Goal: Answer question/provide support: Share knowledge or assist other users

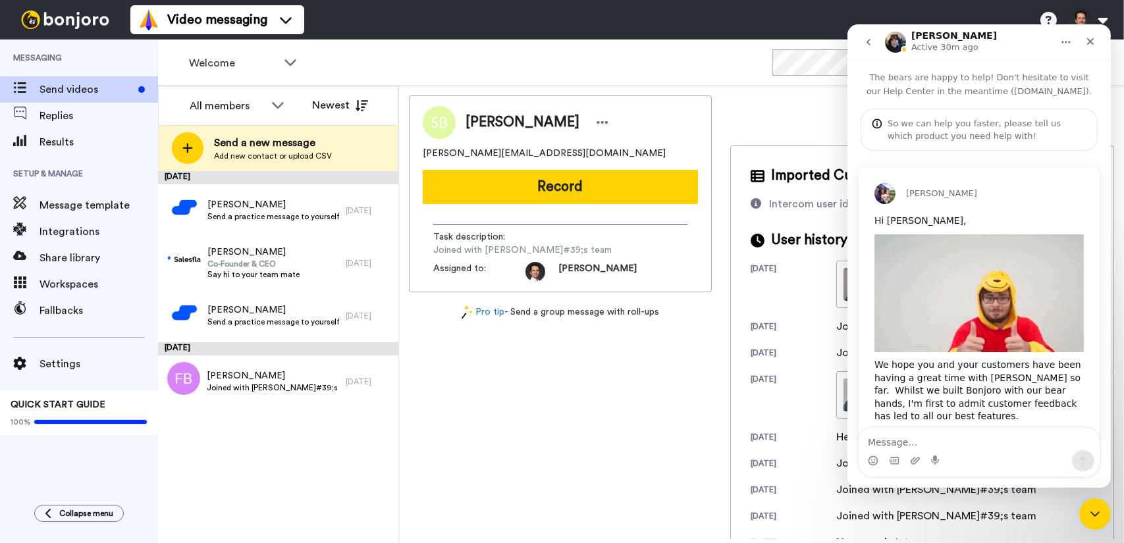
scroll to position [623, 0]
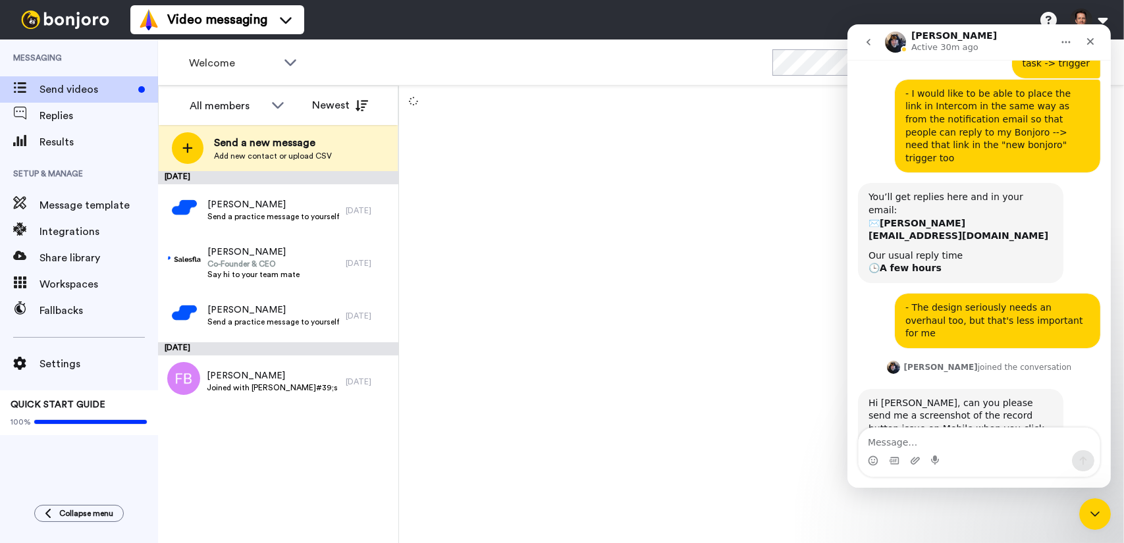
click at [983, 444] on textarea "Message…" at bounding box center [978, 439] width 241 height 22
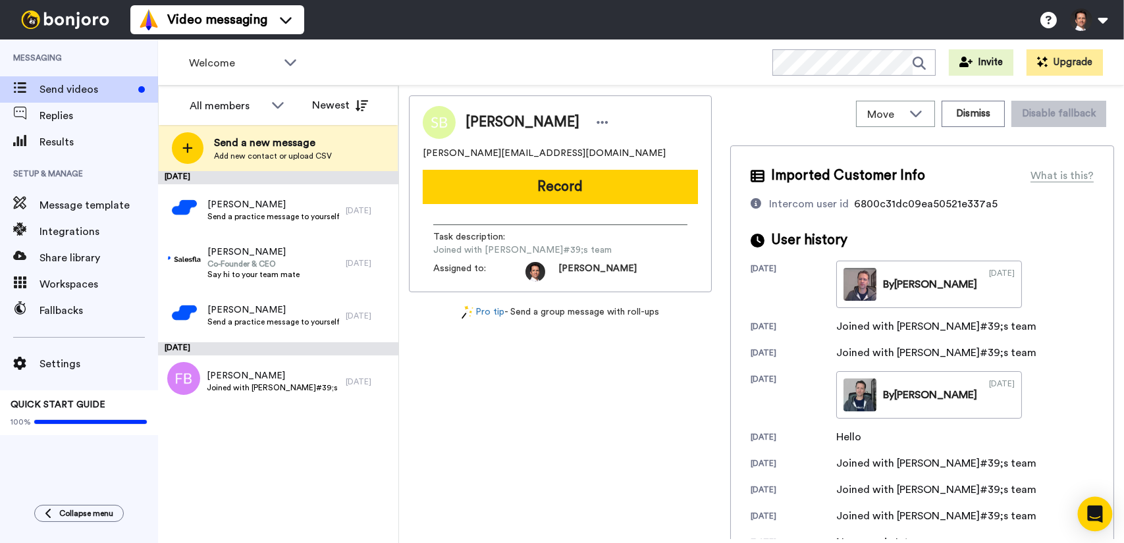
click at [1099, 520] on icon "Open Intercom Messenger" at bounding box center [1095, 514] width 17 height 17
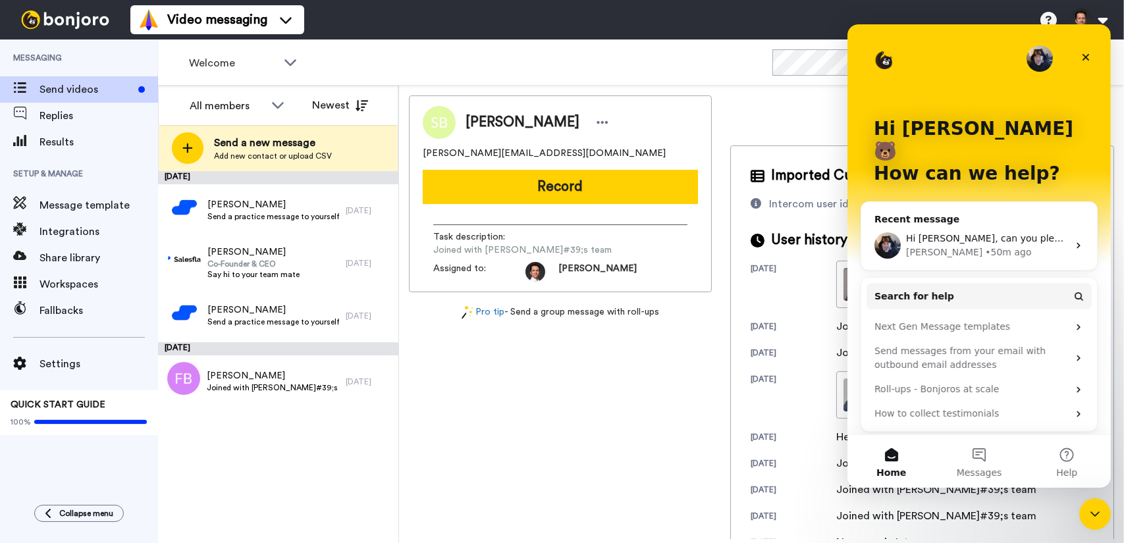
click at [985, 246] on div "• 50m ago" at bounding box center [1008, 253] width 46 height 14
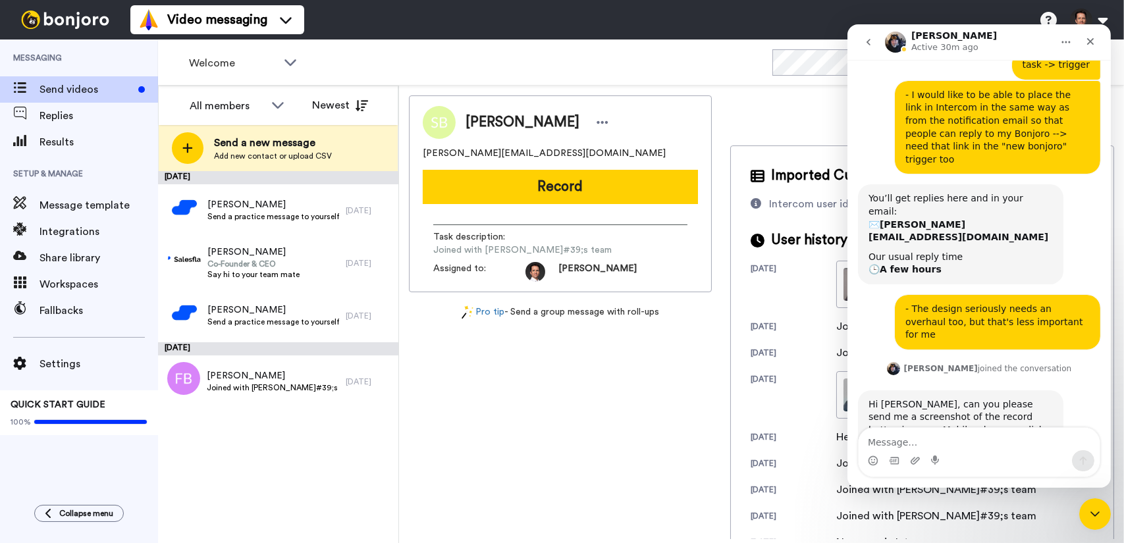
scroll to position [623, 0]
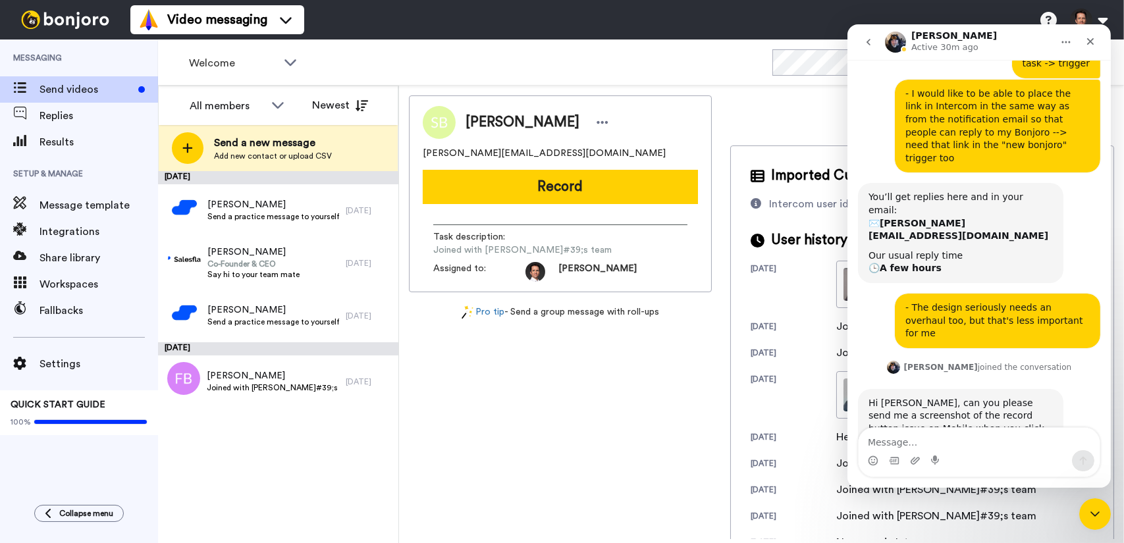
click at [950, 444] on textarea "Message…" at bounding box center [978, 439] width 241 height 22
type textarea "Didn't I already send it in our original convo?"
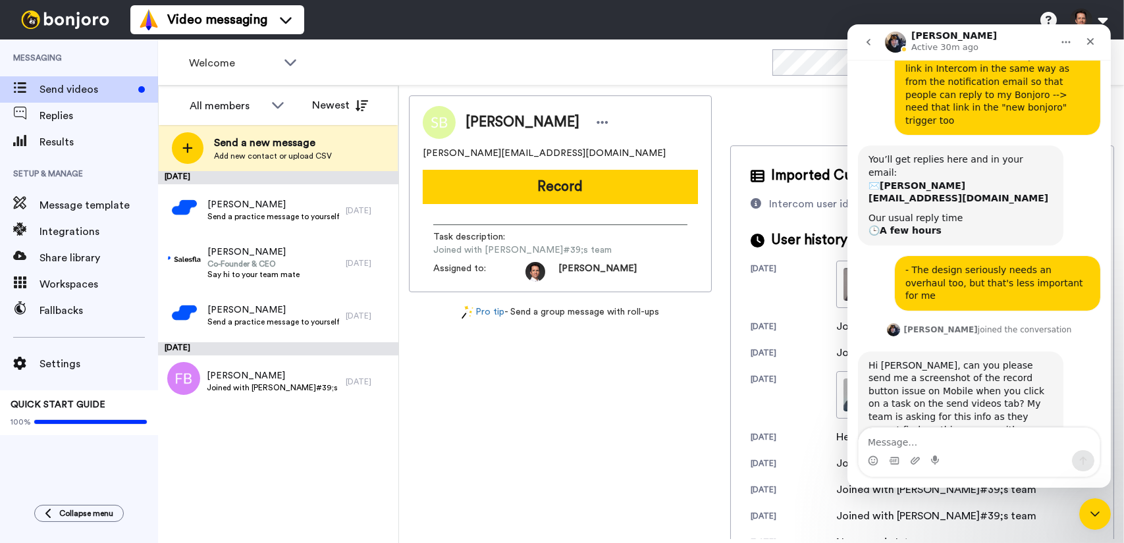
scroll to position [662, 0]
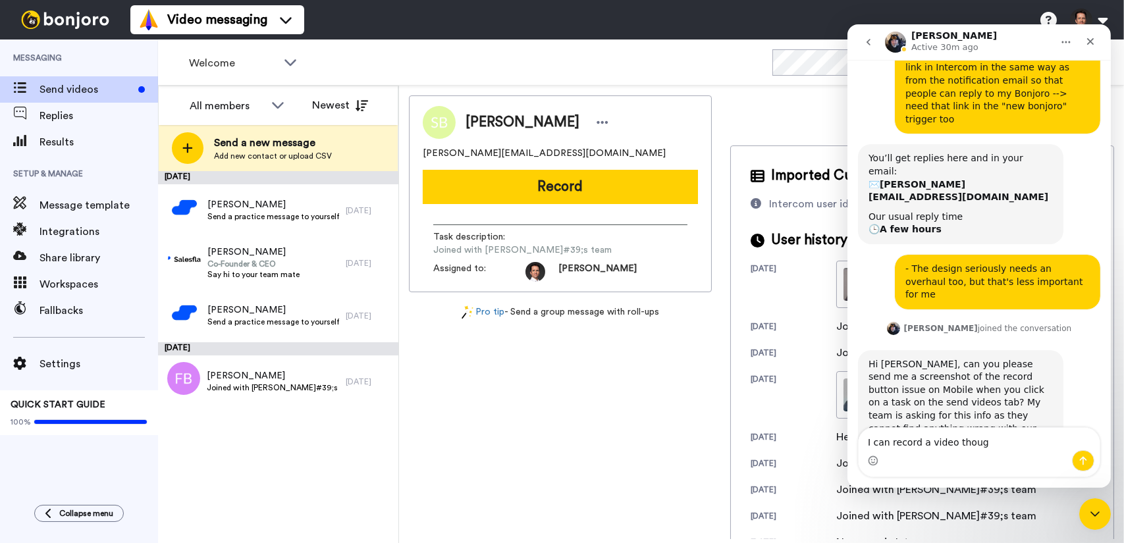
type textarea "I can record a video though"
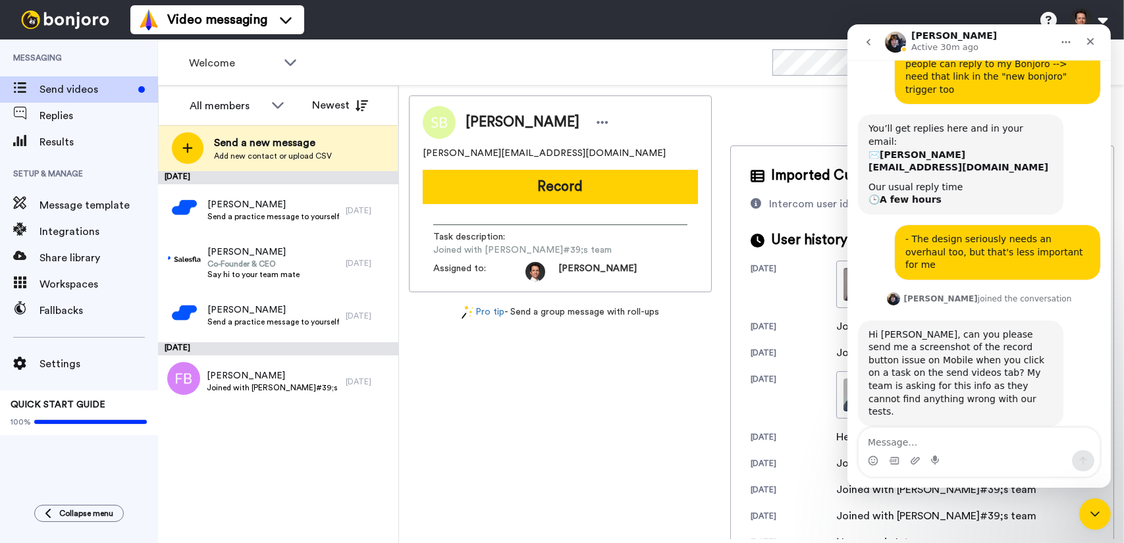
scroll to position [692, 0]
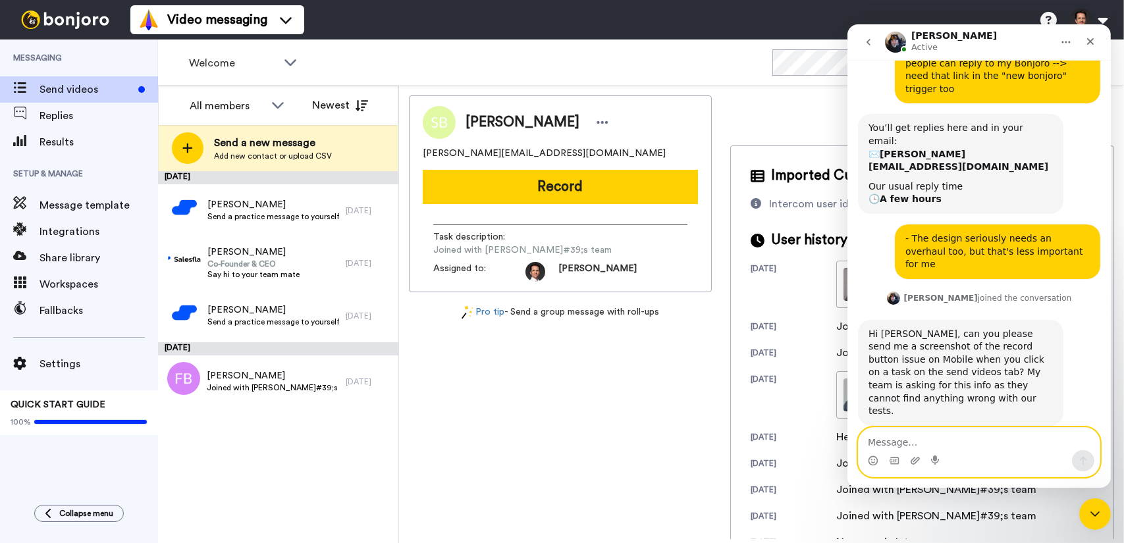
click at [956, 434] on textarea "Message…" at bounding box center [978, 439] width 241 height 22
paste textarea "[URL][DOMAIN_NAME]"
type textarea "[URL][DOMAIN_NAME]"
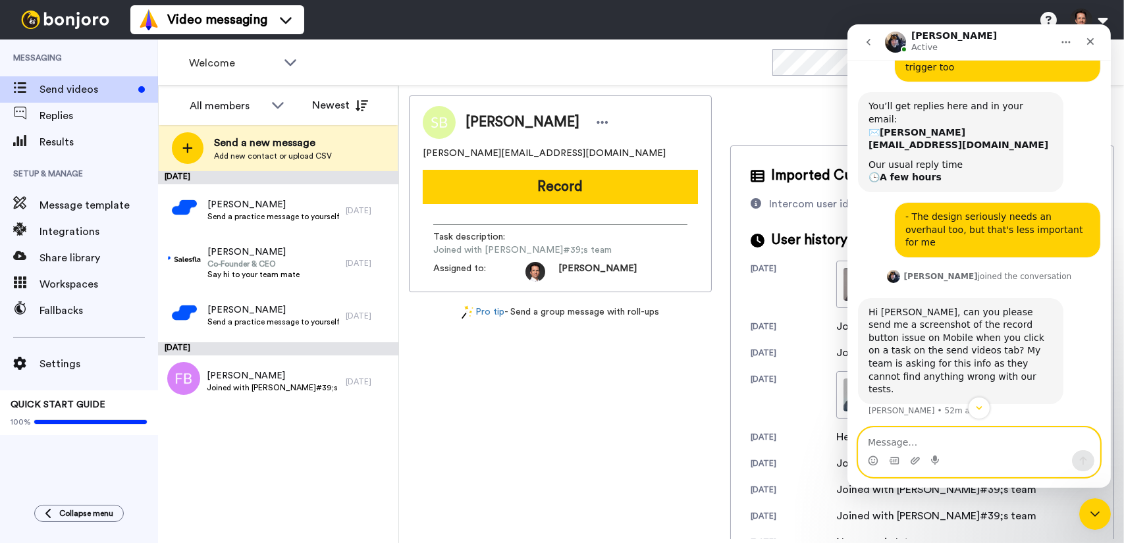
scroll to position [735, 0]
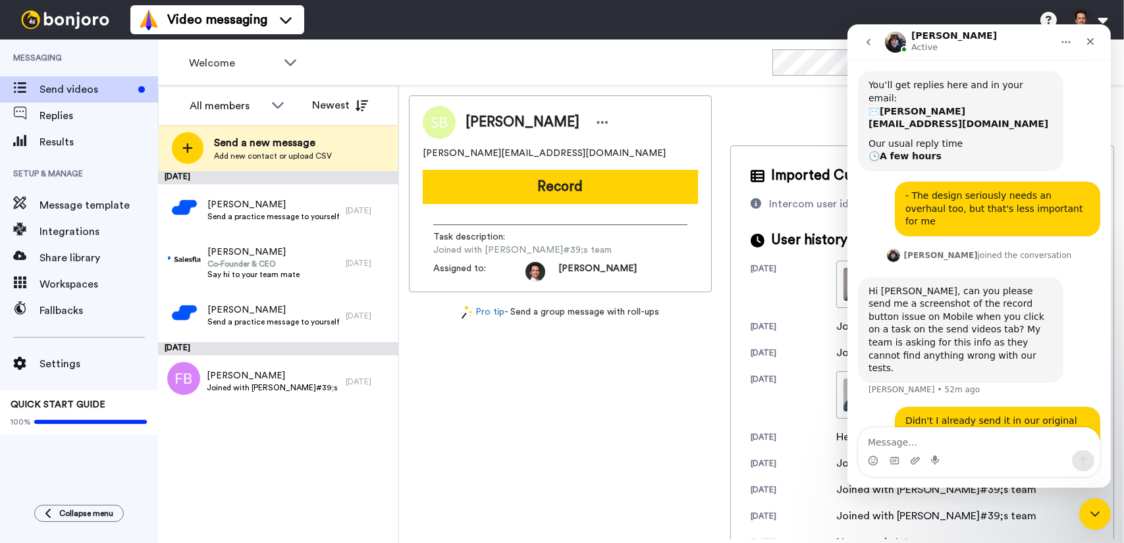
click at [870, 43] on icon "go back" at bounding box center [868, 42] width 11 height 11
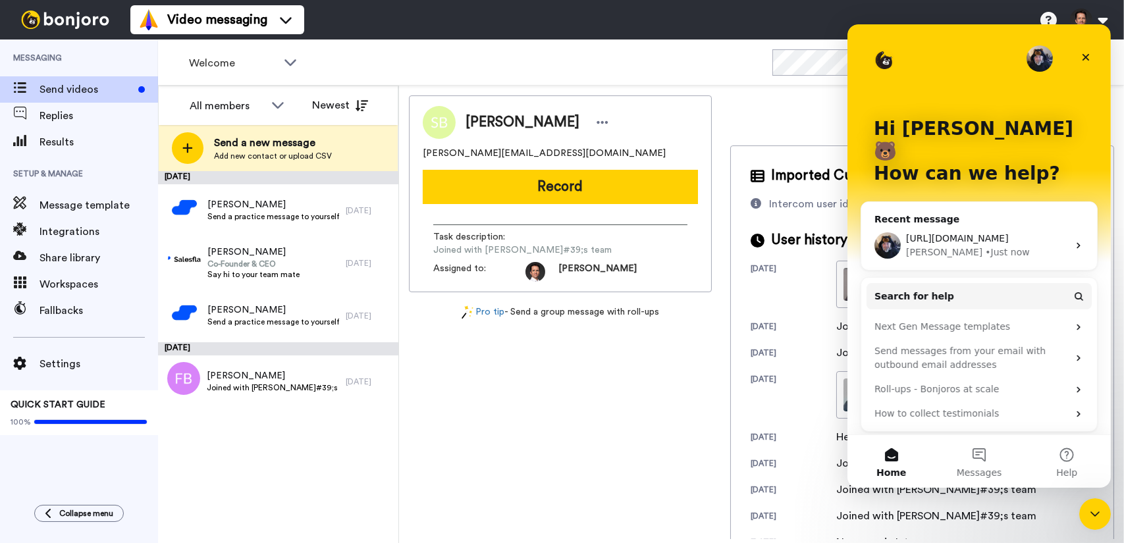
scroll to position [0, 0]
click at [978, 468] on span "Messages" at bounding box center [978, 472] width 45 height 9
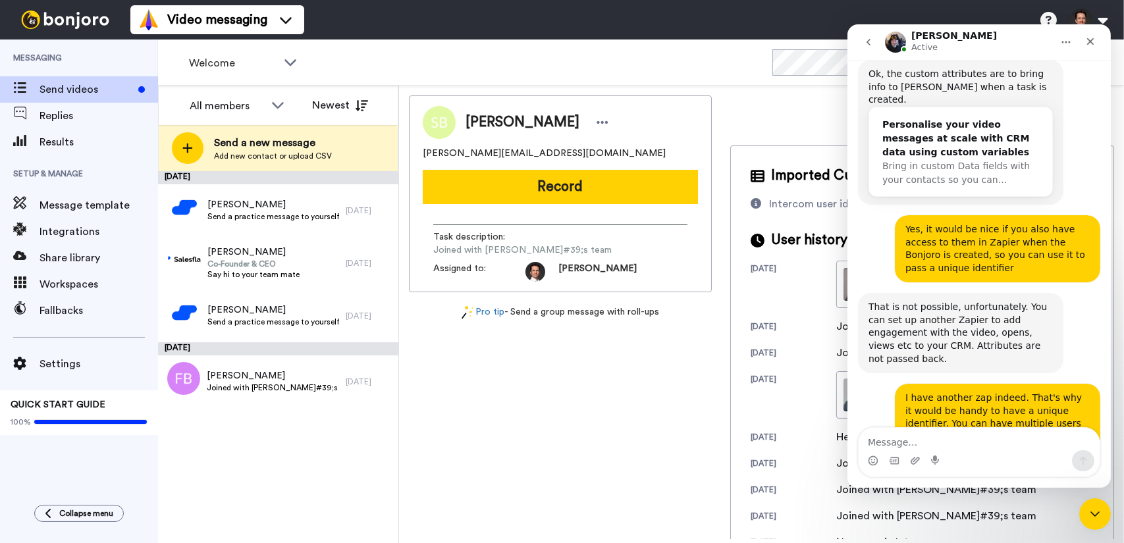
scroll to position [5000, 0]
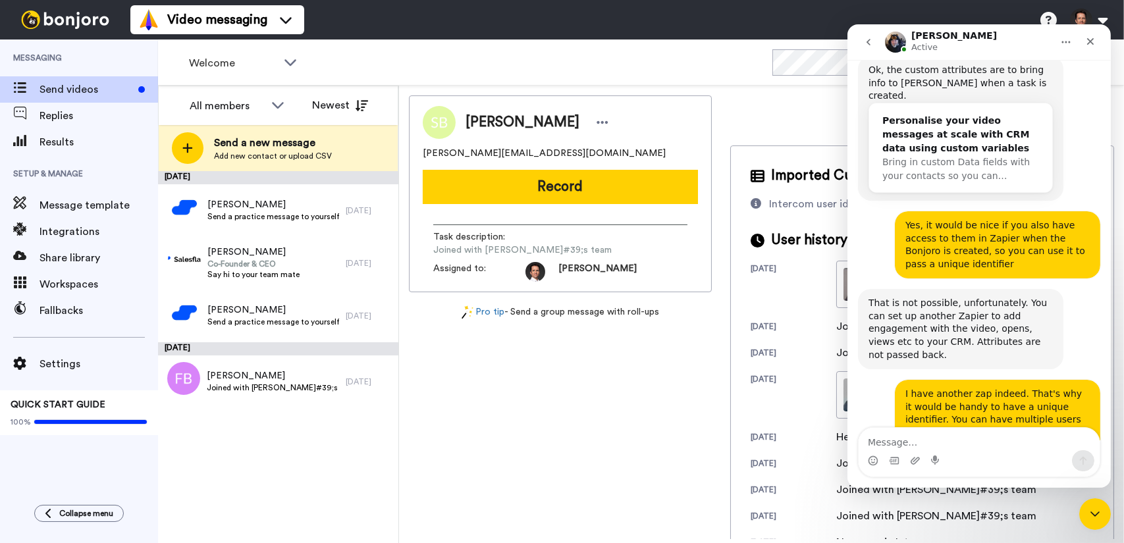
click at [939, 442] on textarea "Message…" at bounding box center [978, 439] width 241 height 22
click at [926, 439] on textarea "Message…" at bounding box center [978, 439] width 241 height 22
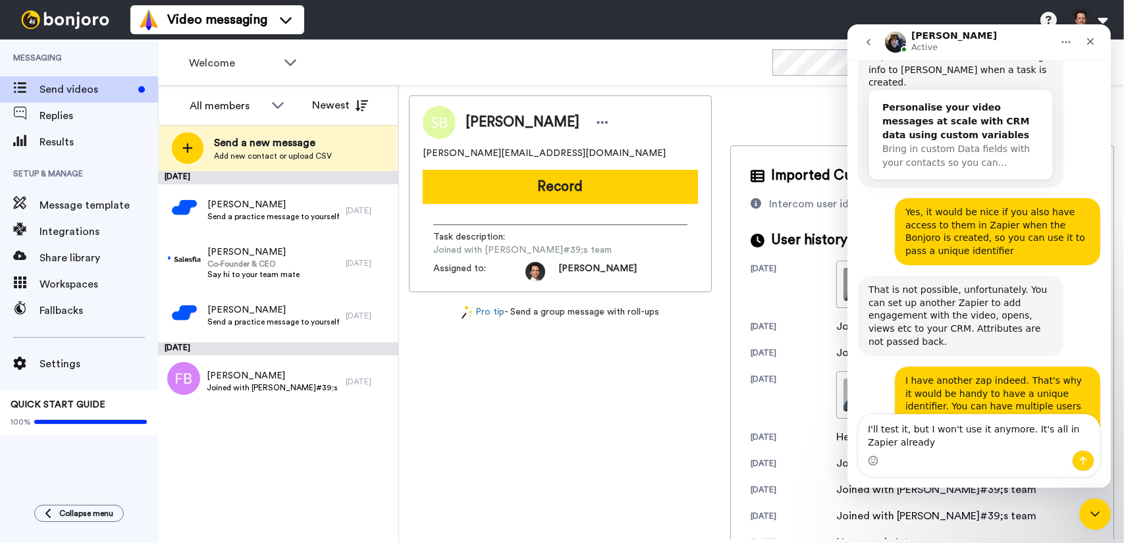
type textarea "I'll test it, but I won't use it anymore. It's all in Zapier already."
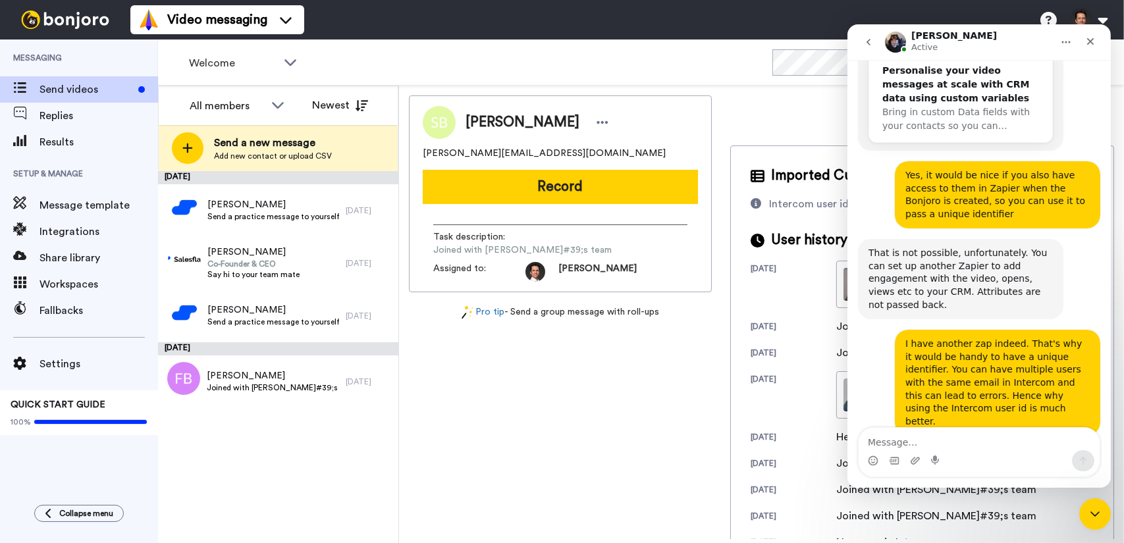
scroll to position [5053, 0]
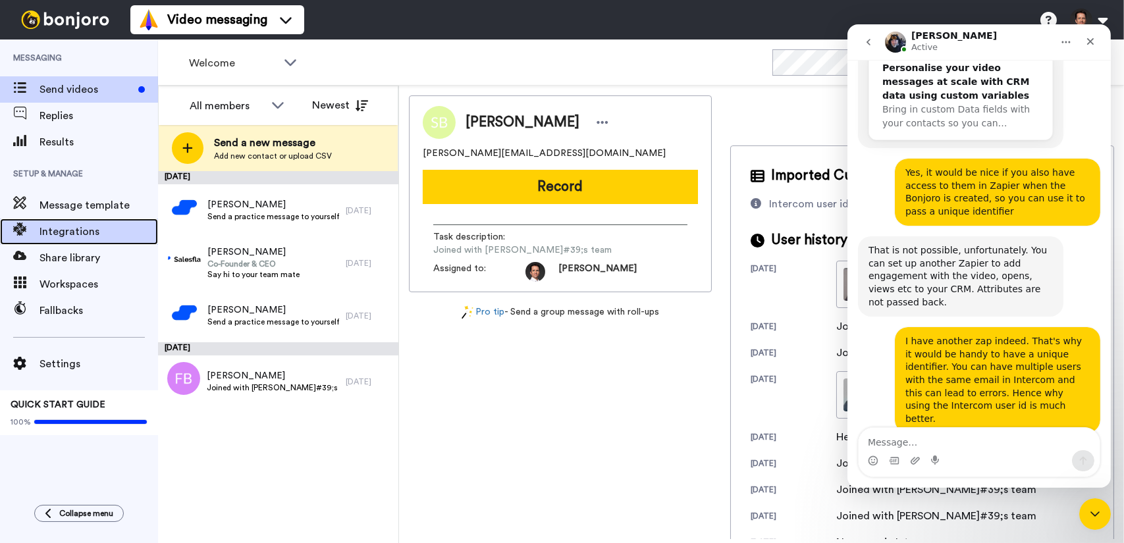
click at [79, 236] on span "Integrations" at bounding box center [99, 232] width 119 height 16
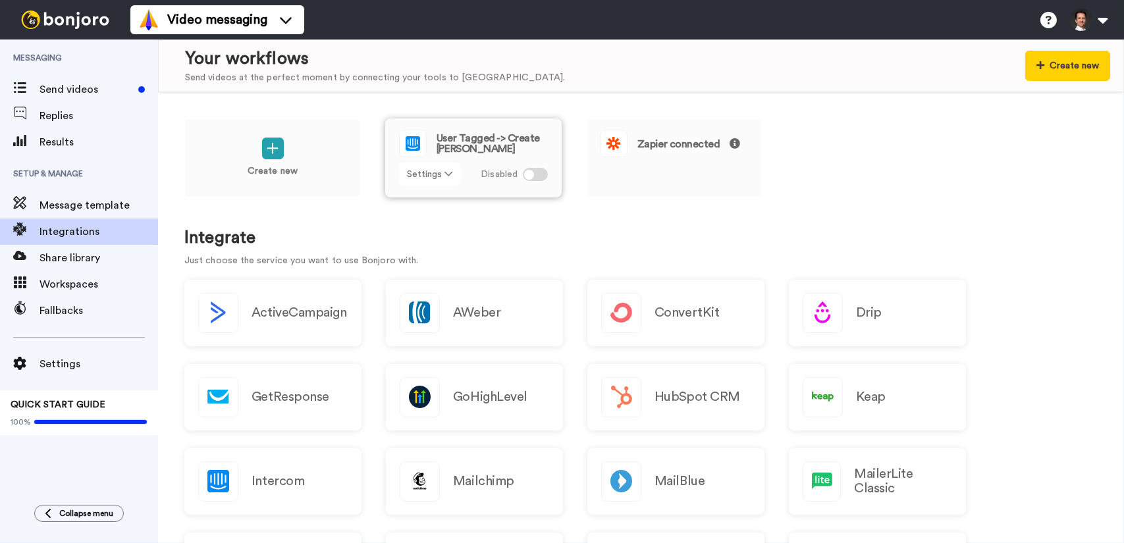
click at [445, 177] on icon at bounding box center [449, 173] width 8 height 9
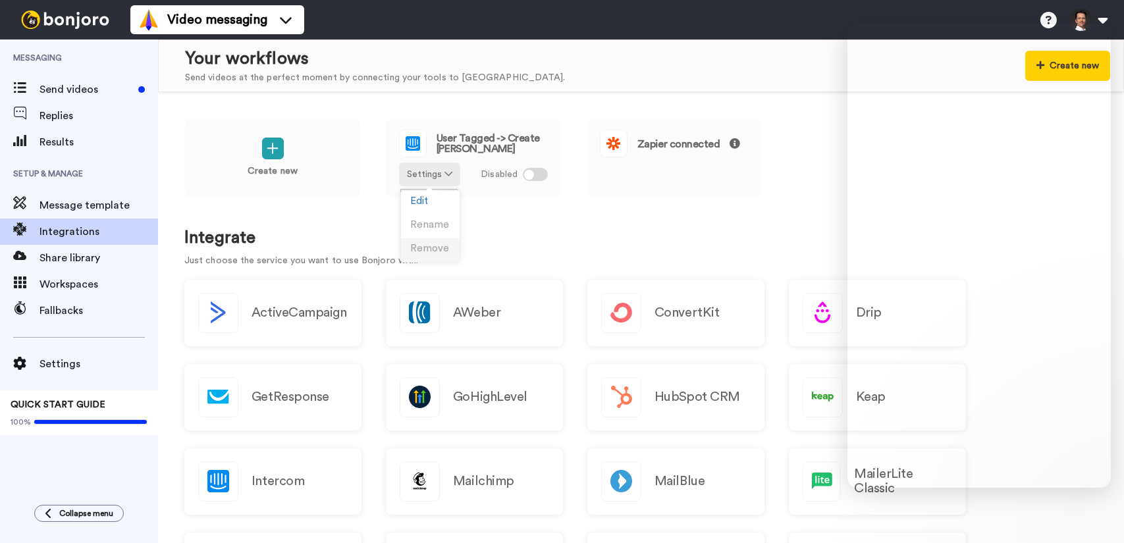
click at [435, 248] on span "Remove" at bounding box center [430, 249] width 39 height 10
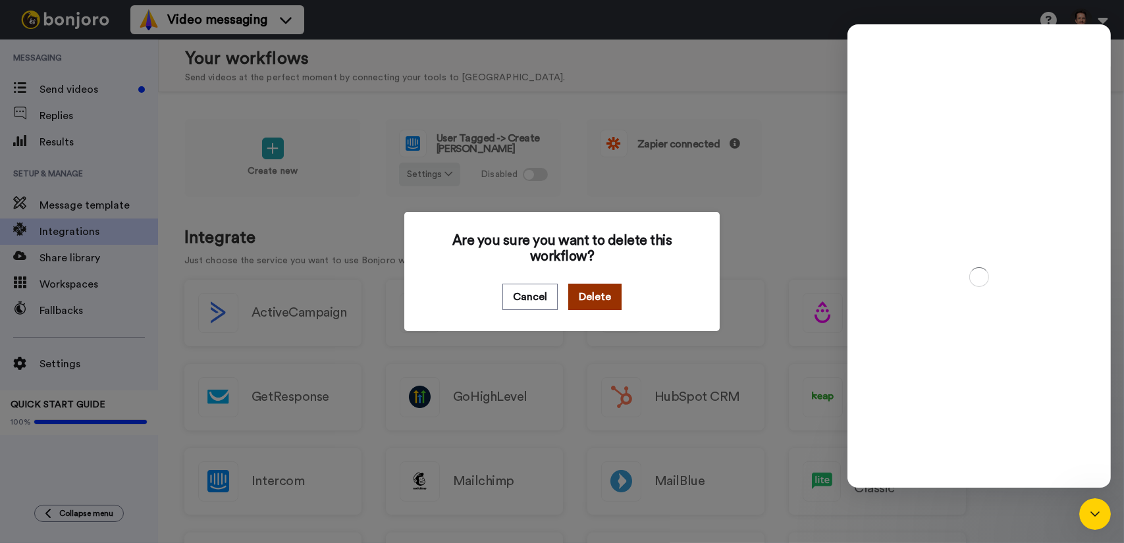
click at [601, 298] on button "Delete" at bounding box center [594, 297] width 53 height 26
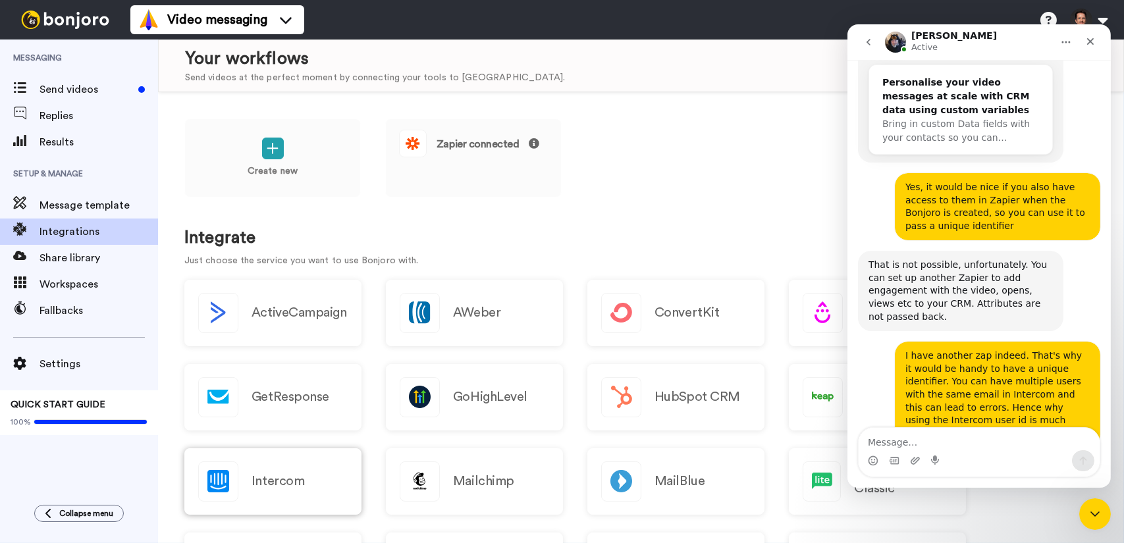
scroll to position [5053, 0]
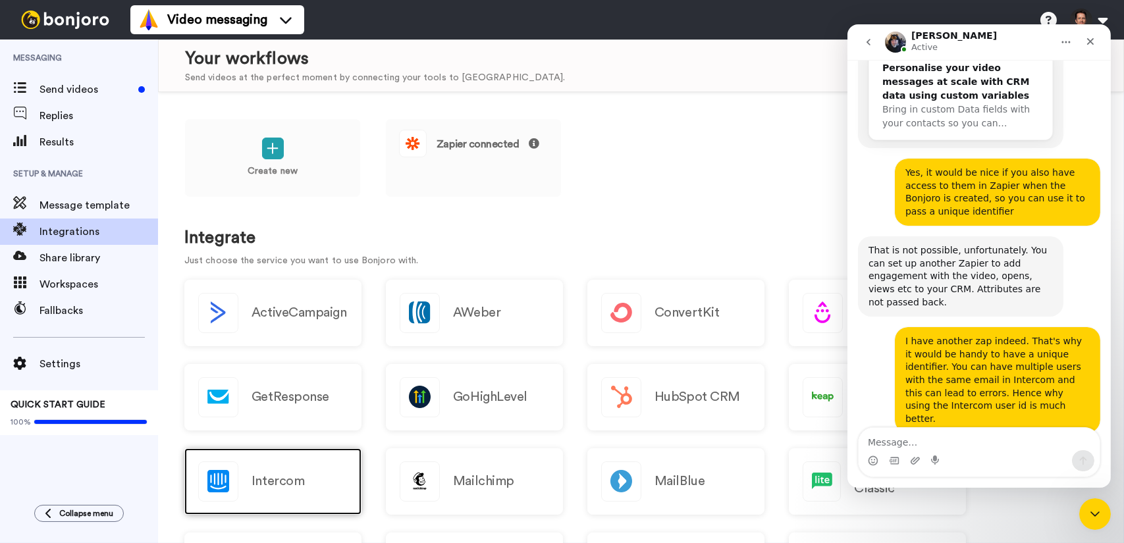
click at [306, 486] on div "Intercom" at bounding box center [272, 481] width 177 height 67
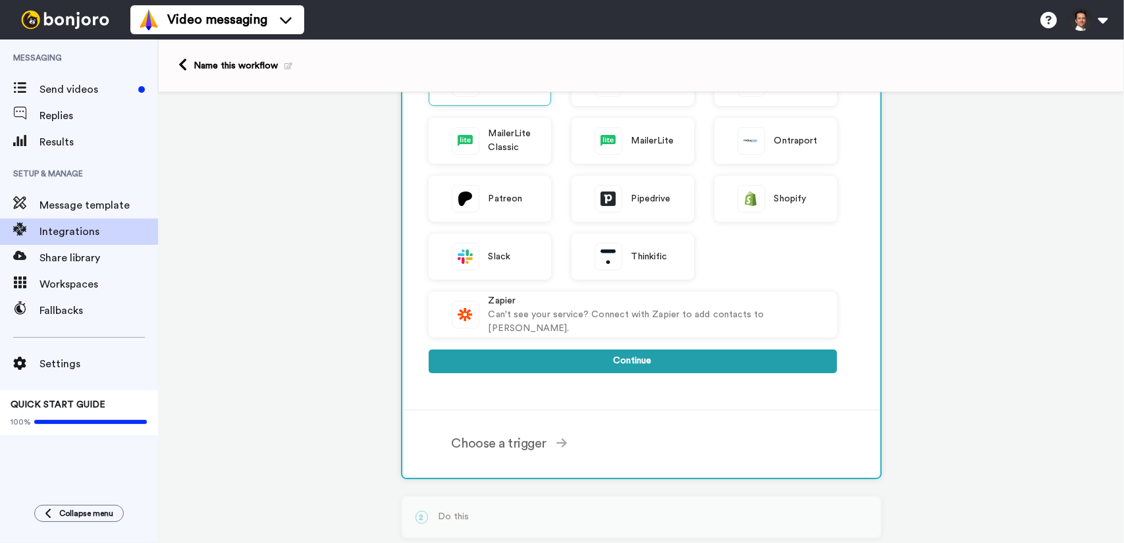
scroll to position [329, 0]
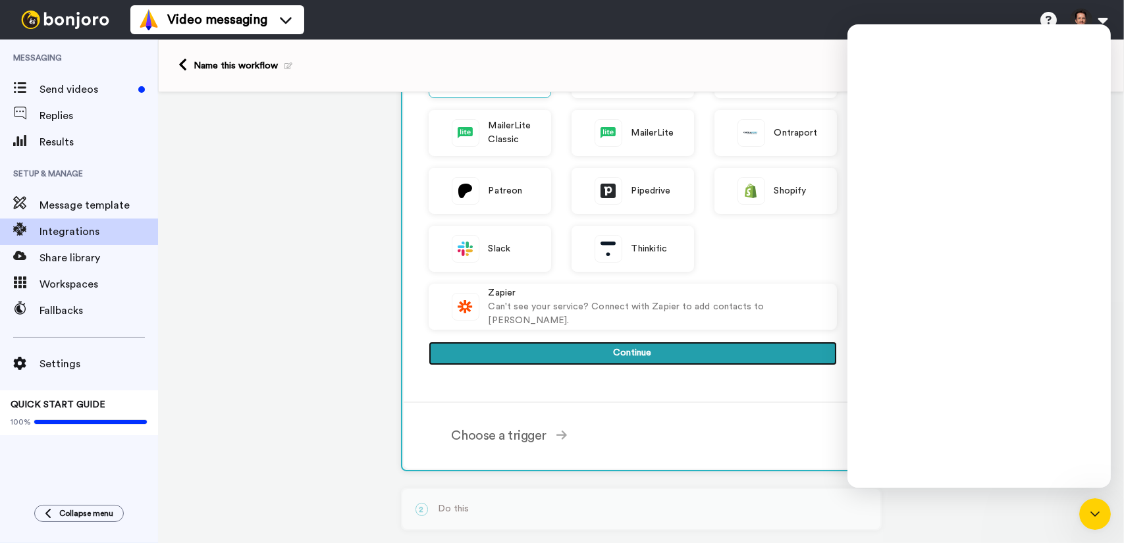
click at [695, 357] on button "Continue" at bounding box center [633, 354] width 408 height 24
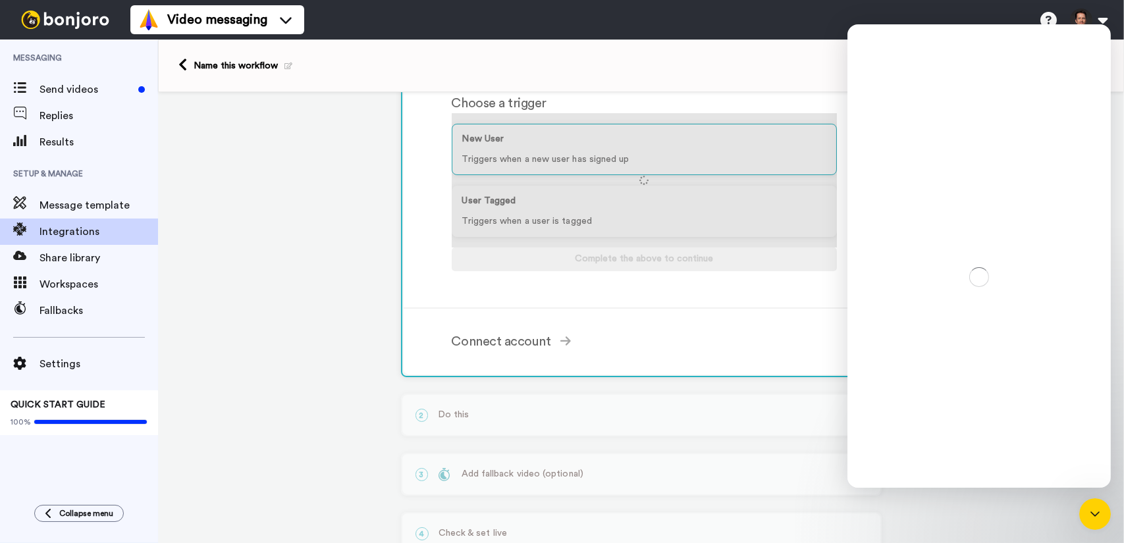
scroll to position [145, 0]
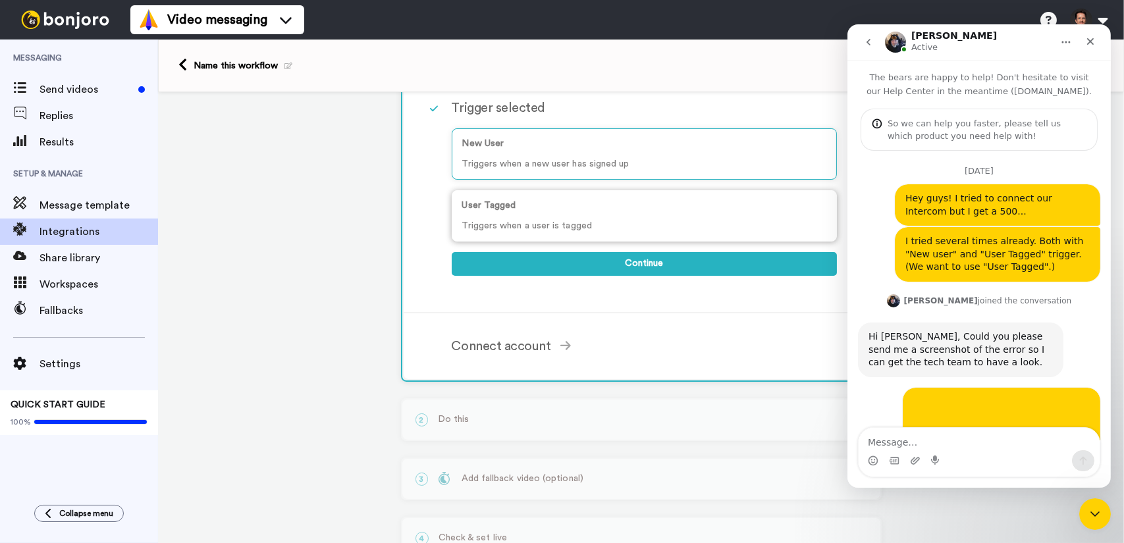
click at [551, 219] on p "Triggers when a user is tagged" at bounding box center [644, 226] width 364 height 14
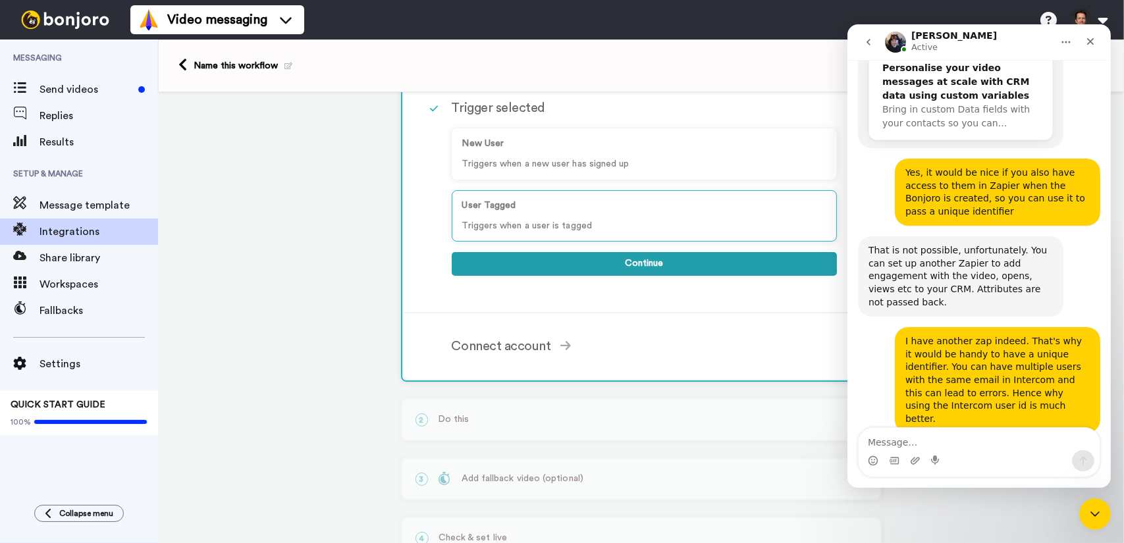
scroll to position [5053, 0]
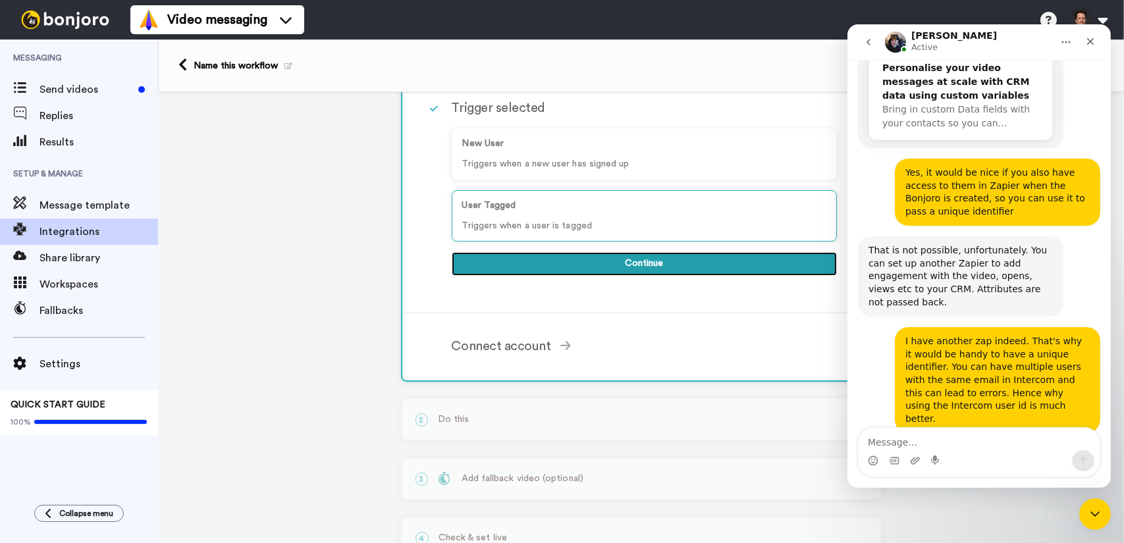
click at [568, 260] on button "Continue" at bounding box center [644, 264] width 385 height 24
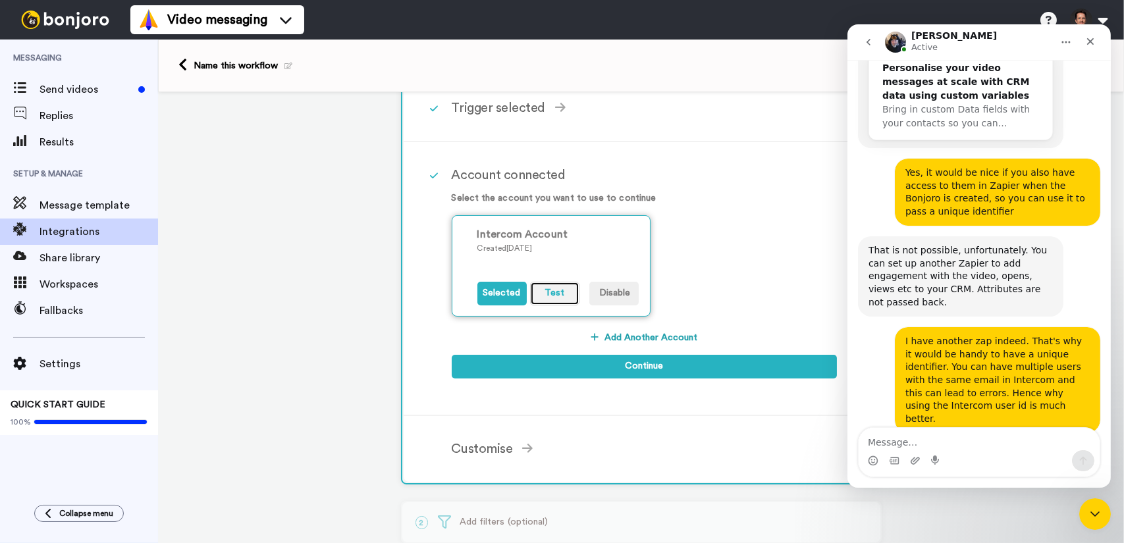
click at [556, 292] on button "Test" at bounding box center [554, 294] width 49 height 24
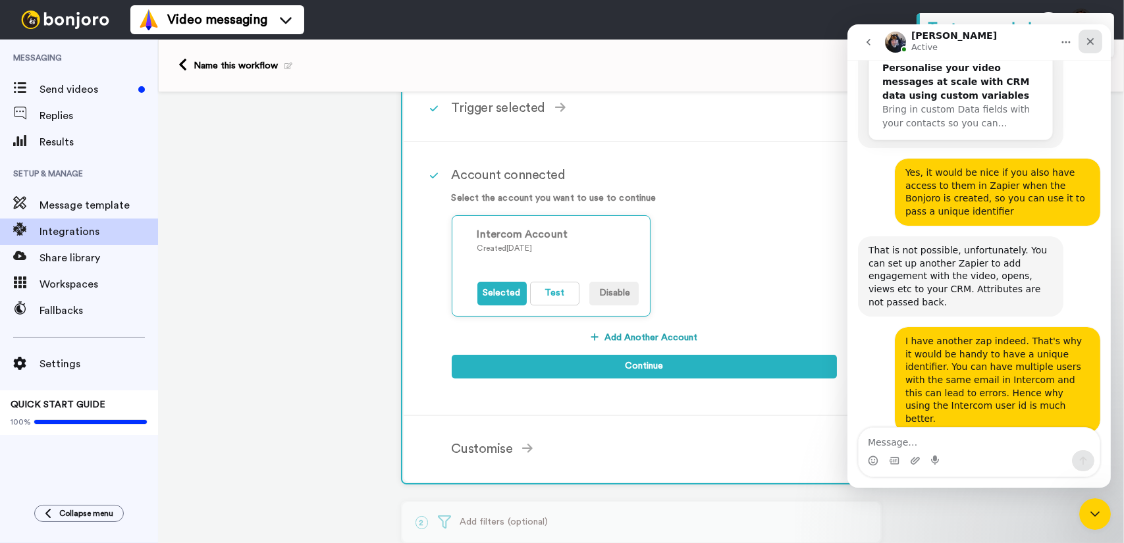
click at [1091, 41] on icon "Close" at bounding box center [1090, 41] width 7 height 7
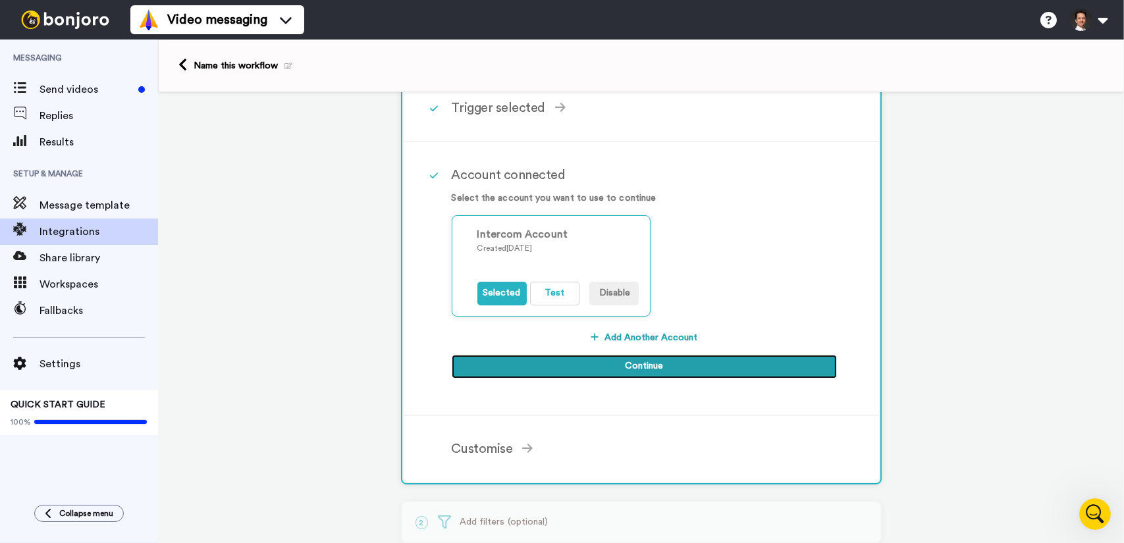
click at [585, 360] on button "Continue" at bounding box center [644, 367] width 385 height 24
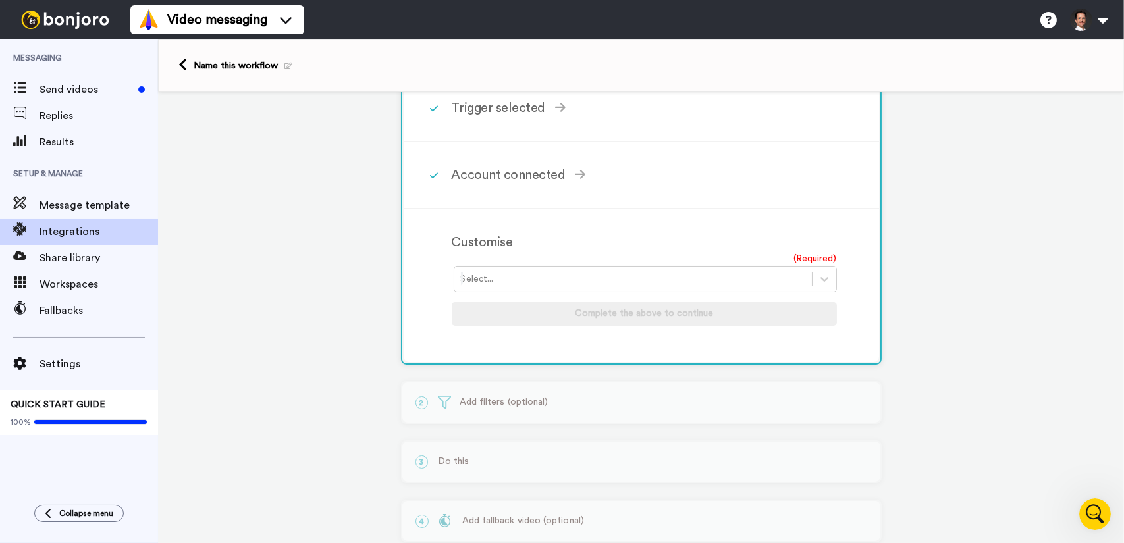
click at [640, 286] on div "Select..." at bounding box center [633, 279] width 358 height 21
click at [619, 307] on div "welcomevideo" at bounding box center [646, 307] width 385 height 24
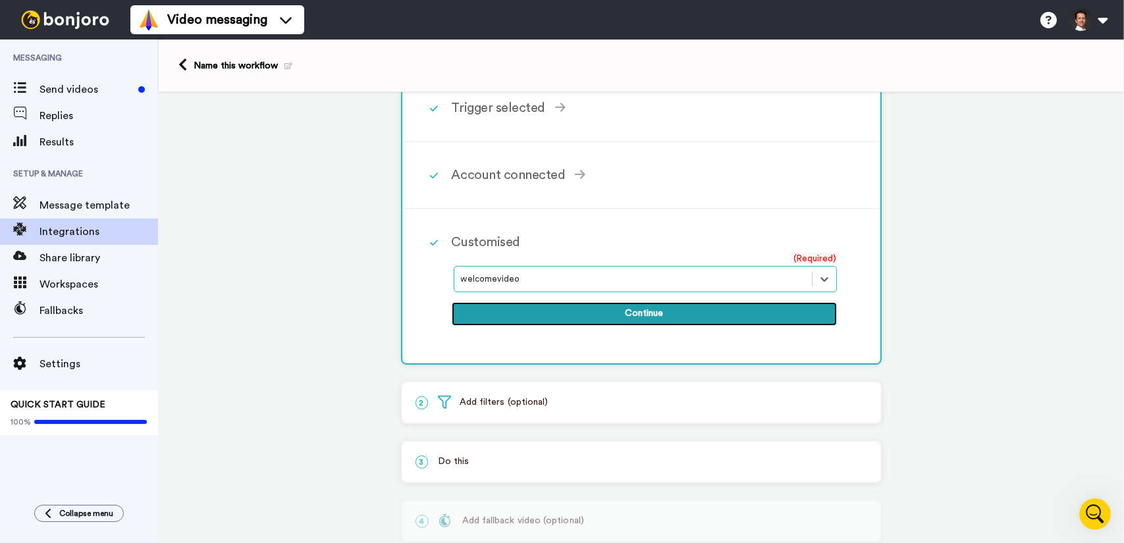
click at [621, 312] on button "Continue" at bounding box center [644, 314] width 385 height 24
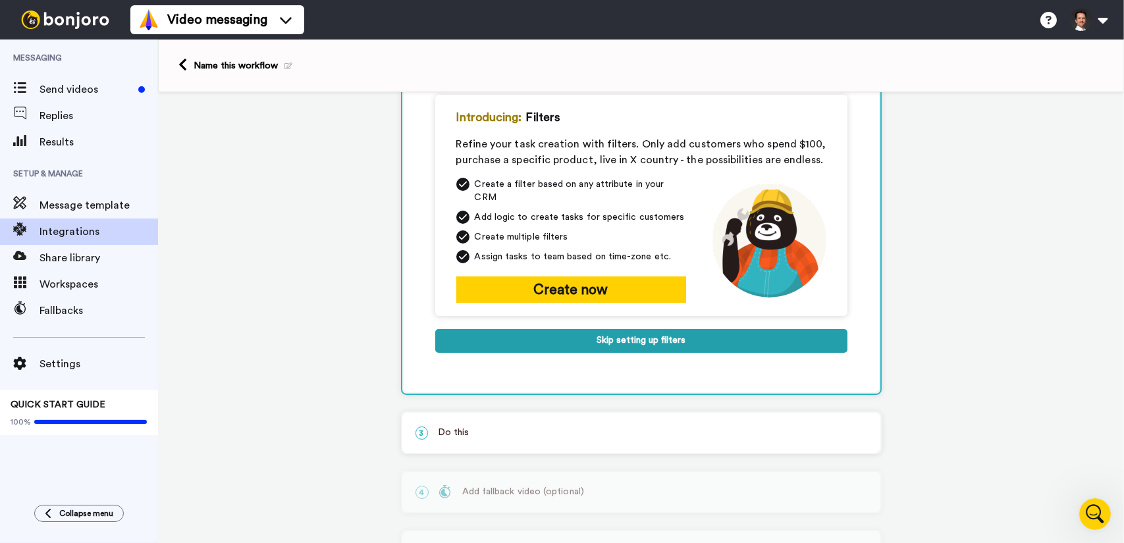
scroll to position [0, 0]
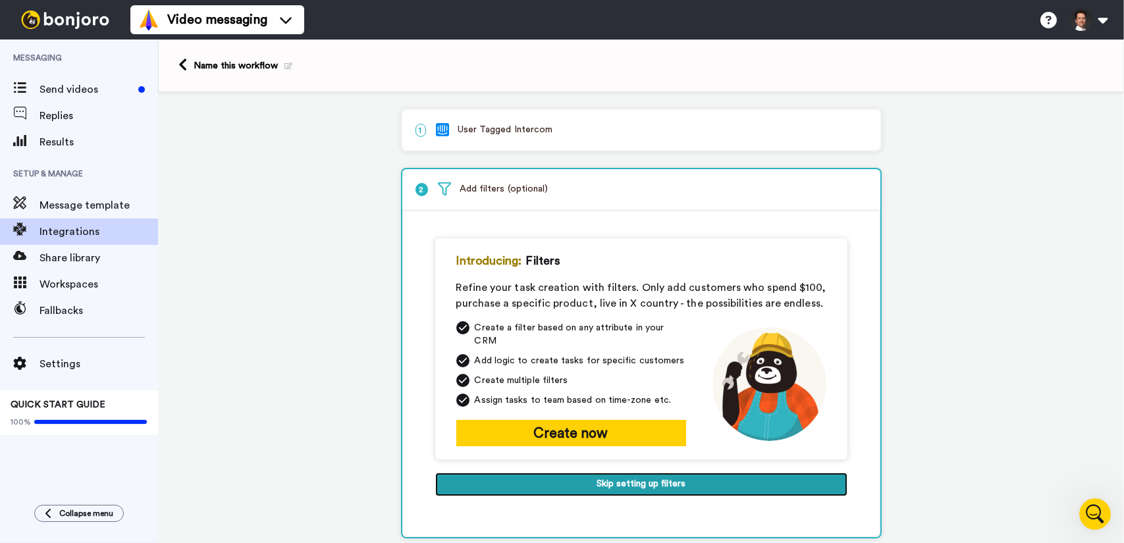
click at [611, 473] on button "Skip setting up filters" at bounding box center [641, 485] width 412 height 24
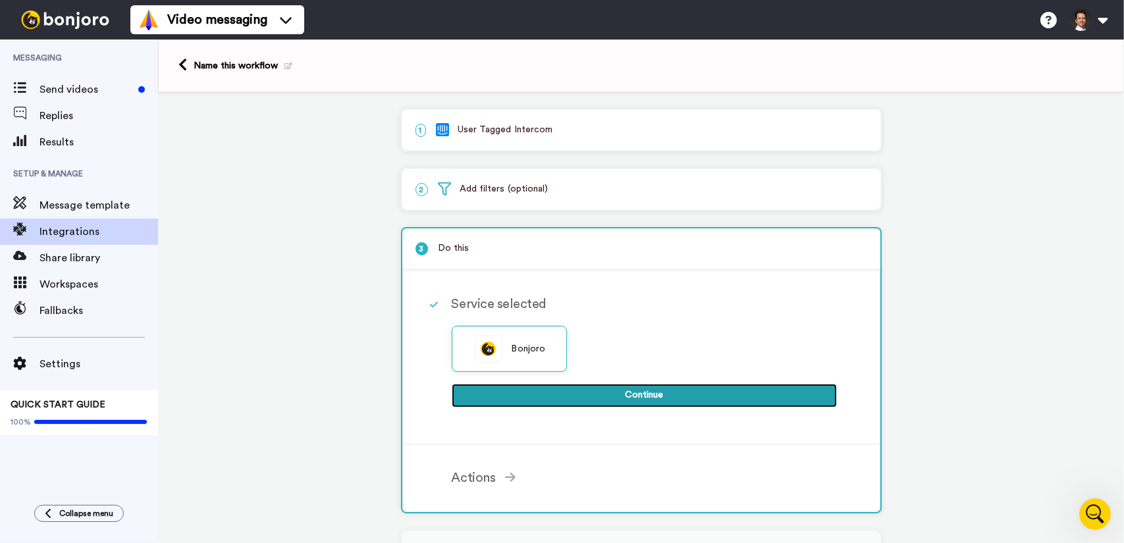
click at [551, 401] on button "Continue" at bounding box center [644, 396] width 385 height 24
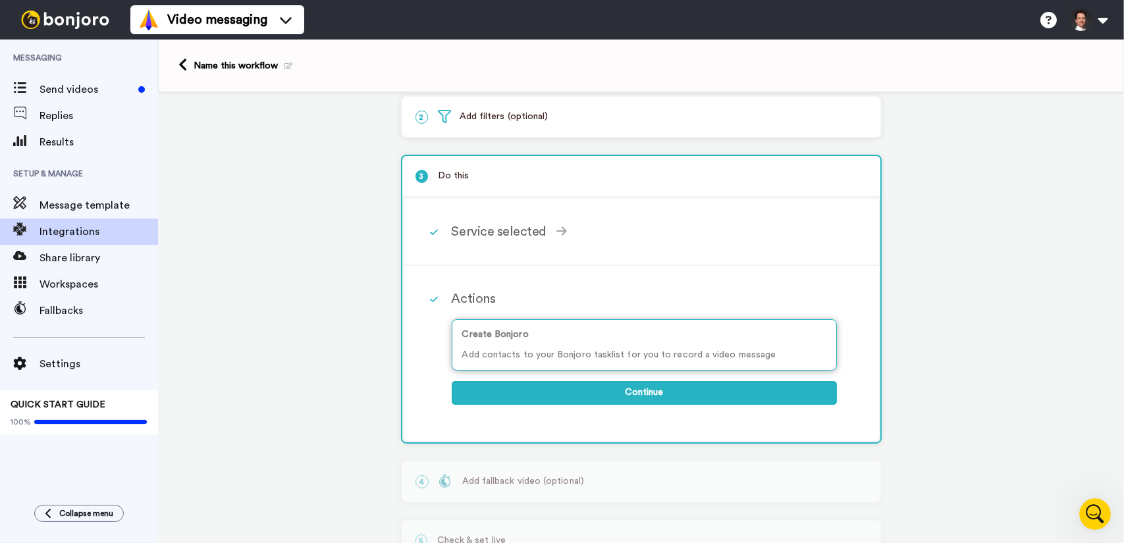
scroll to position [122, 0]
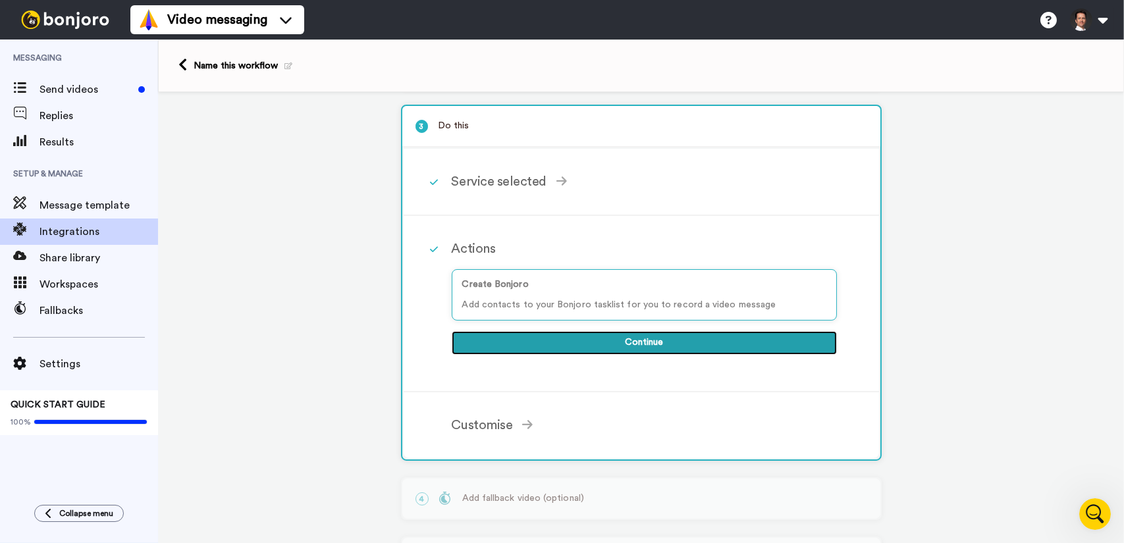
click at [605, 339] on button "Continue" at bounding box center [644, 343] width 385 height 24
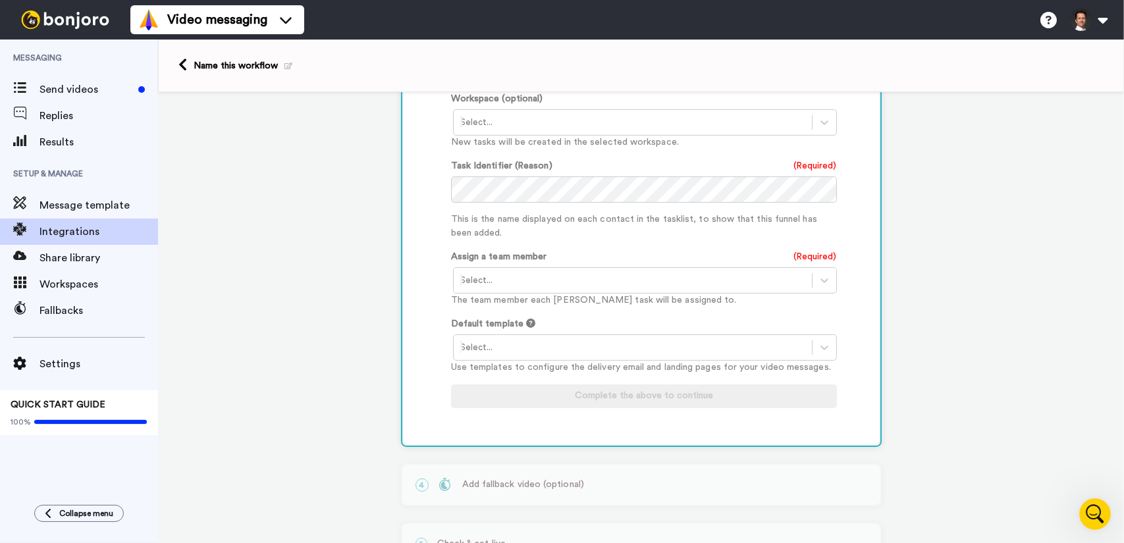
scroll to position [598, 0]
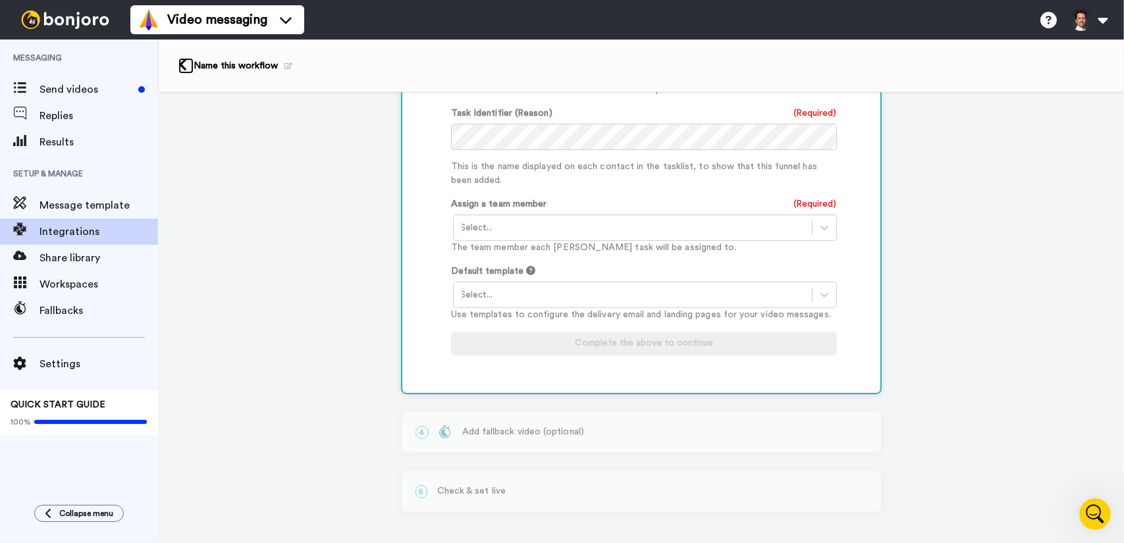
click at [184, 67] on icon at bounding box center [182, 65] width 9 height 14
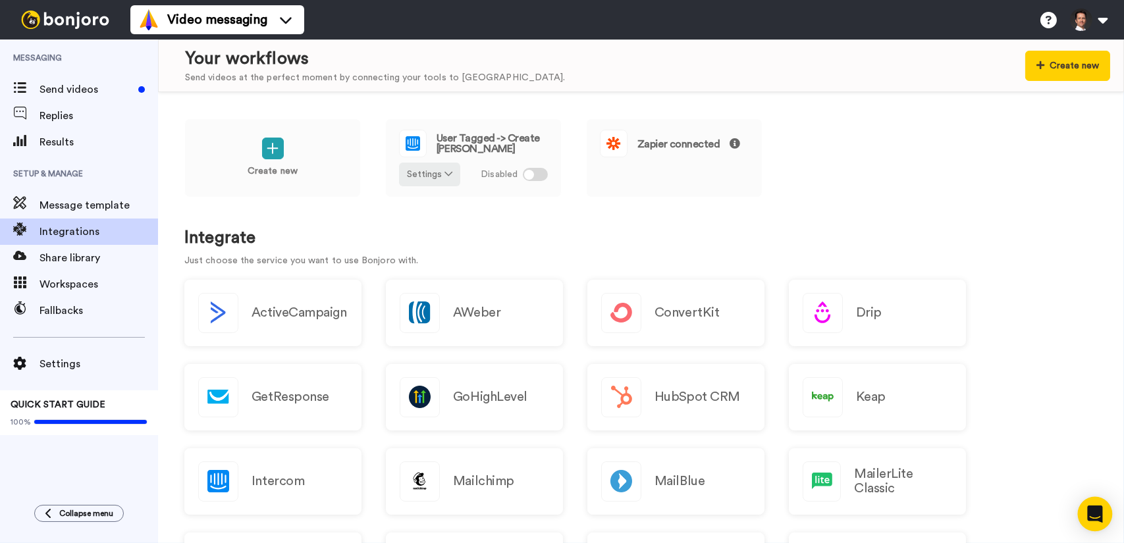
click at [1098, 511] on icon "Open Intercom Messenger" at bounding box center [1094, 514] width 15 height 17
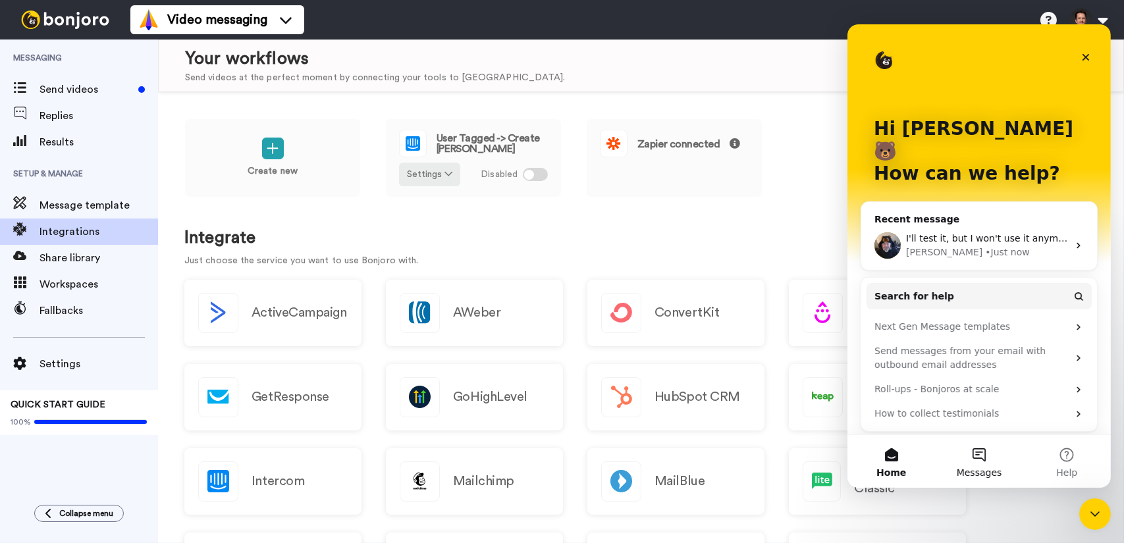
click at [975, 465] on button "Messages" at bounding box center [979, 461] width 88 height 53
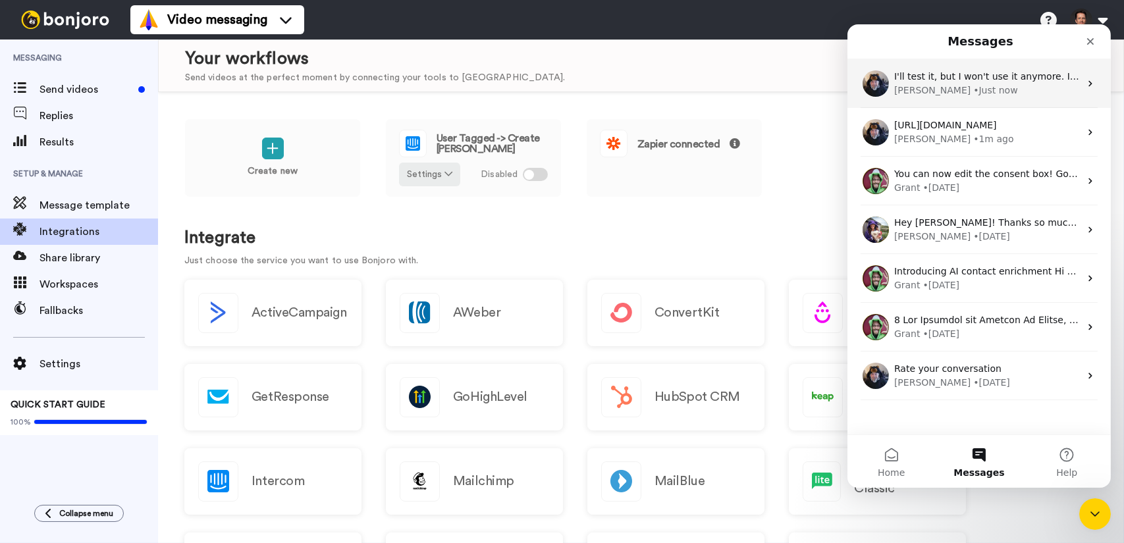
click at [973, 85] on div "• Just now" at bounding box center [995, 91] width 44 height 14
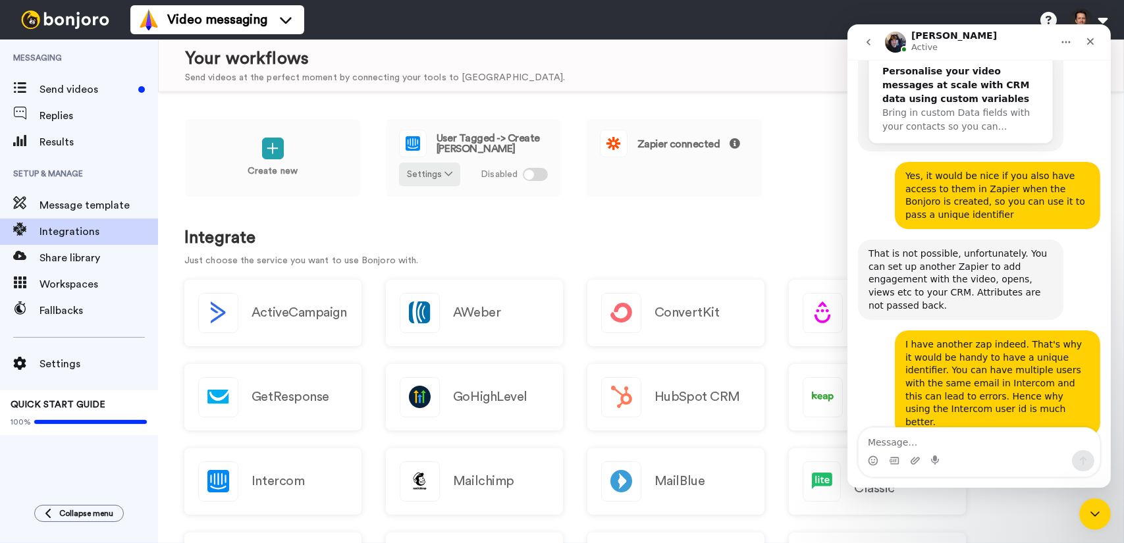
scroll to position [5053, 0]
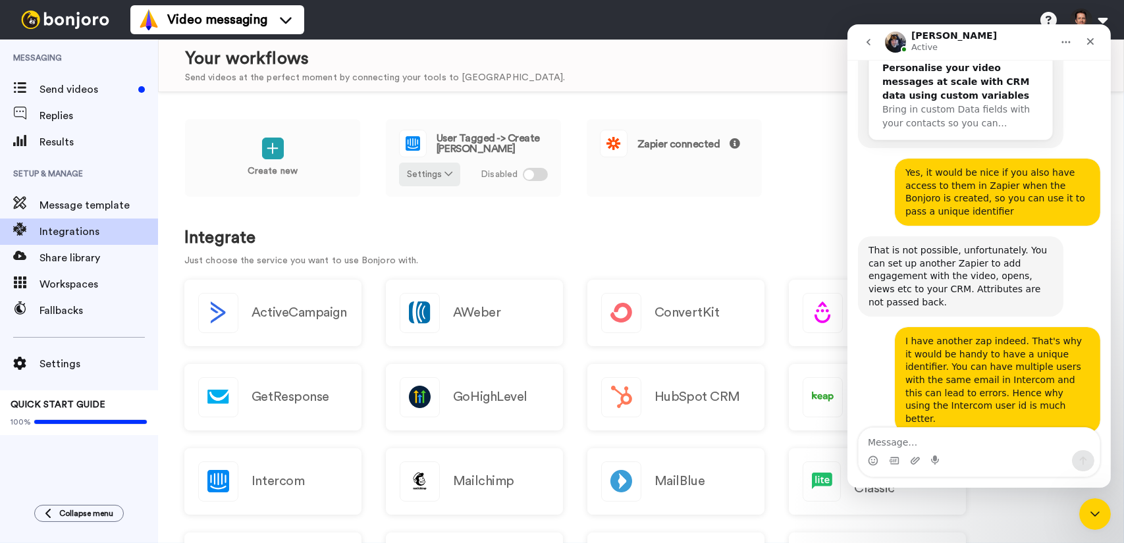
click at [920, 437] on textarea "Message…" at bounding box center [978, 439] width 241 height 22
type textarea "Yeah, seems to be fixed."
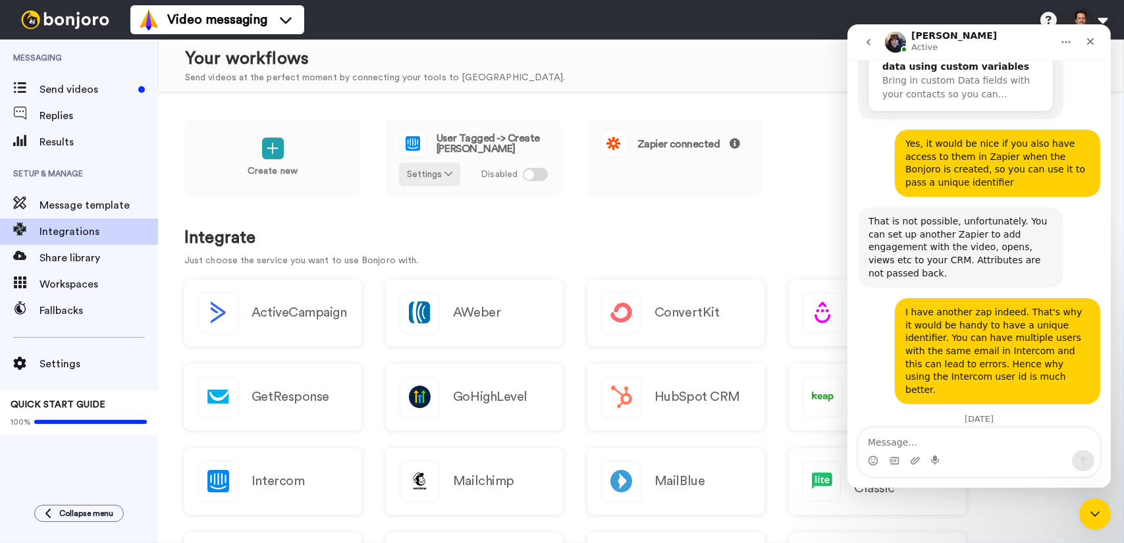
scroll to position [5082, 0]
click at [866, 49] on button "go back" at bounding box center [868, 42] width 25 height 25
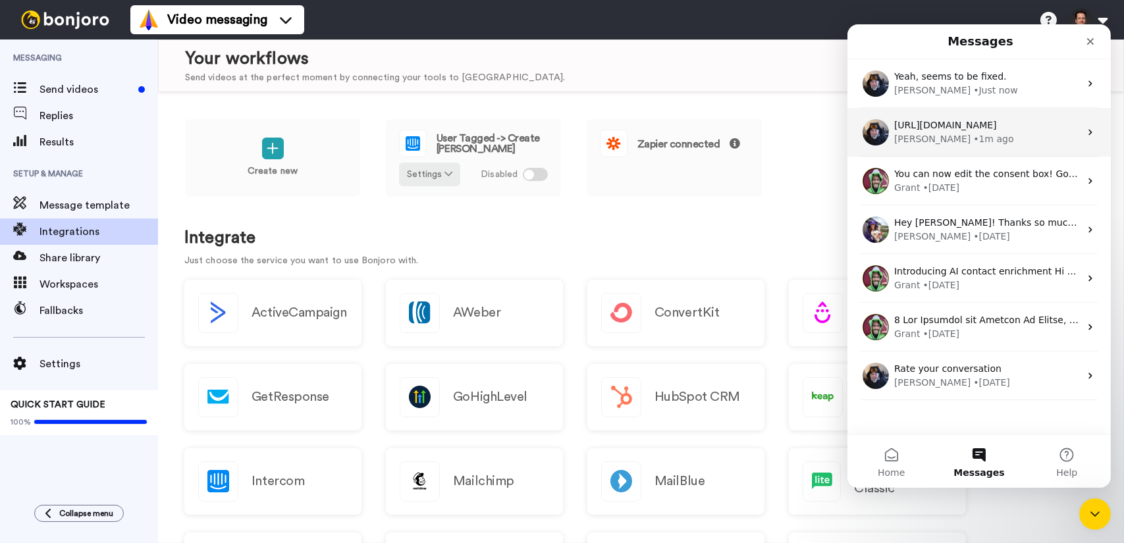
click at [940, 149] on div "[URL][DOMAIN_NAME] [PERSON_NAME] • 1m ago" at bounding box center [978, 132] width 263 height 49
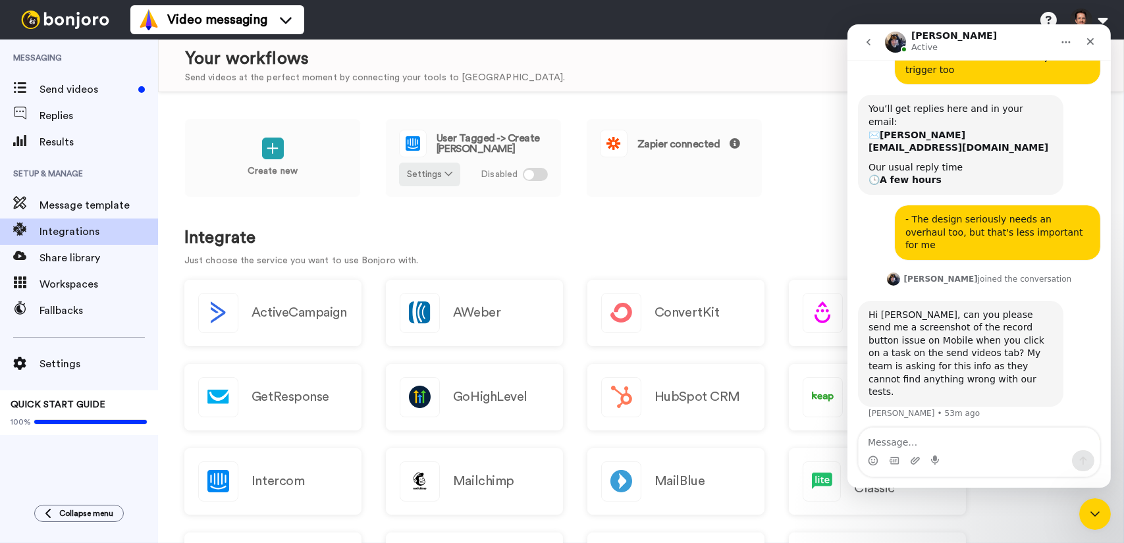
scroll to position [735, 0]
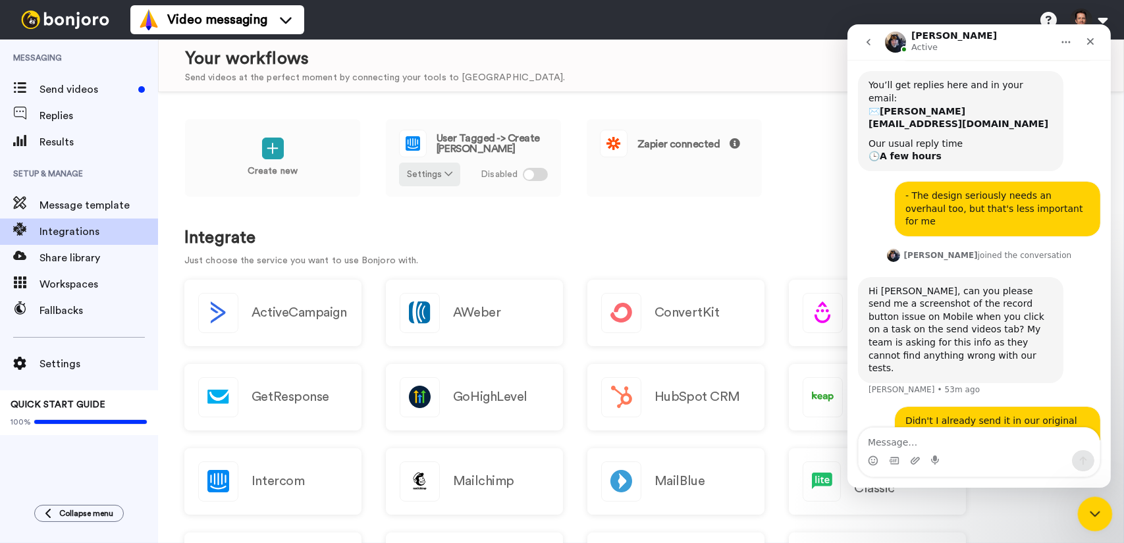
click at [1093, 523] on div "Close Intercom Messenger" at bounding box center [1093, 513] width 32 height 32
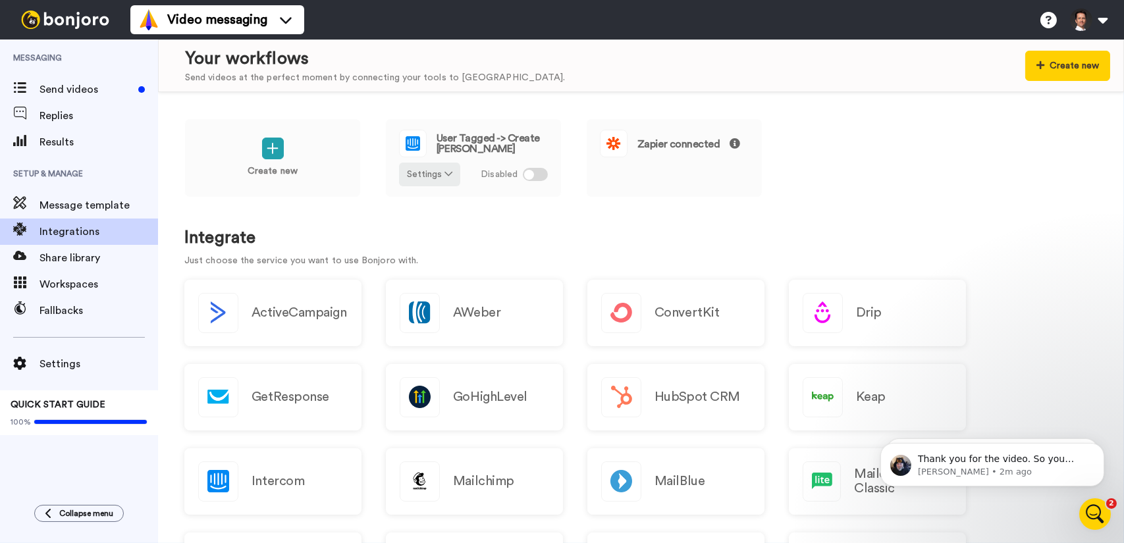
scroll to position [826, 0]
click at [1010, 454] on p "Thank you for the video. So you have a record button and can record. Could you …" at bounding box center [1002, 458] width 170 height 13
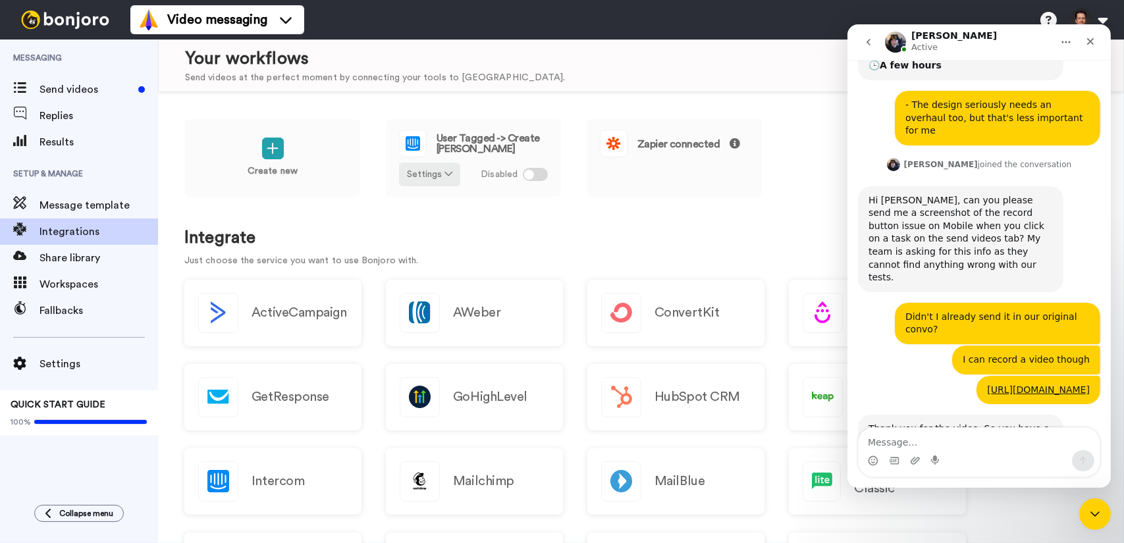
click at [977, 445] on textarea "Message…" at bounding box center [978, 439] width 241 height 22
type textarea "N"
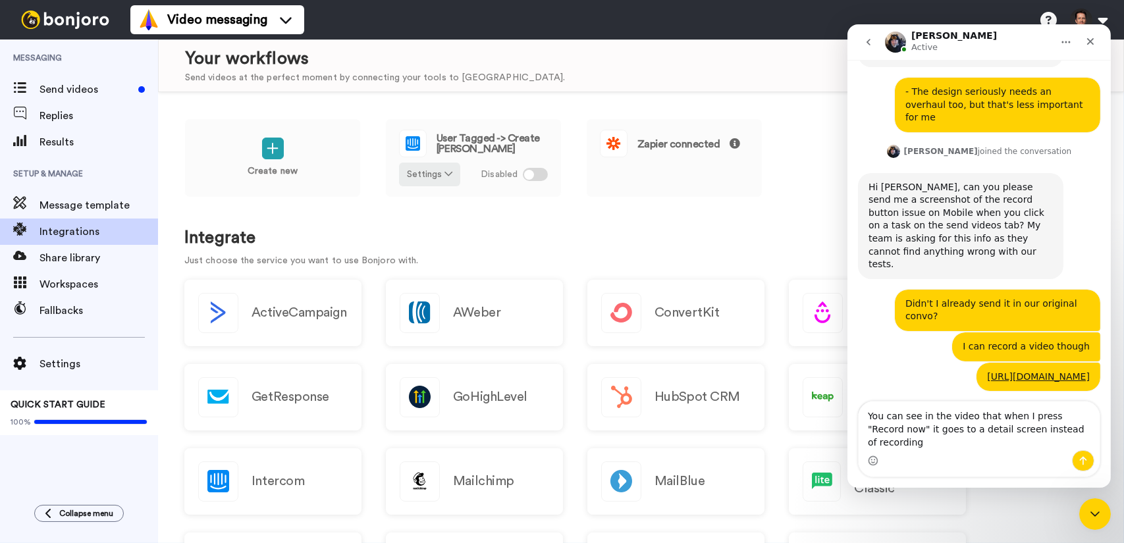
type textarea "You can see in the video that when I press "Record now" it goes to a detail scr…"
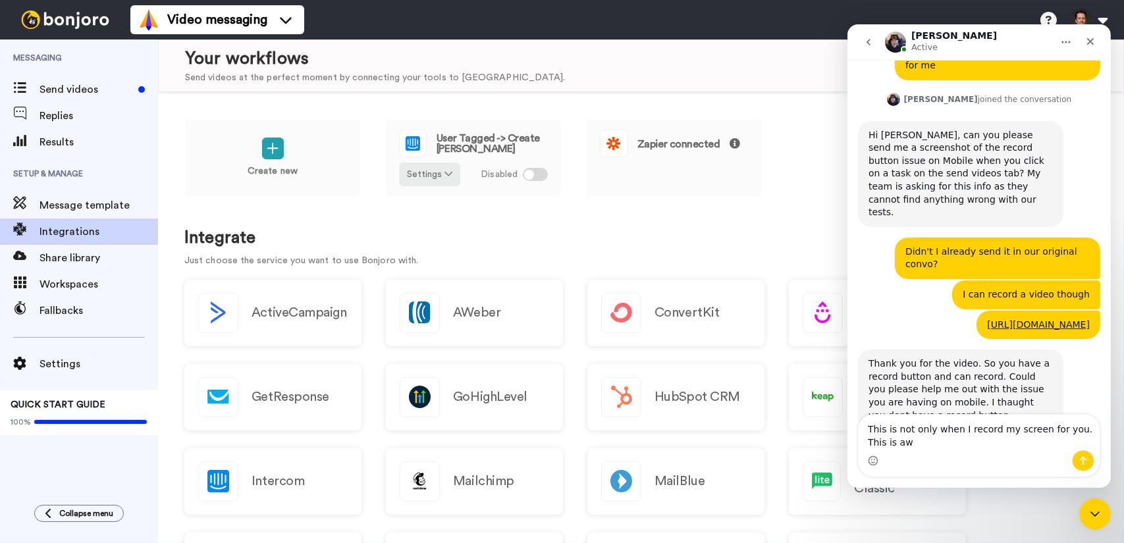
scroll to position [904, 0]
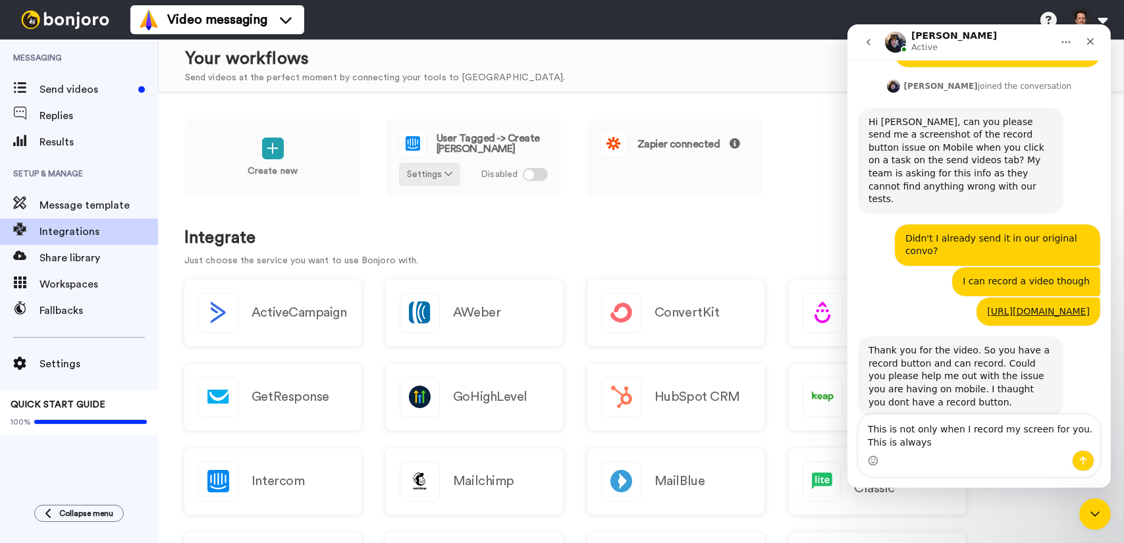
type textarea "This is not only when I record my screen for you. This is always."
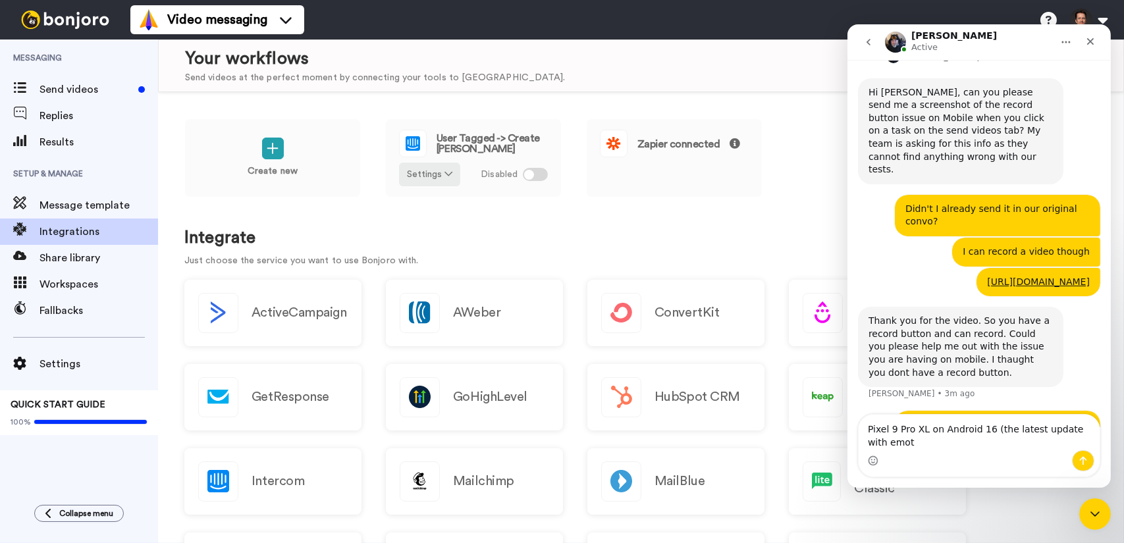
scroll to position [947, 0]
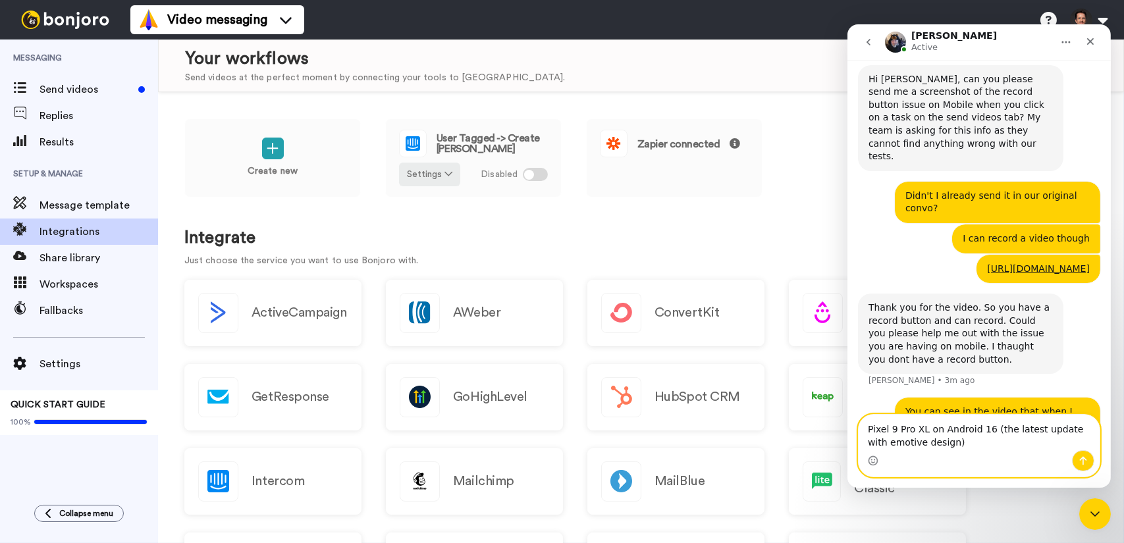
click at [928, 440] on textarea "Pixel 9 Pro XL on Android 16 (the latest update with emotive design)" at bounding box center [978, 433] width 241 height 36
click at [867, 442] on textarea "Pixel 9 Pro XL on Android 16 (the latest update with emotive design)" at bounding box center [978, 433] width 241 height 36
drag, startPoint x: 965, startPoint y: 446, endPoint x: 987, endPoint y: 427, distance: 28.4
click at [987, 427] on textarea "Pixel 9 Pro XL on Android 16 (the latest update with Material emotive design)" at bounding box center [978, 433] width 241 height 36
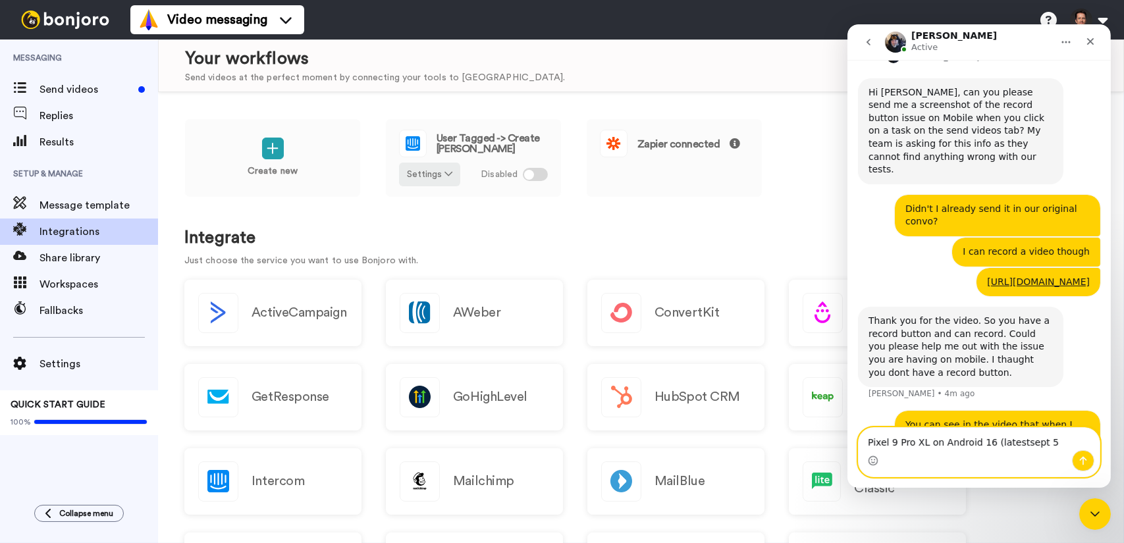
type textarea "Pixel 9 Pro XL on Android 16 (latest [DATE] update)"
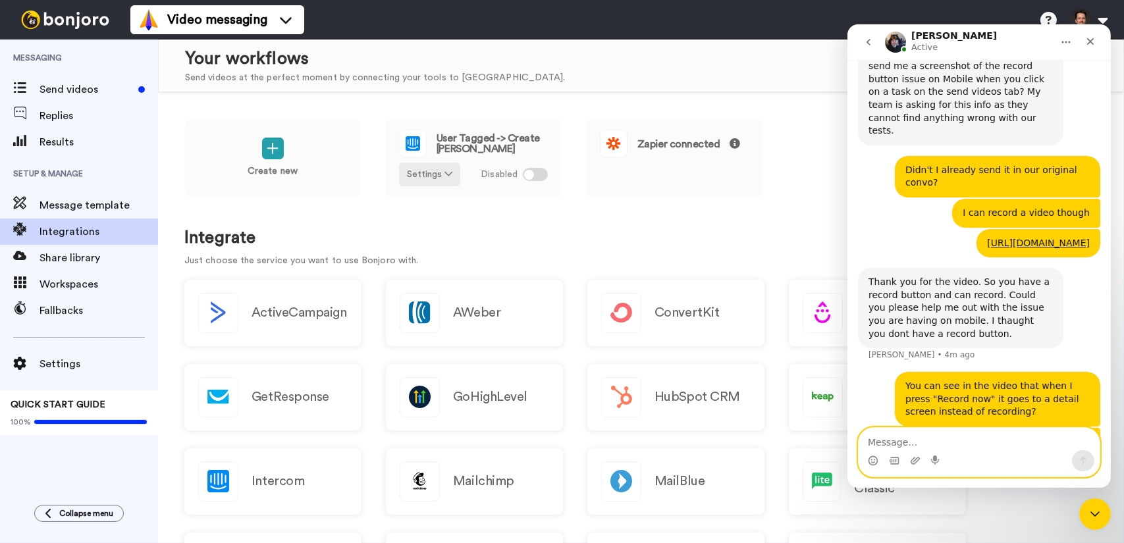
scroll to position [977, 0]
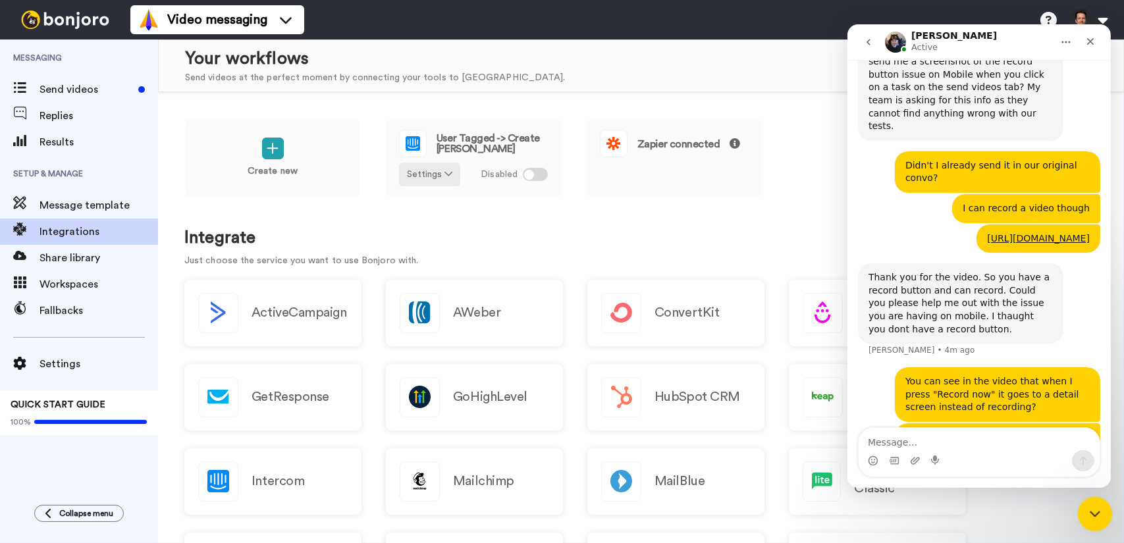
click at [1091, 513] on icon "Close Intercom Messenger" at bounding box center [1093, 512] width 16 height 16
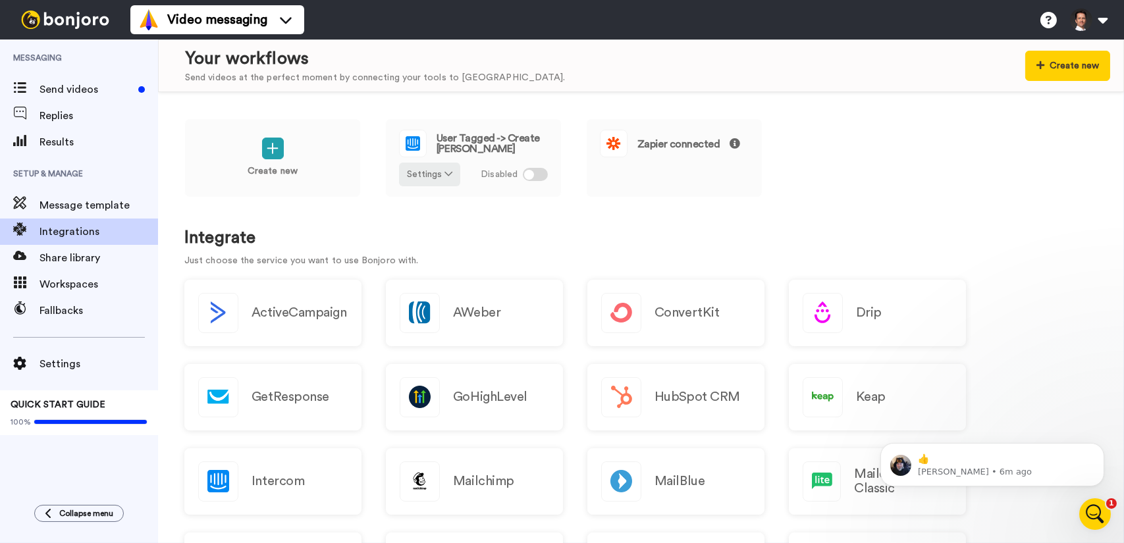
scroll to position [0, 0]
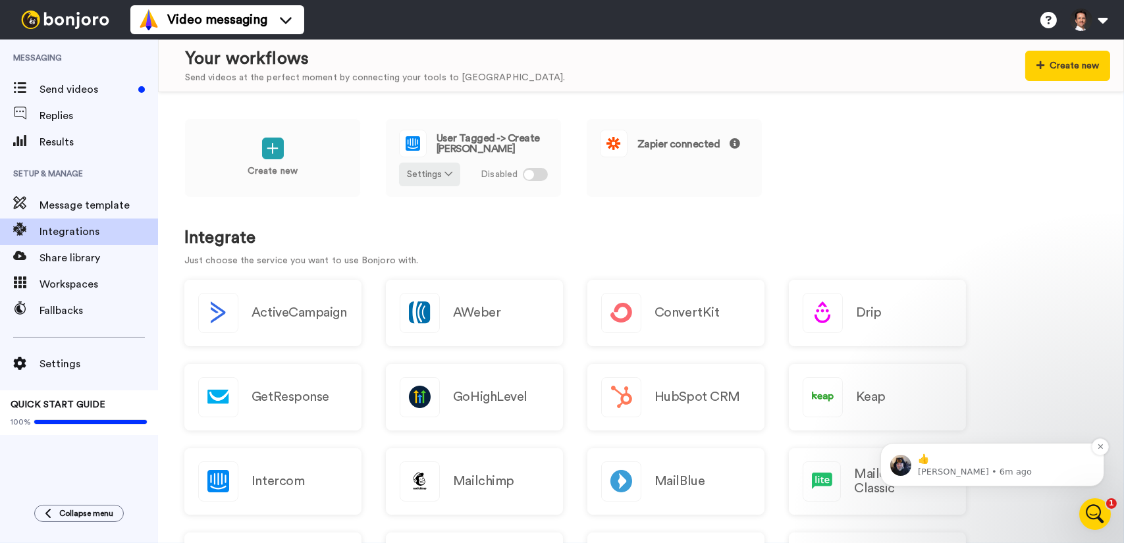
click at [1044, 456] on p "👍" at bounding box center [1002, 458] width 170 height 13
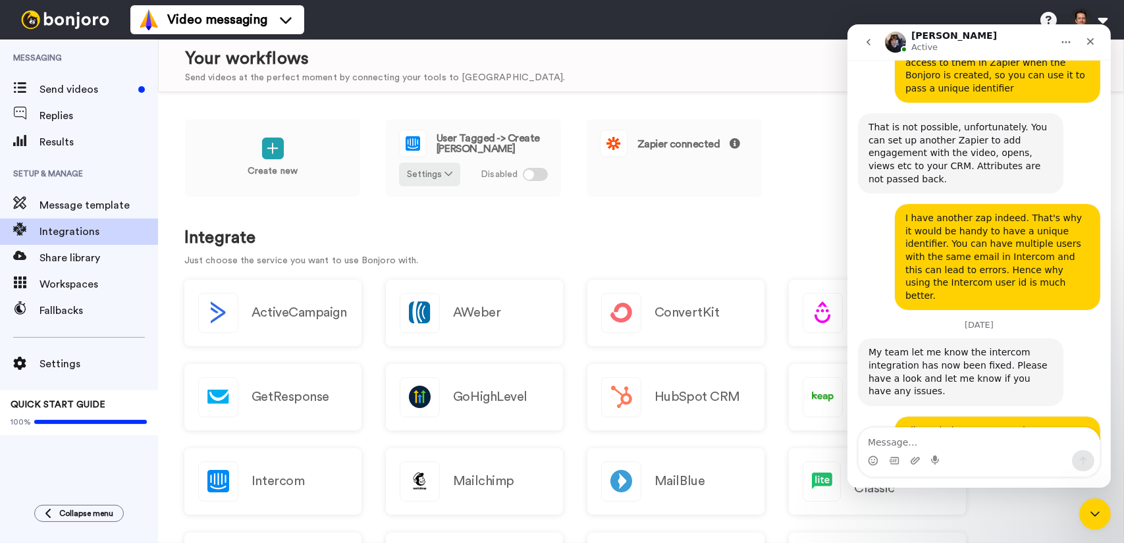
scroll to position [5180, 0]
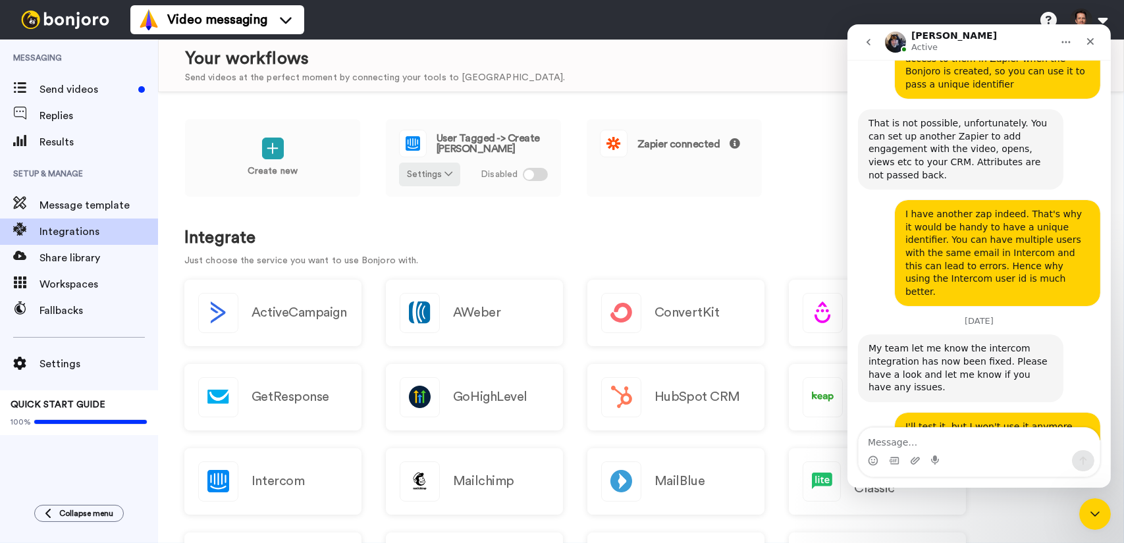
click at [871, 45] on icon "go back" at bounding box center [868, 42] width 11 height 11
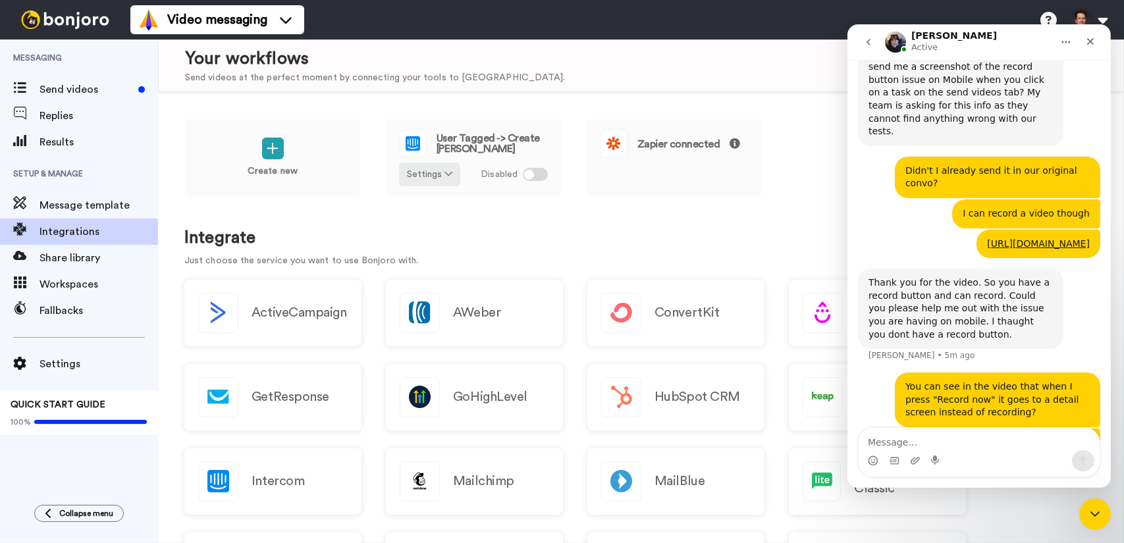
scroll to position [977, 0]
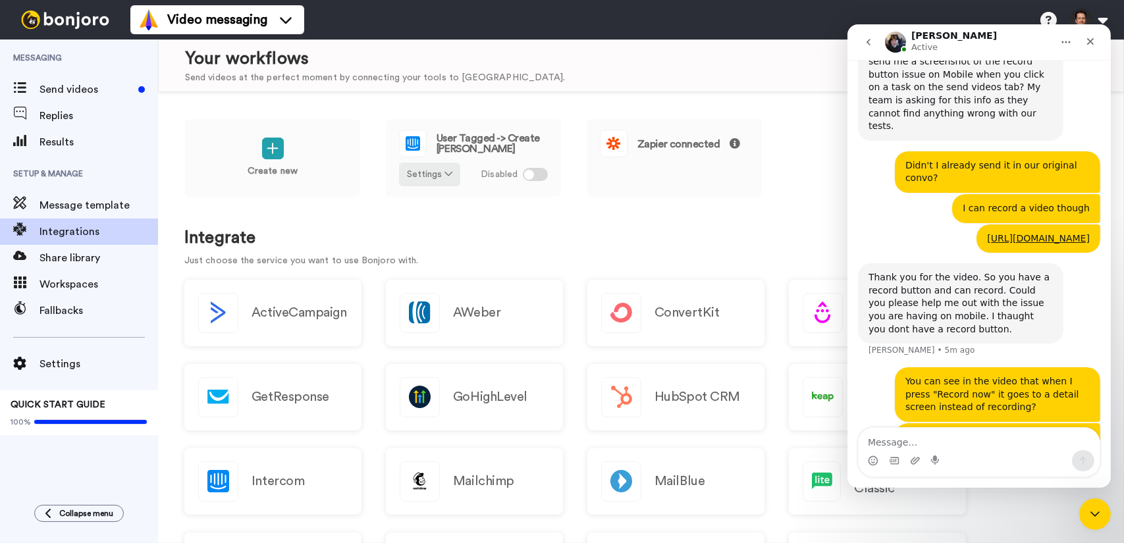
click at [864, 46] on icon "go back" at bounding box center [868, 42] width 11 height 11
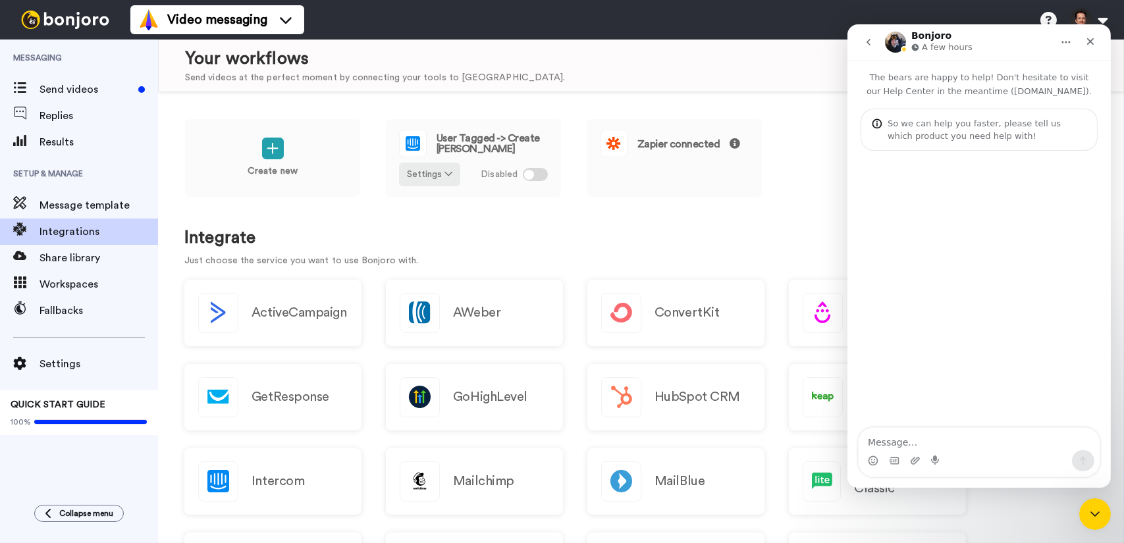
scroll to position [0, 0]
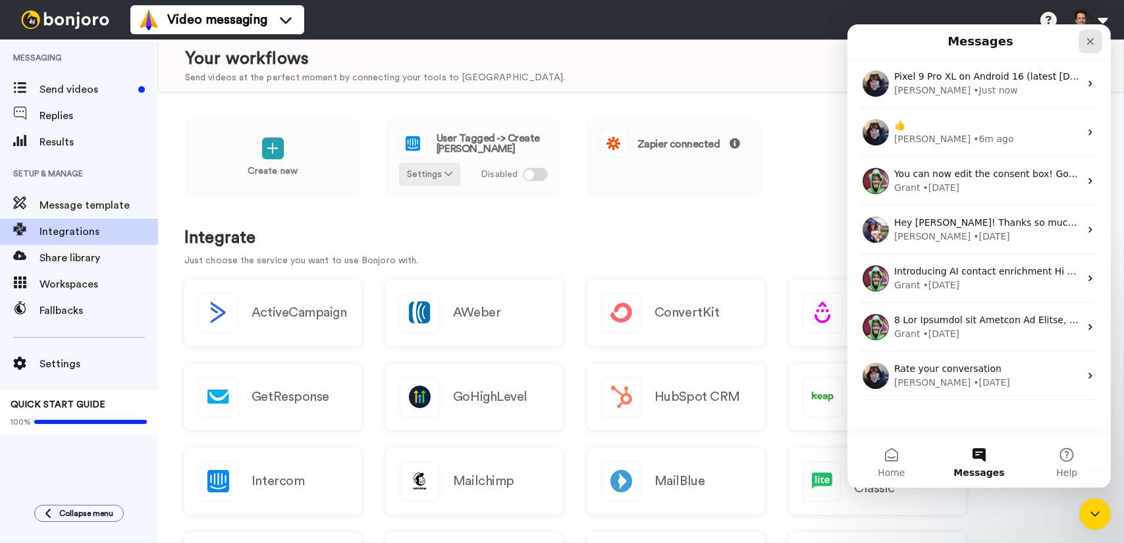
click at [1084, 42] on div "Close" at bounding box center [1090, 42] width 24 height 24
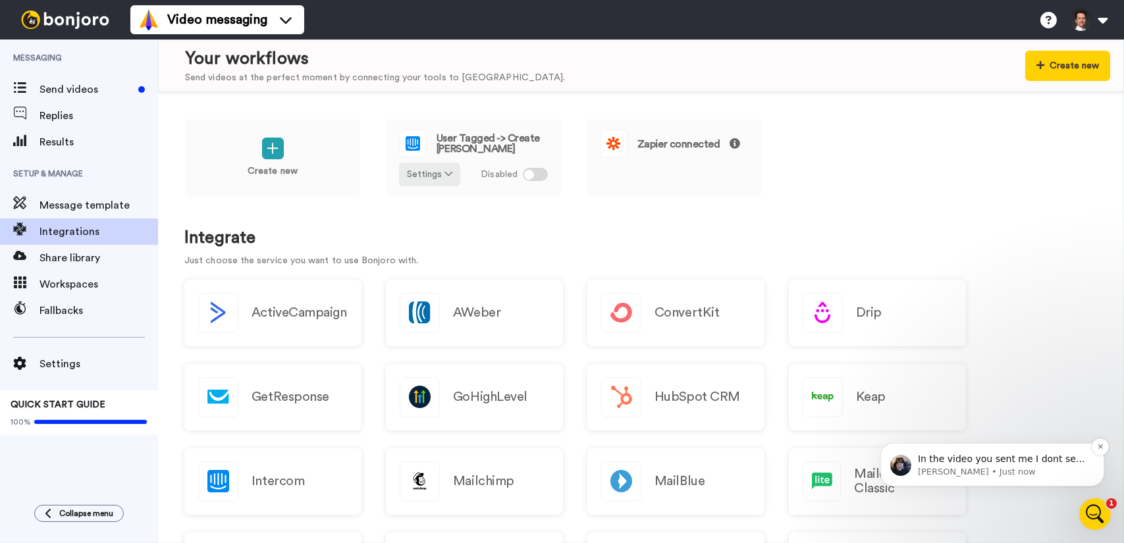
click at [991, 459] on p "In the video you sent me I dont see you pressing the record button. I am not su…" at bounding box center [1002, 458] width 170 height 13
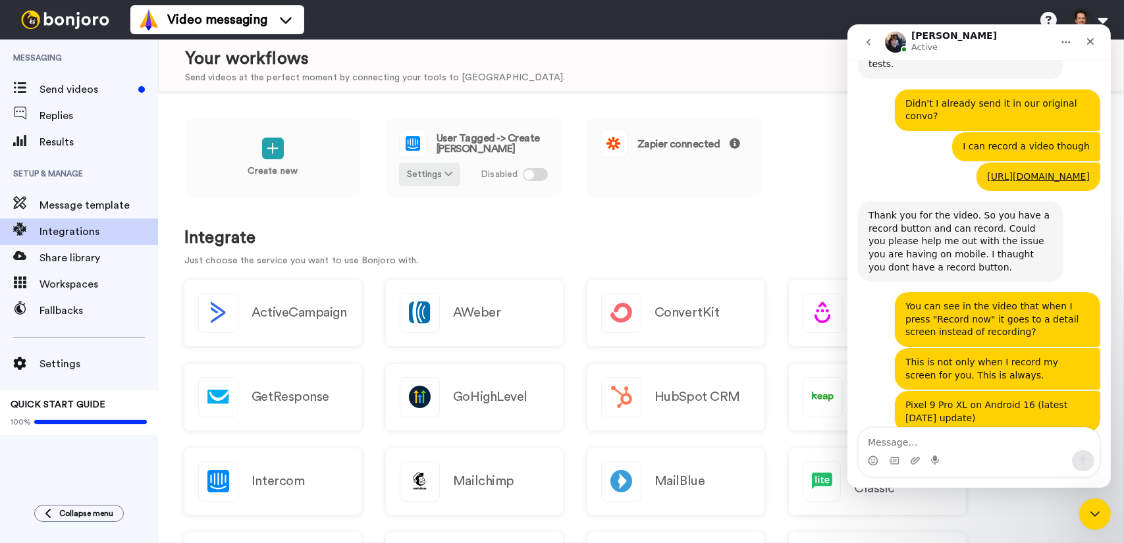
scroll to position [1042, 0]
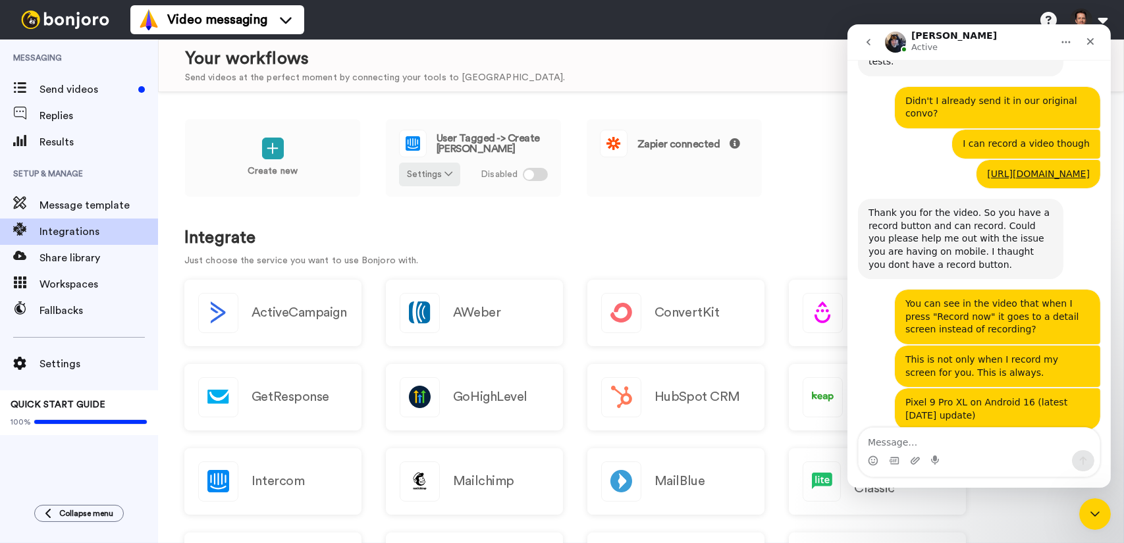
click at [1001, 443] on textarea "Message…" at bounding box center [978, 439] width 241 height 22
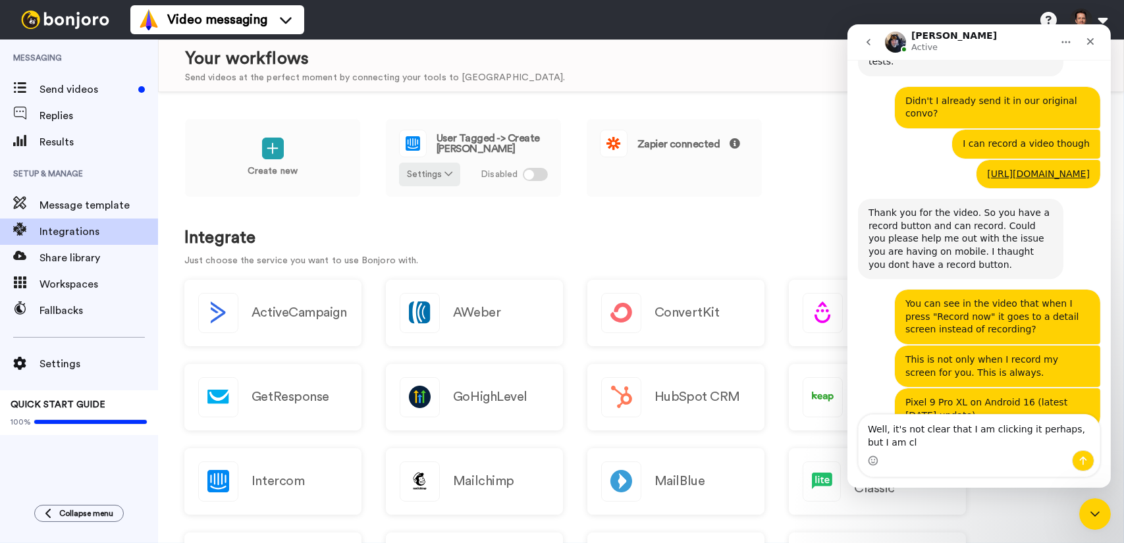
scroll to position [1055, 0]
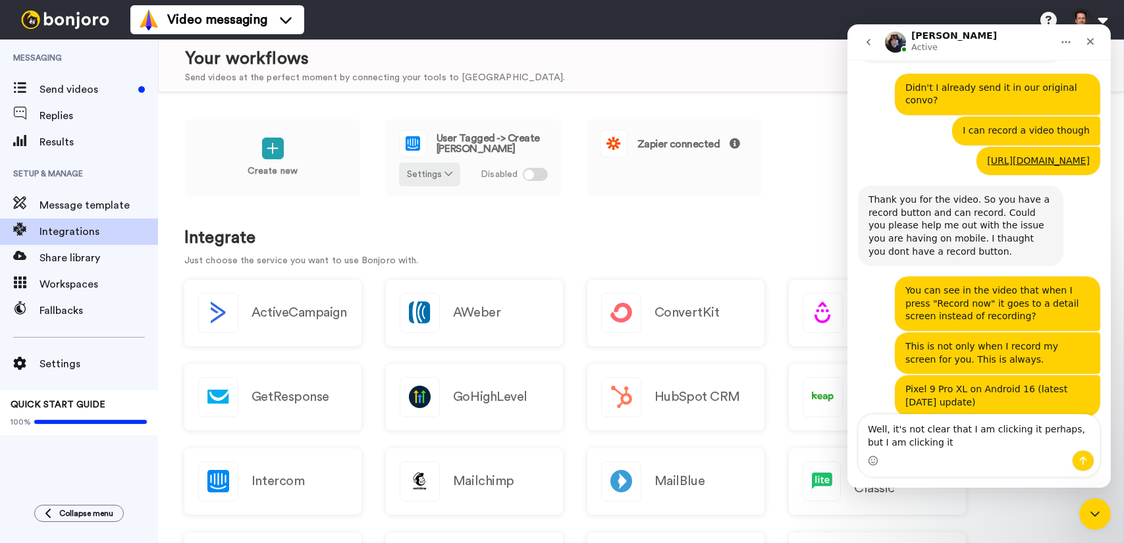
type textarea "Well, it's not clear that I am clicking it perhaps, but I am clicking it."
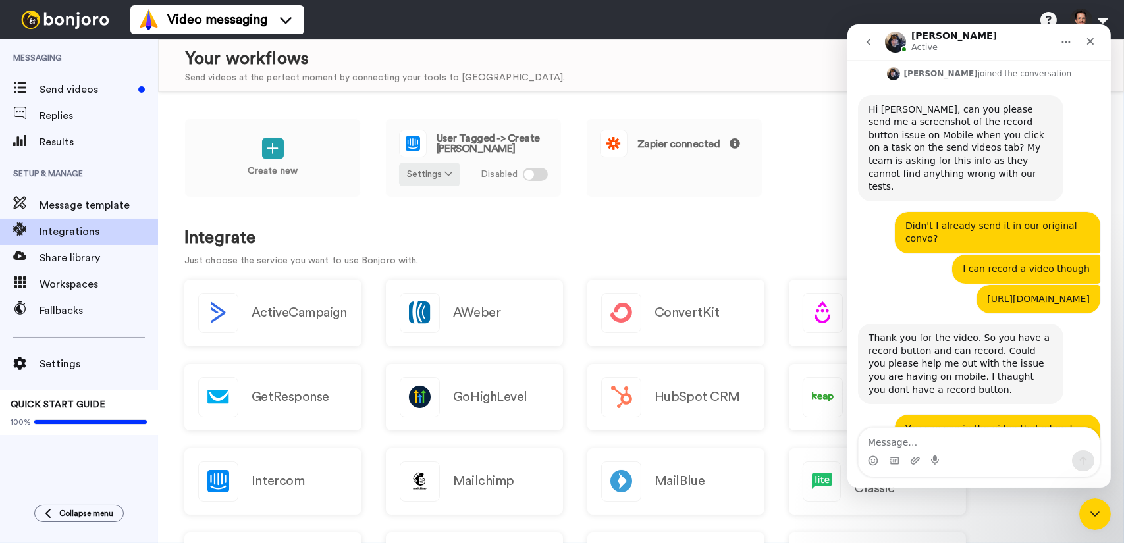
scroll to position [830, 0]
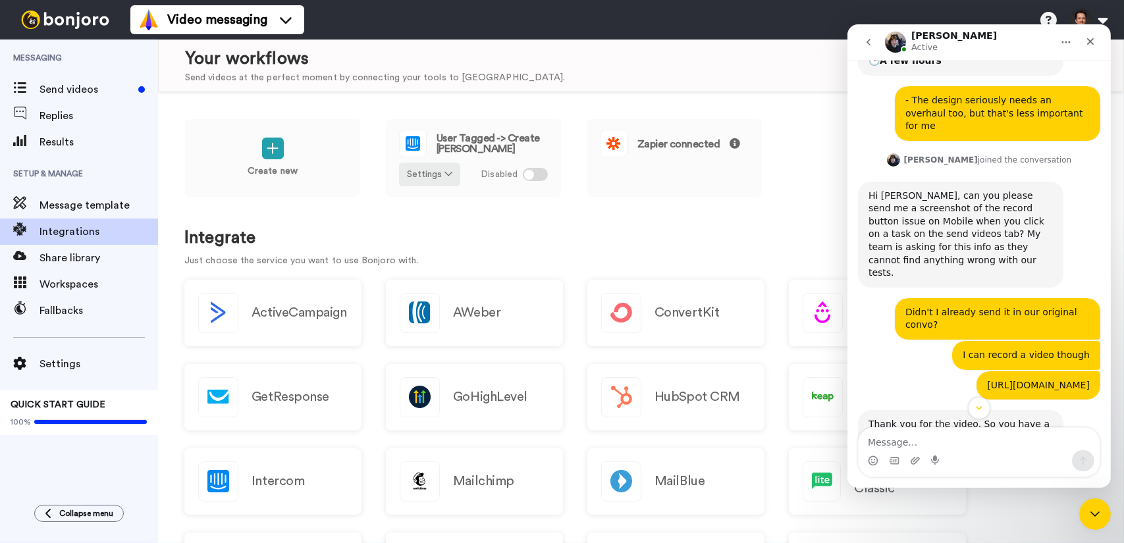
click at [987, 380] on link "https://www.loom.com/share/352754854810463799b5793d75cf14b9" at bounding box center [1038, 385] width 103 height 11
click at [930, 438] on textarea "Message…" at bounding box center [978, 439] width 241 height 22
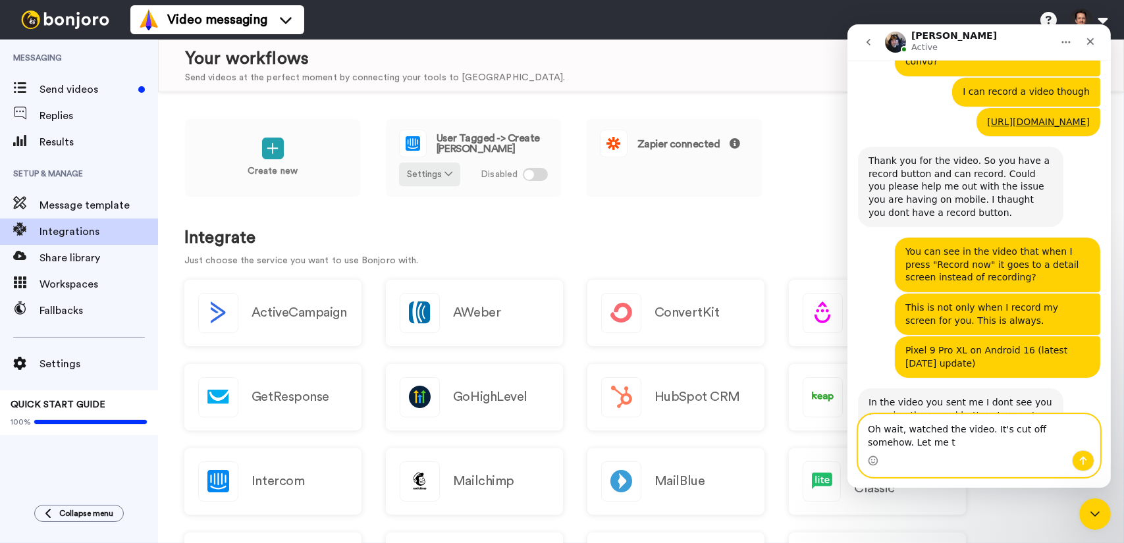
scroll to position [1107, 0]
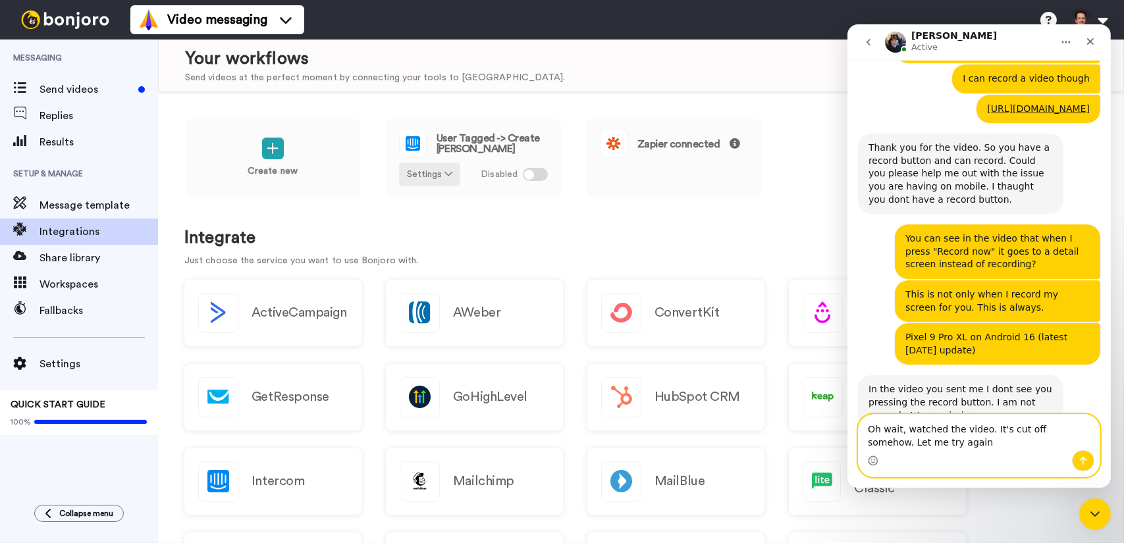
type textarea "Oh wait, watched the video. It's cut off somehow. Let me try again."
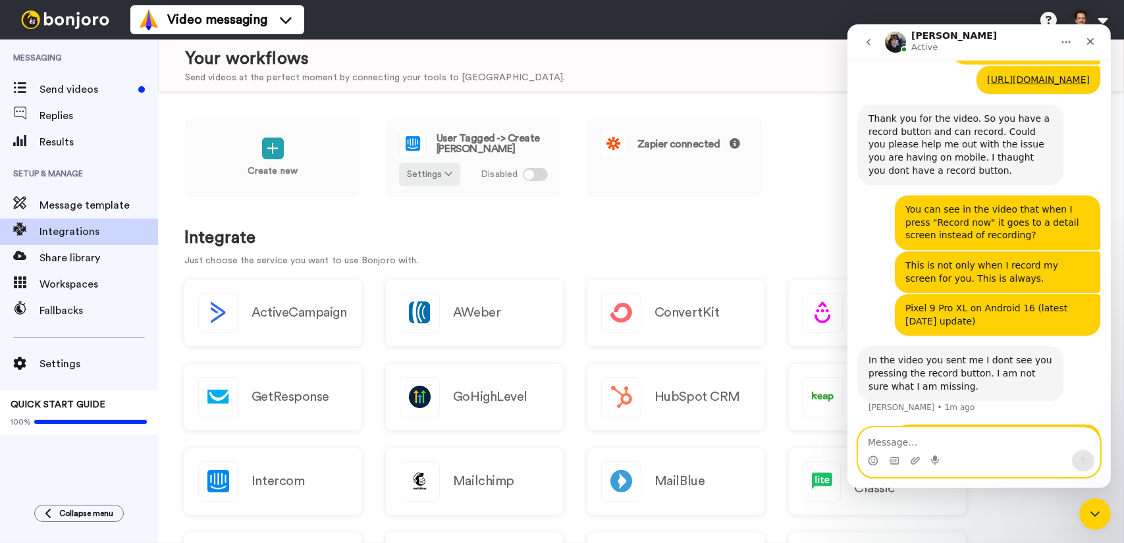
scroll to position [1137, 0]
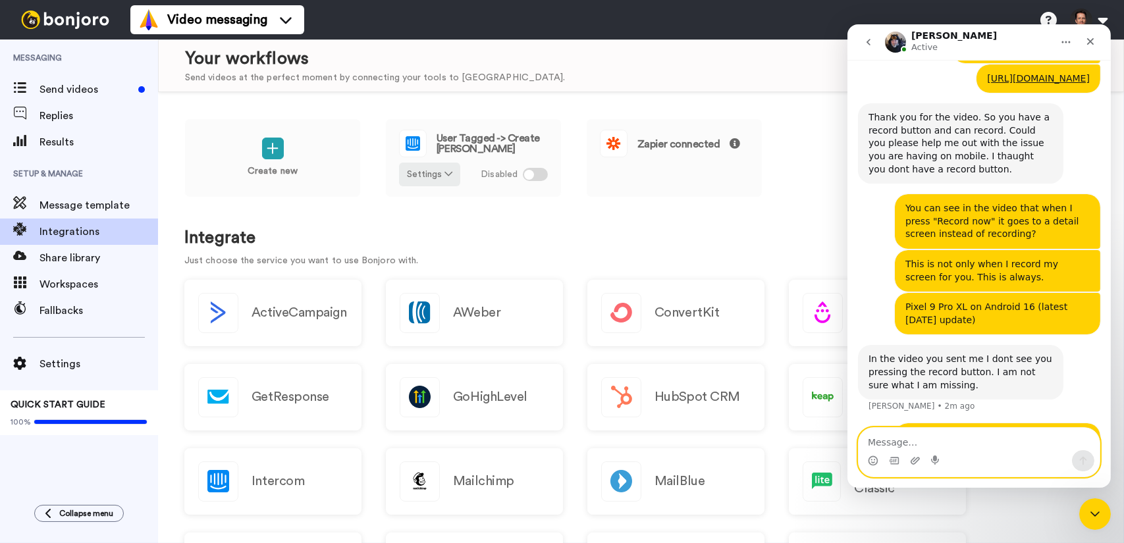
click at [939, 441] on textarea "Message…" at bounding box center [978, 439] width 241 height 22
paste textarea "https://www.loom.com/share/49f71dd6bccd4cd28fc3c167dcd6f6ab"
type textarea "https://www.loom.com/share/49f71dd6bccd4cd28fc3c167dcd6f6ab"
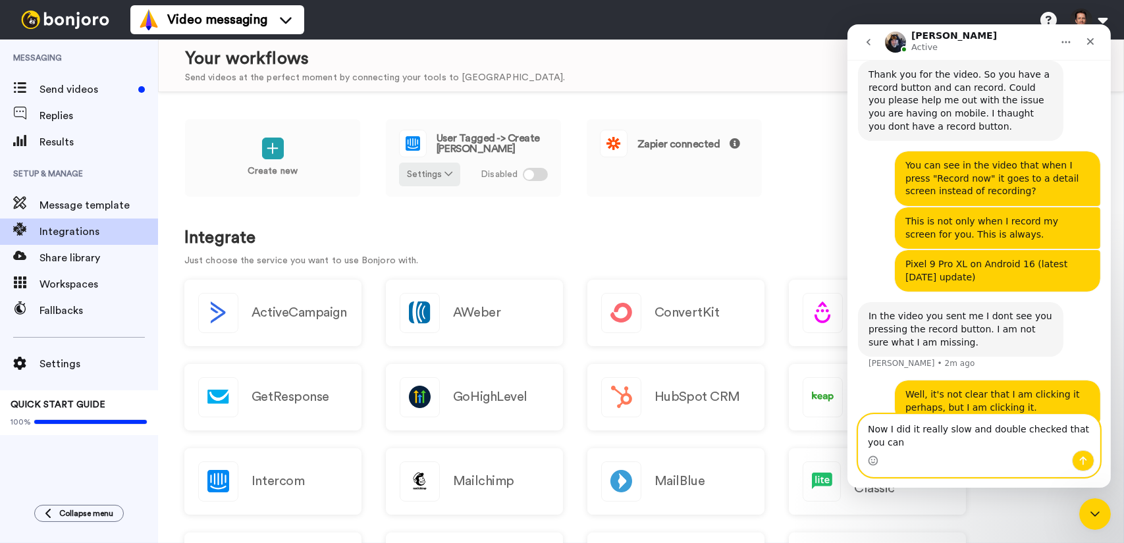
scroll to position [1193, 0]
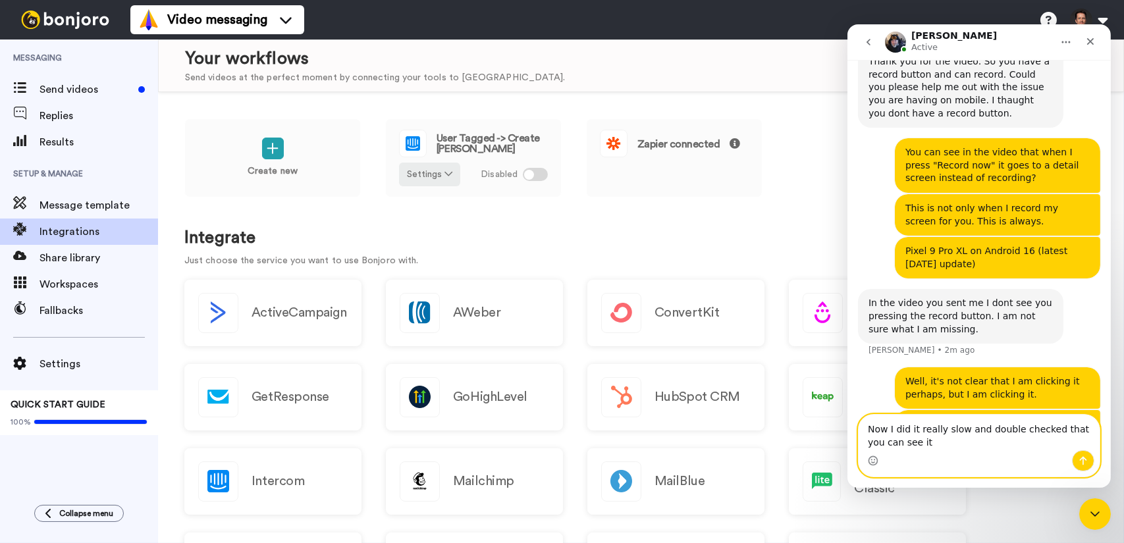
type textarea "Now I did it really slow and double checked that you can see it."
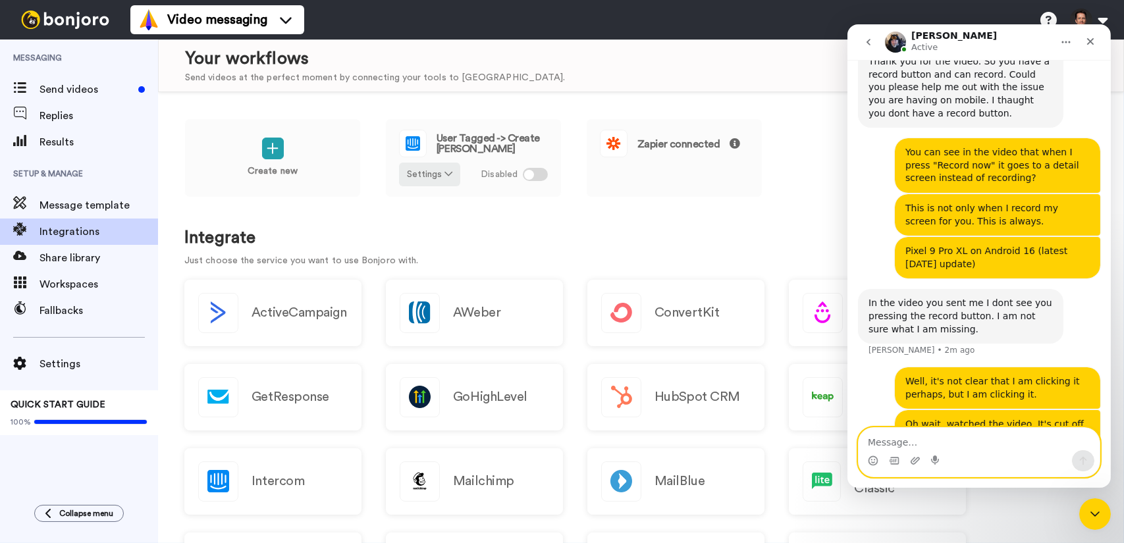
scroll to position [1223, 0]
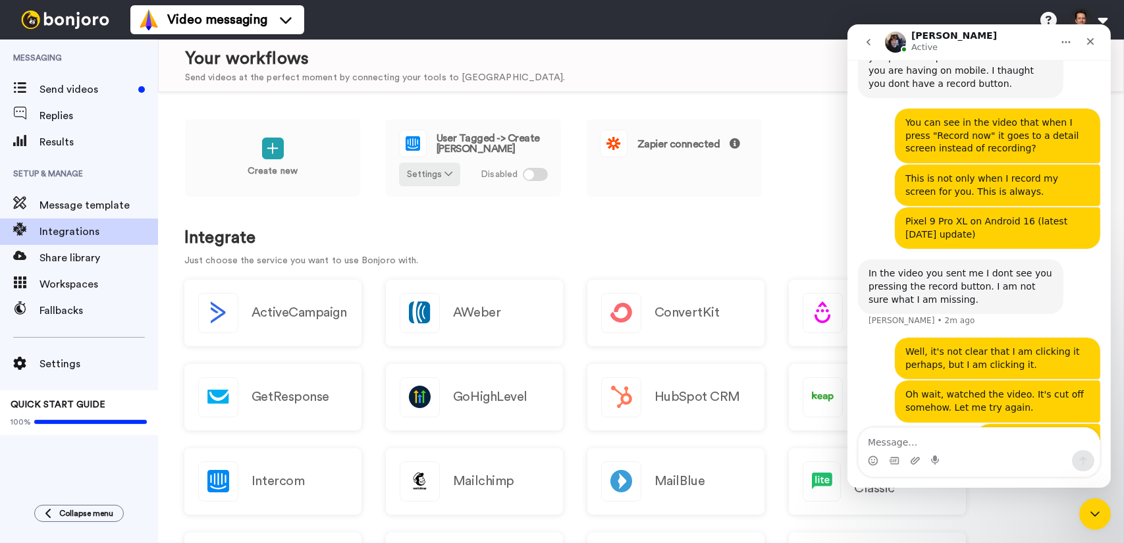
click at [987, 433] on link "https://www.loom.com/share/49f71dd6bccd4cd28fc3c167dcd6f6ab" at bounding box center [1038, 438] width 103 height 11
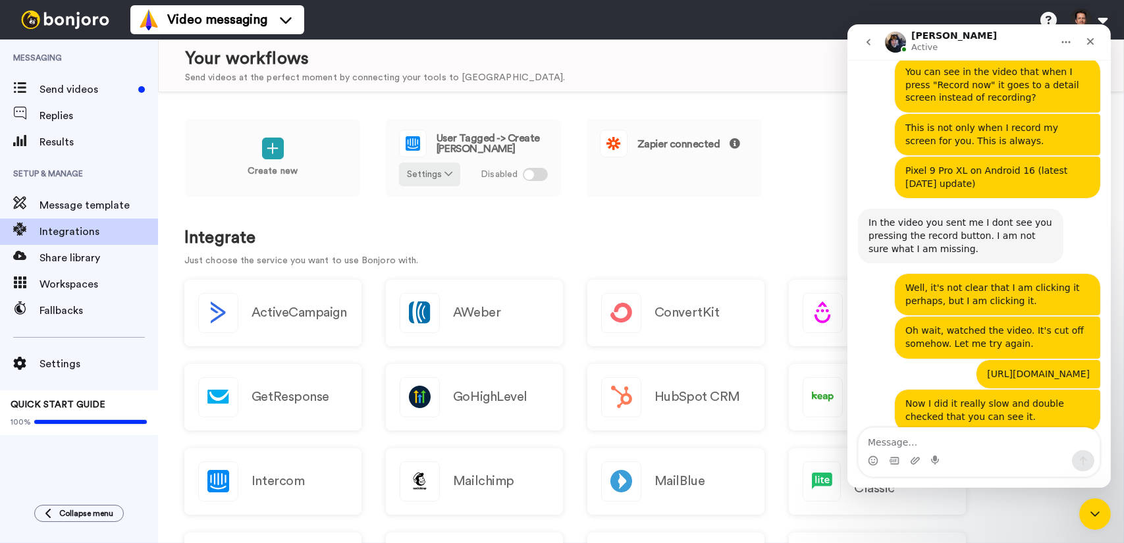
scroll to position [1275, 0]
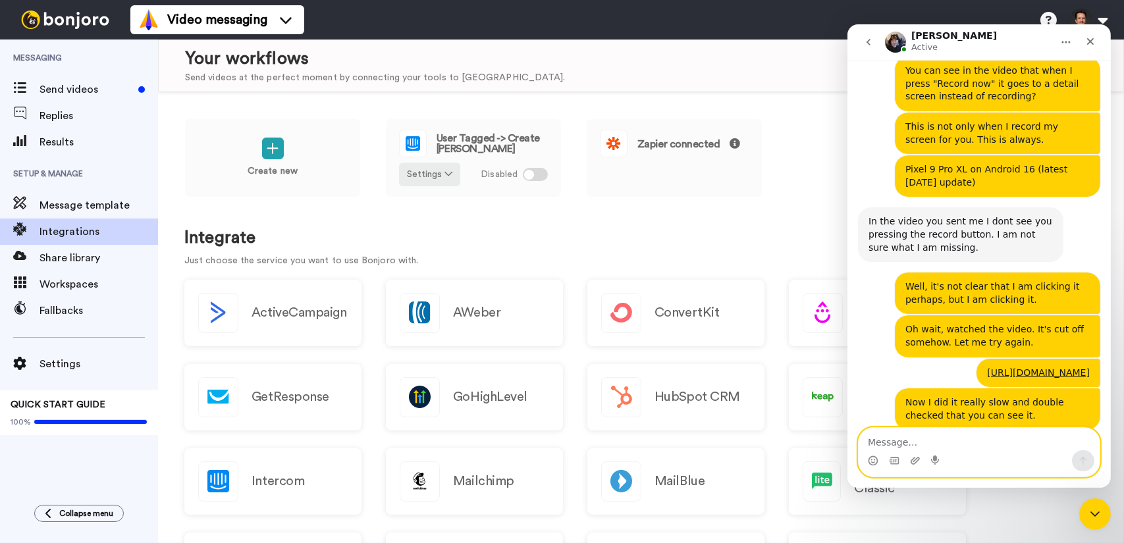
click at [970, 443] on textarea "Message…" at bounding box center [978, 439] width 241 height 22
type textarea "Alright"
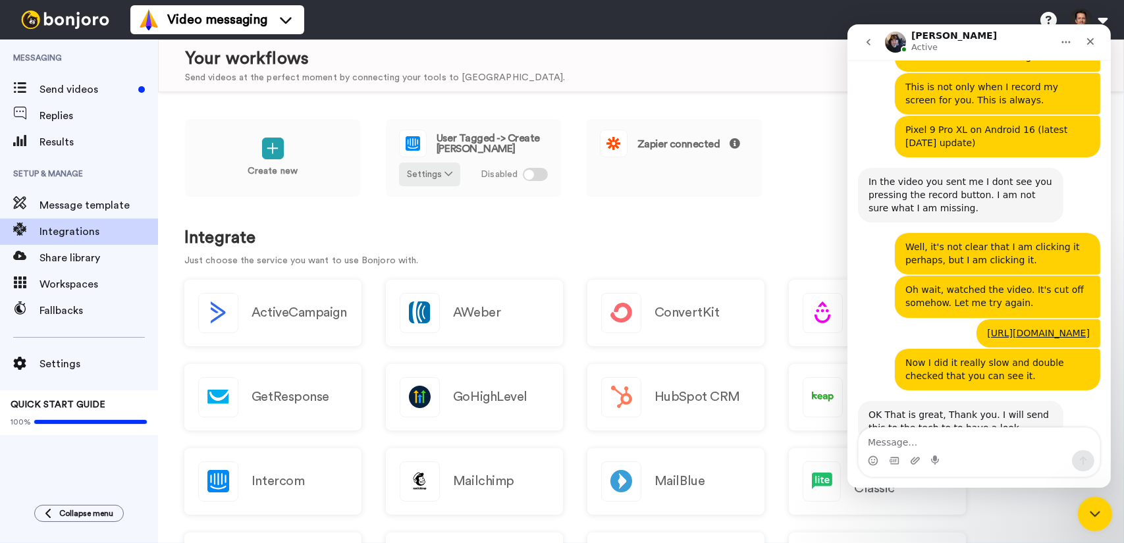
click at [1091, 514] on icon "Close Intercom Messenger" at bounding box center [1093, 512] width 16 height 16
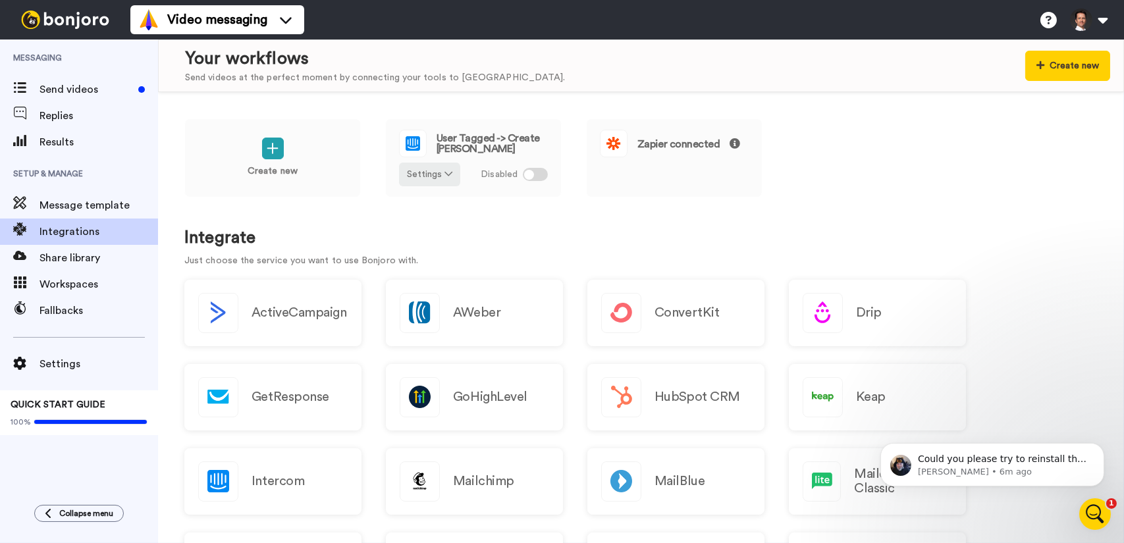
scroll to position [0, 0]
click at [1023, 458] on p "Could you please try to reinstall the app?" at bounding box center [1002, 458] width 170 height 13
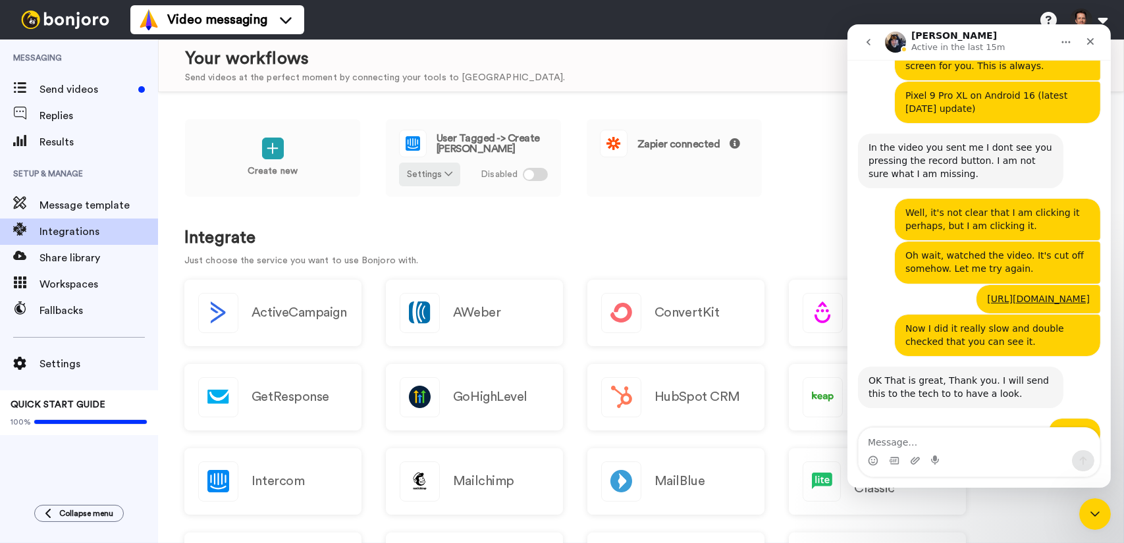
scroll to position [1354, 0]
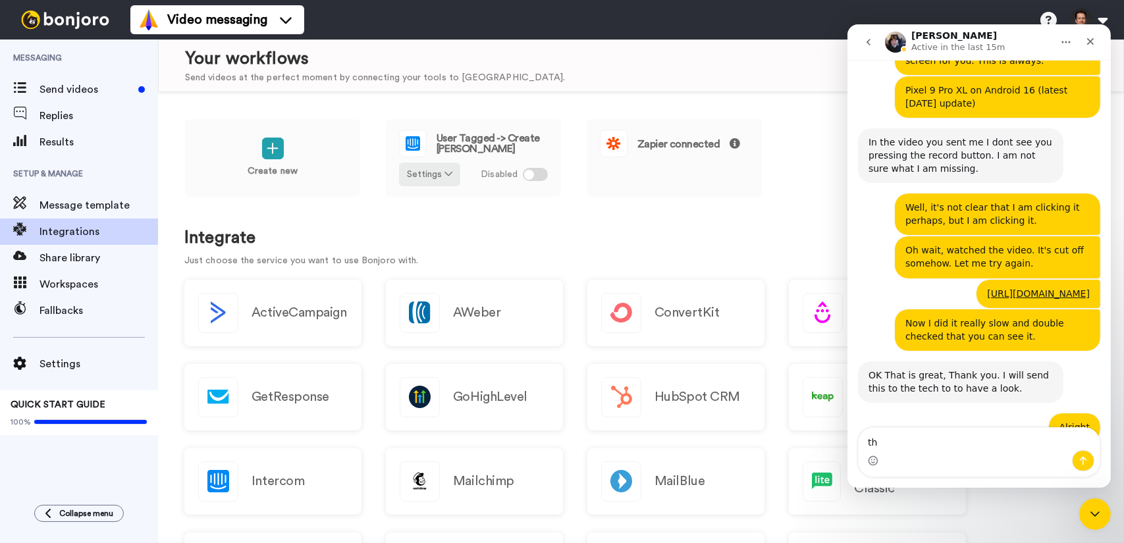
type textarea "t"
type textarea "That seems to have fixed it"
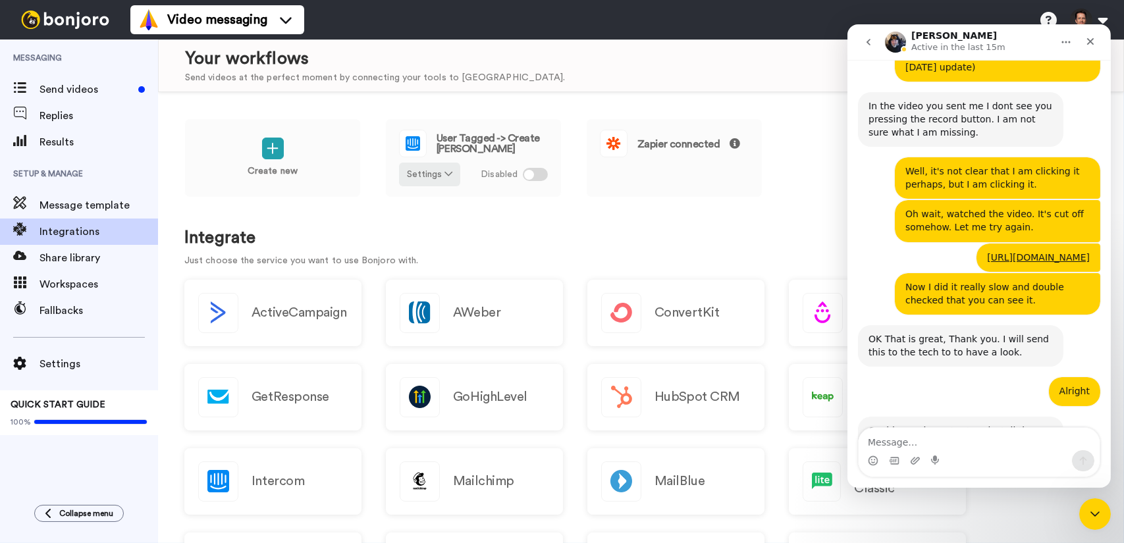
scroll to position [1393, 0]
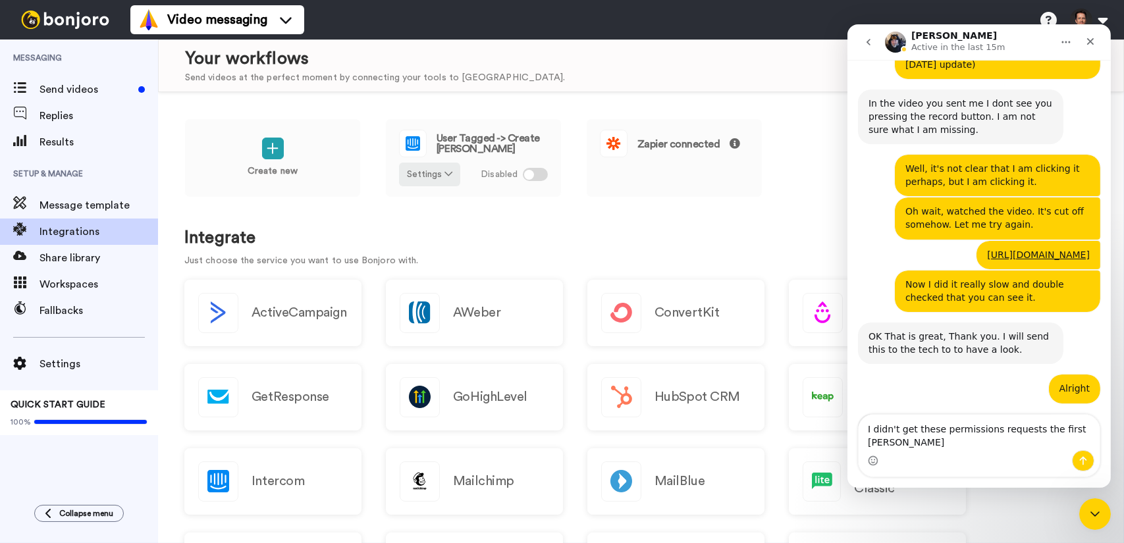
type textarea "I didn't get these permissions requests the first time"
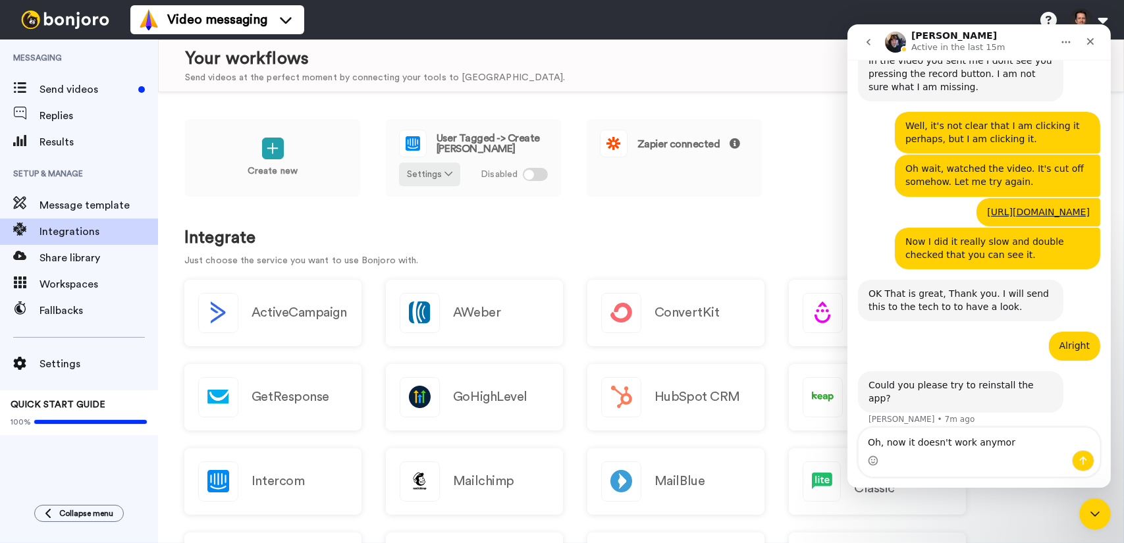
type textarea "Oh, now it doesn't work anymore"
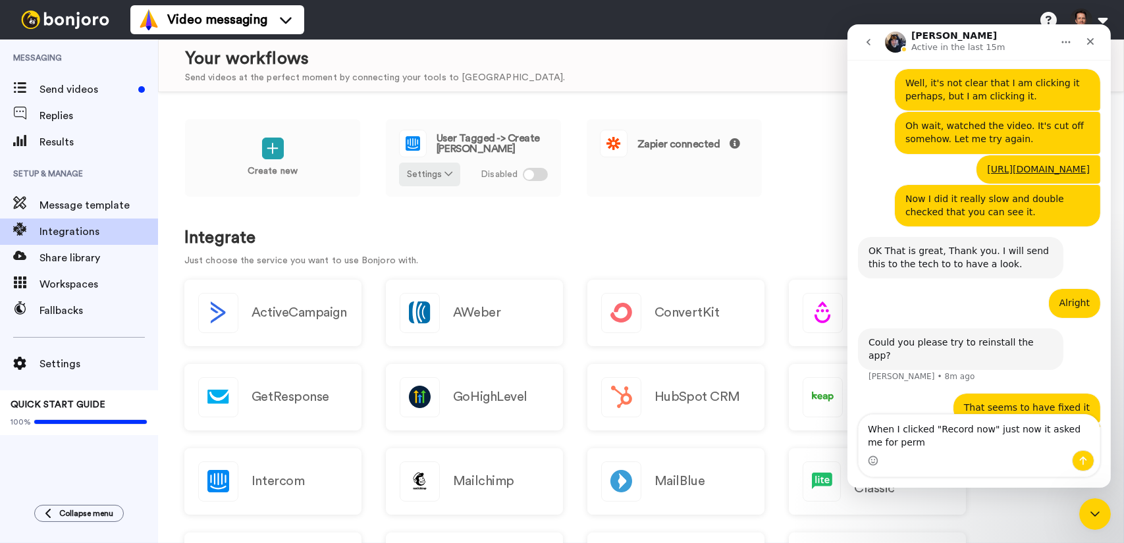
scroll to position [1479, 0]
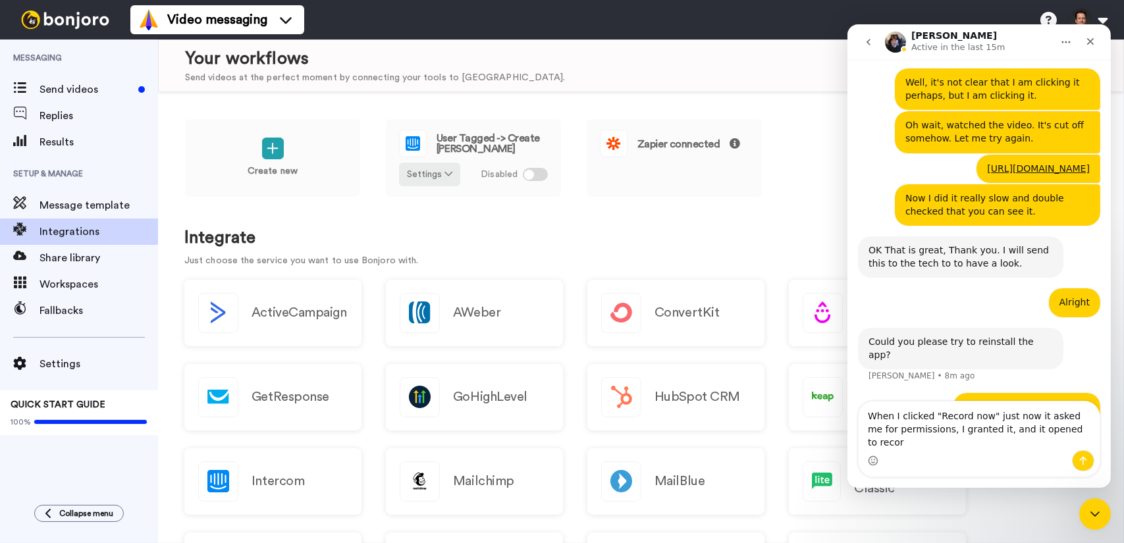
type textarea "When I clicked "Record now" just now it asked me for permissions, I granted it,…"
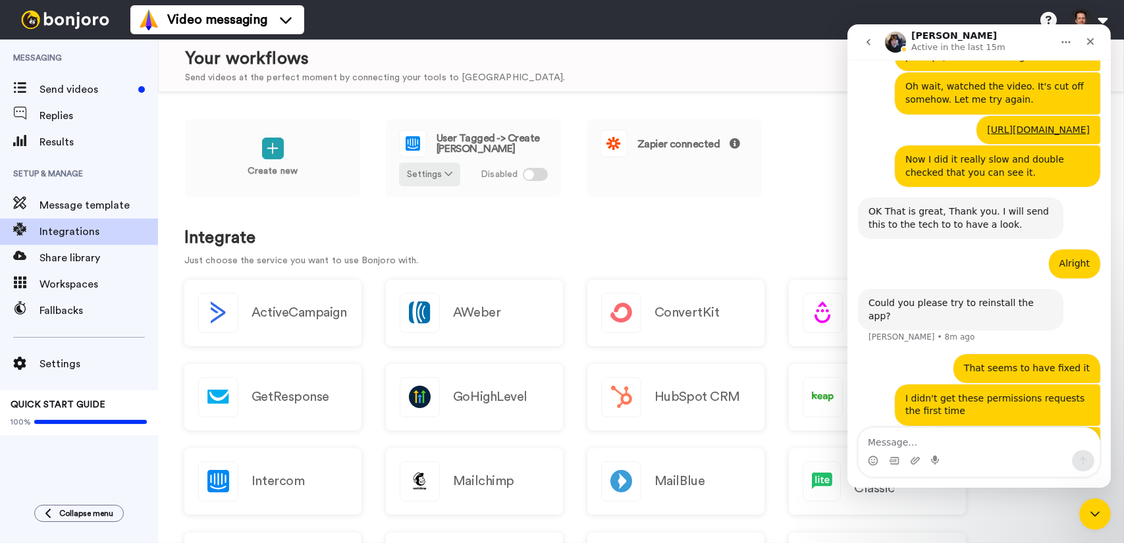
scroll to position [1522, 0]
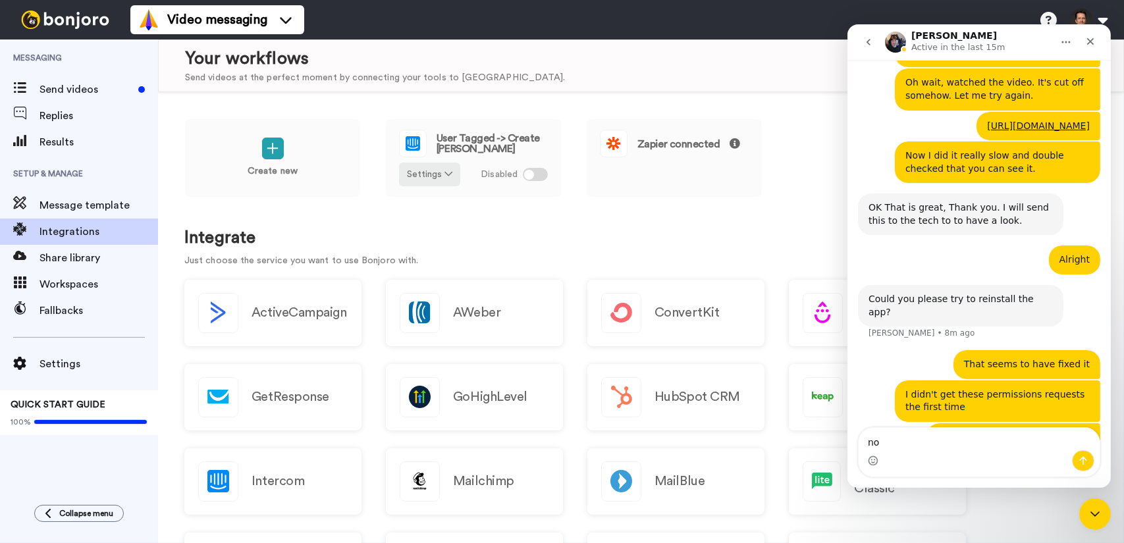
type textarea "n"
type textarea "Now when I try again it's back to what it did before"
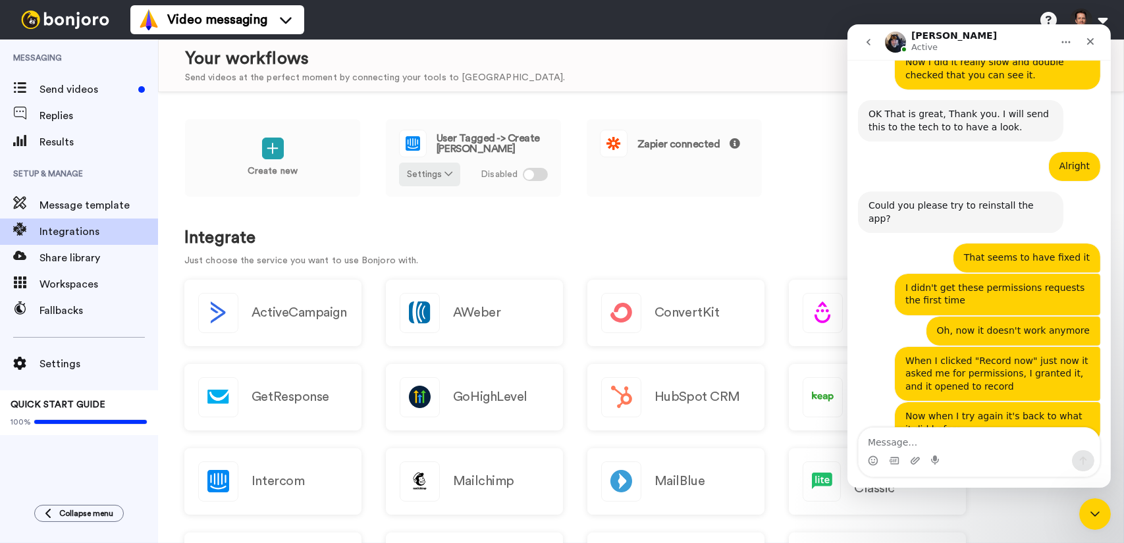
scroll to position [1617, 0]
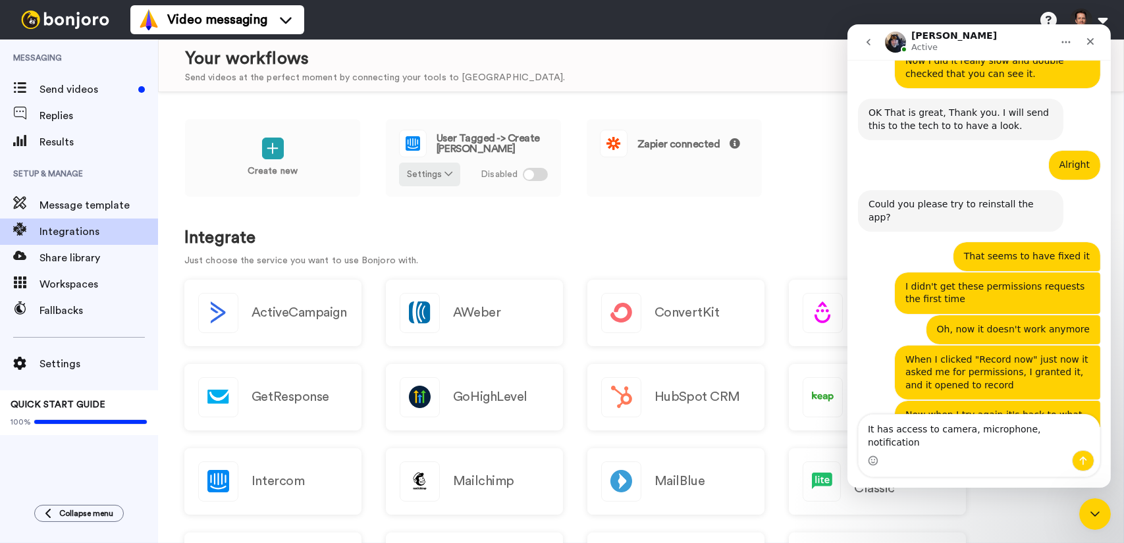
type textarea "It has access to camera, microphone, notifications"
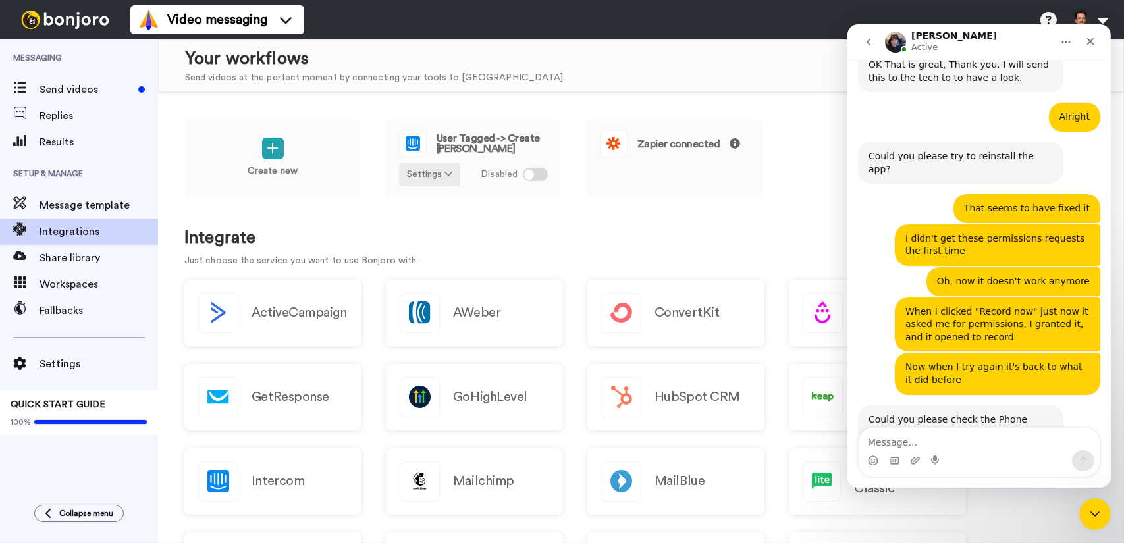
scroll to position [1669, 0]
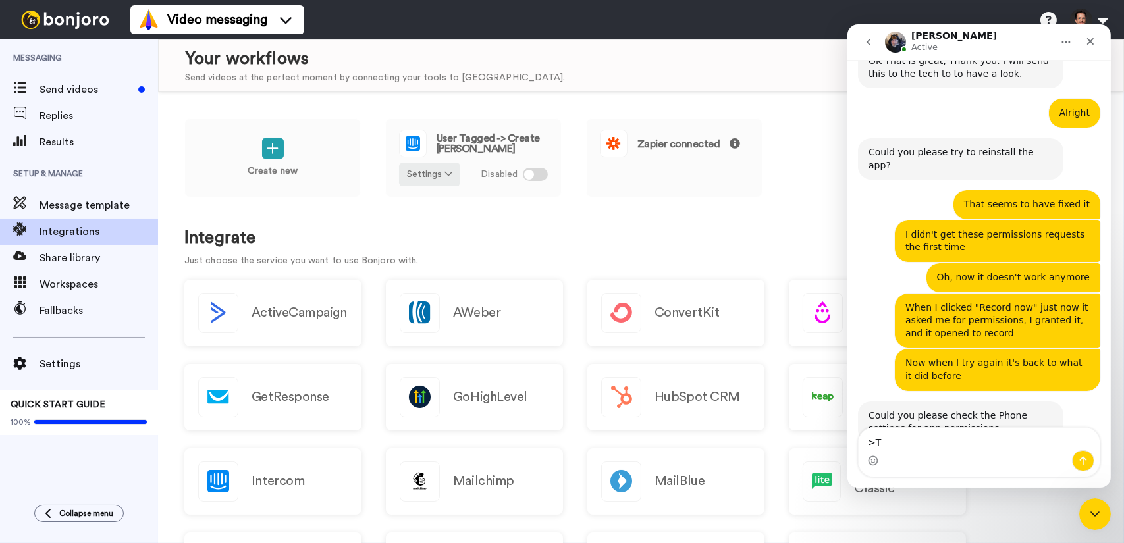
type textarea ">"
type textarea "Those are all on the most permissive setting"
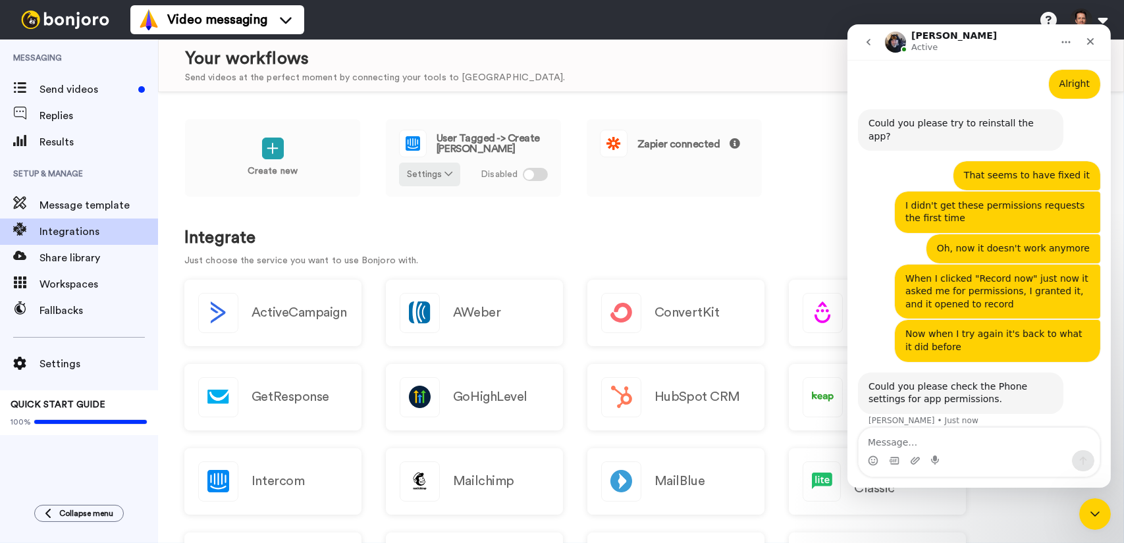
scroll to position [1699, 0]
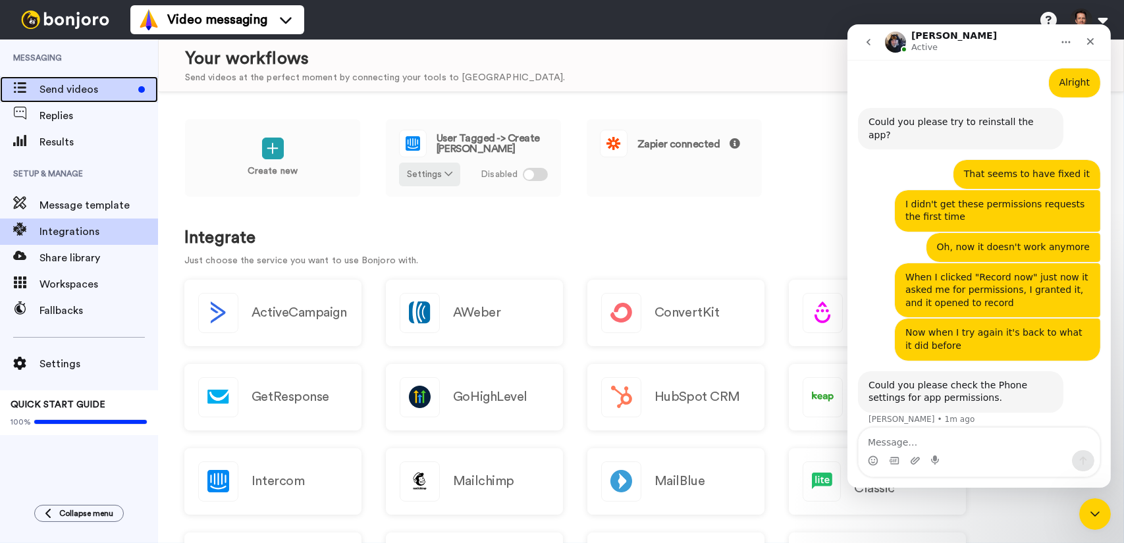
click at [105, 84] on span "Send videos" at bounding box center [87, 90] width 94 height 16
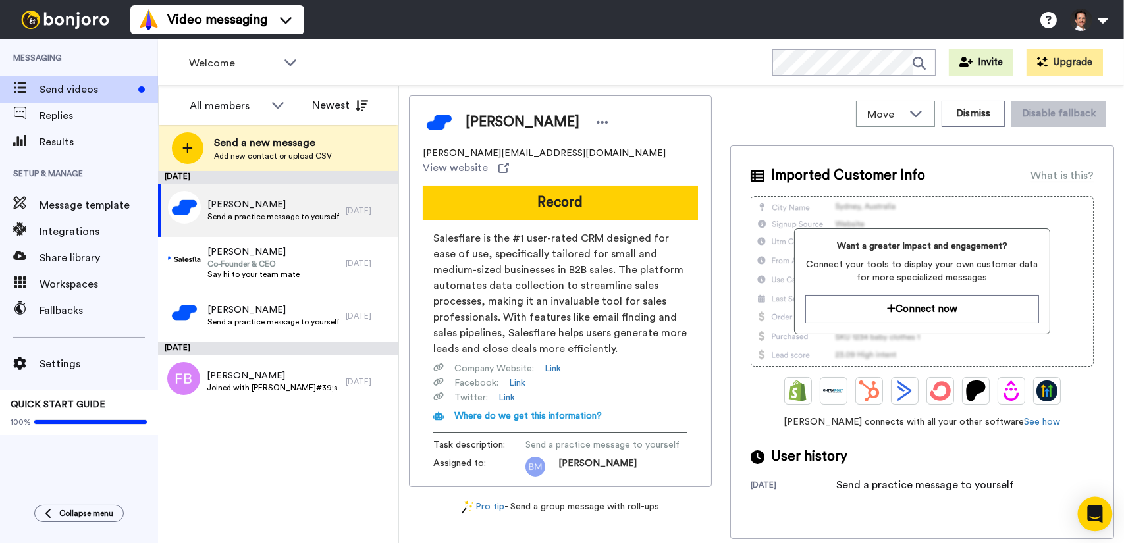
click at [1095, 520] on icon "Open Intercom Messenger" at bounding box center [1094, 514] width 15 height 17
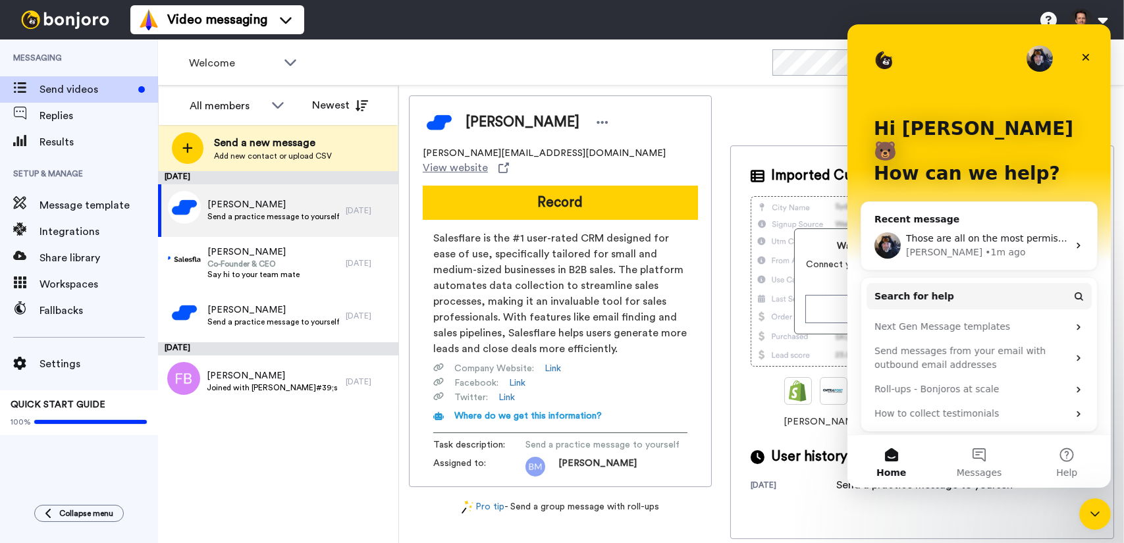
click at [780, 366] on div "Want a greater impact and engagement? Connect your tools to display your own cu…" at bounding box center [922, 281] width 343 height 171
click at [1097, 503] on div "Close Intercom Messenger" at bounding box center [1093, 513] width 32 height 32
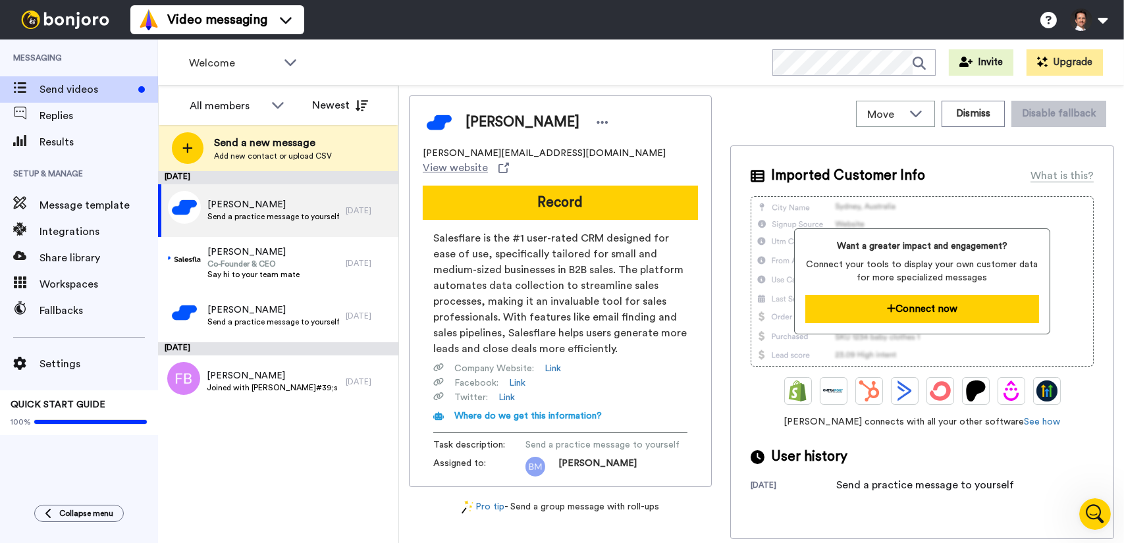
click at [956, 309] on button "Connect now" at bounding box center [922, 309] width 234 height 28
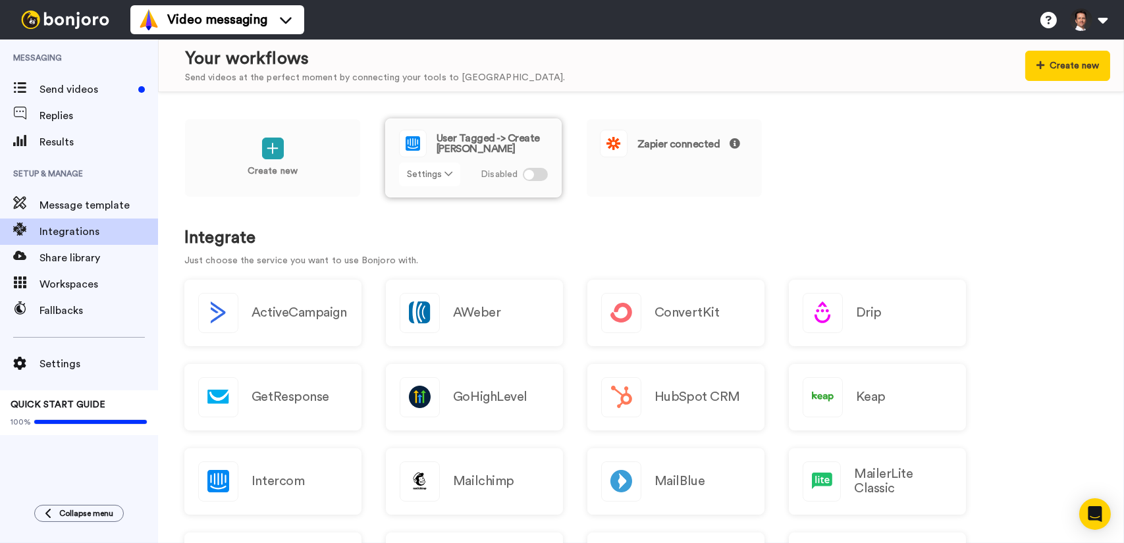
click at [437, 171] on button "Settings" at bounding box center [429, 175] width 61 height 24
click at [429, 209] on link "Edit" at bounding box center [430, 203] width 59 height 24
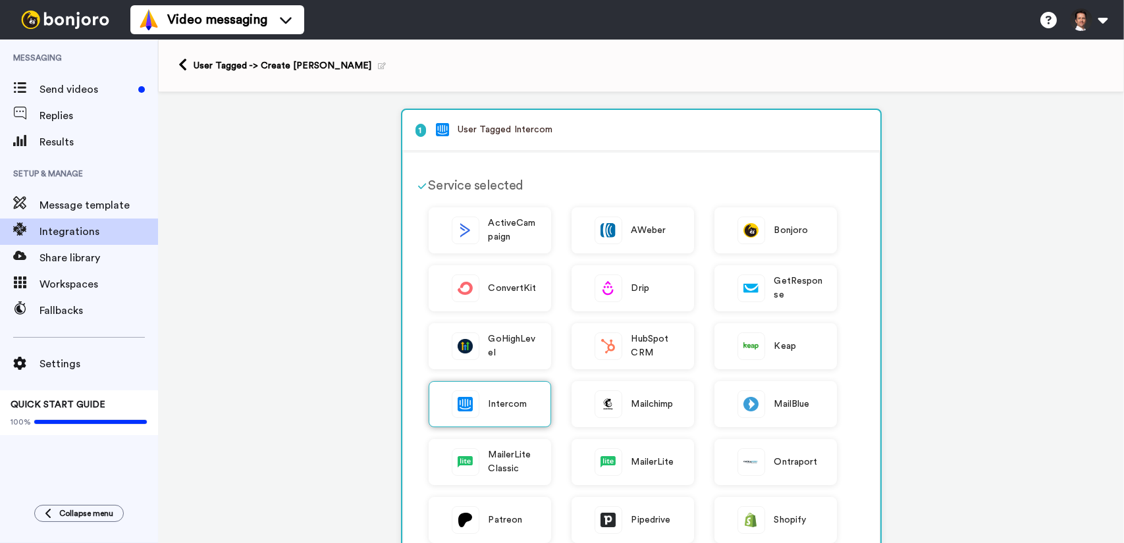
click at [514, 405] on span "Intercom" at bounding box center [508, 405] width 39 height 14
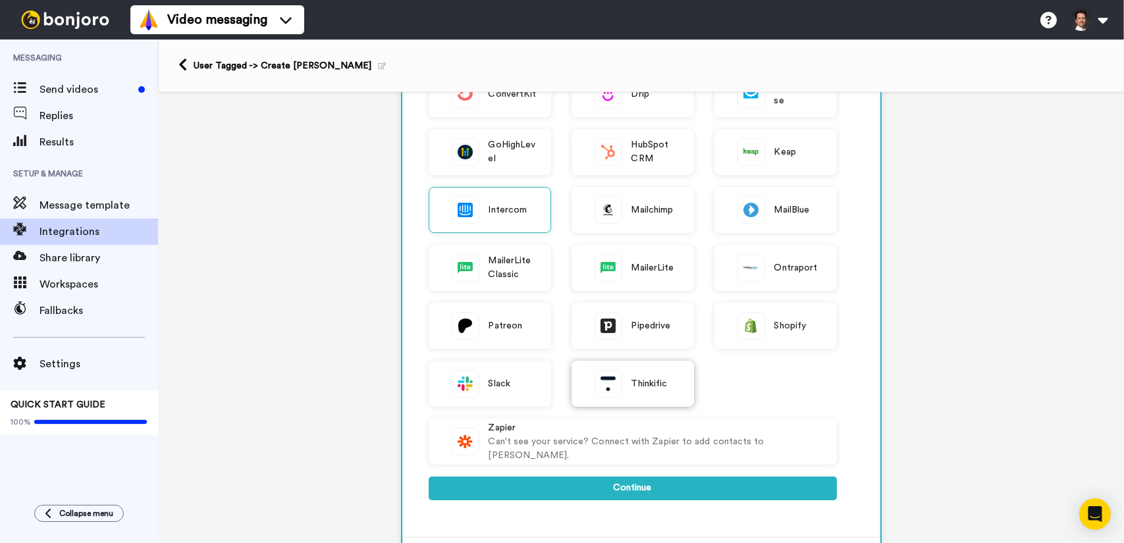
scroll to position [198, 0]
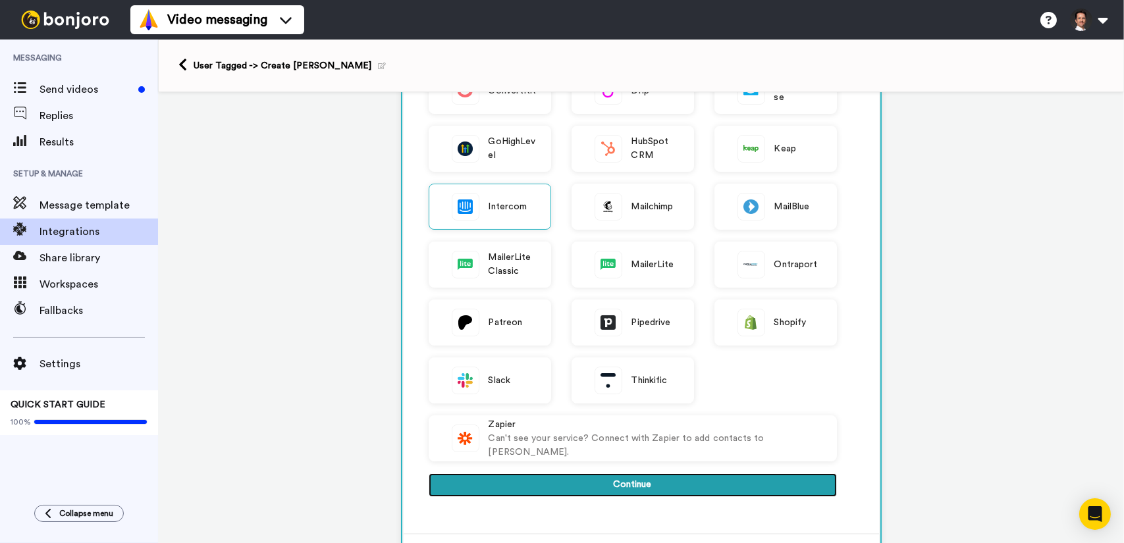
click at [693, 477] on button "Continue" at bounding box center [633, 486] width 408 height 24
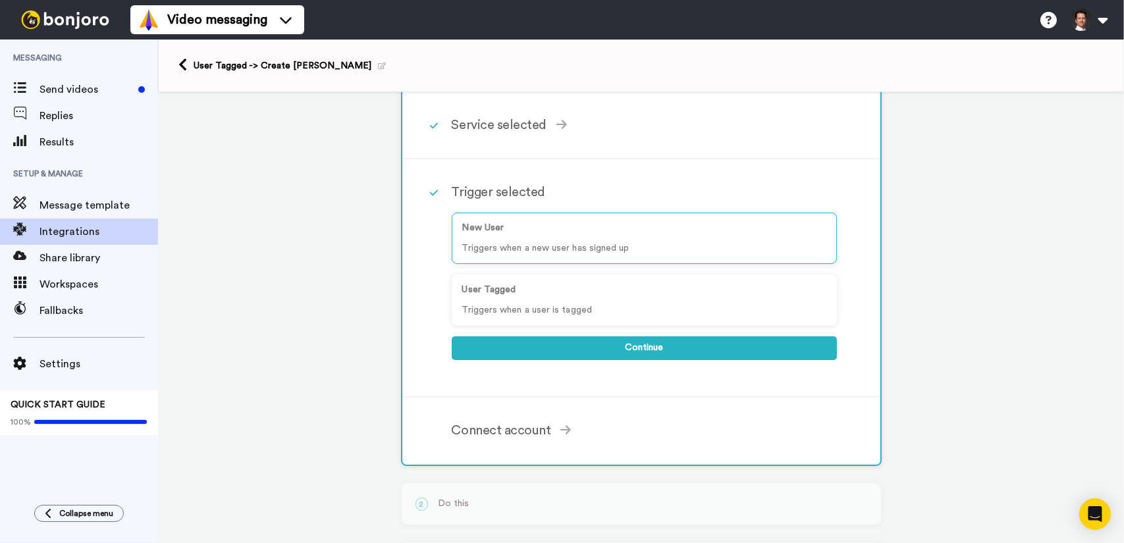
scroll to position [192, 0]
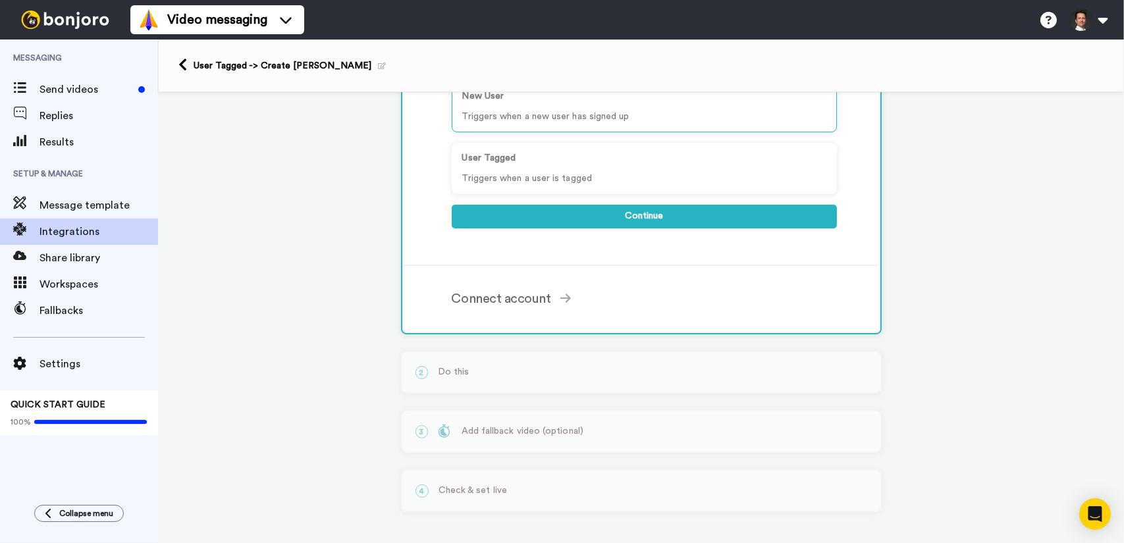
click at [550, 370] on div "2 Do this Select the service you use [PERSON_NAME] Complete the above to contin…" at bounding box center [641, 372] width 481 height 43
click at [545, 112] on p "Triggers when a new user has signed up" at bounding box center [644, 117] width 364 height 14
click at [567, 175] on p "Triggers when a user is tagged" at bounding box center [644, 179] width 364 height 14
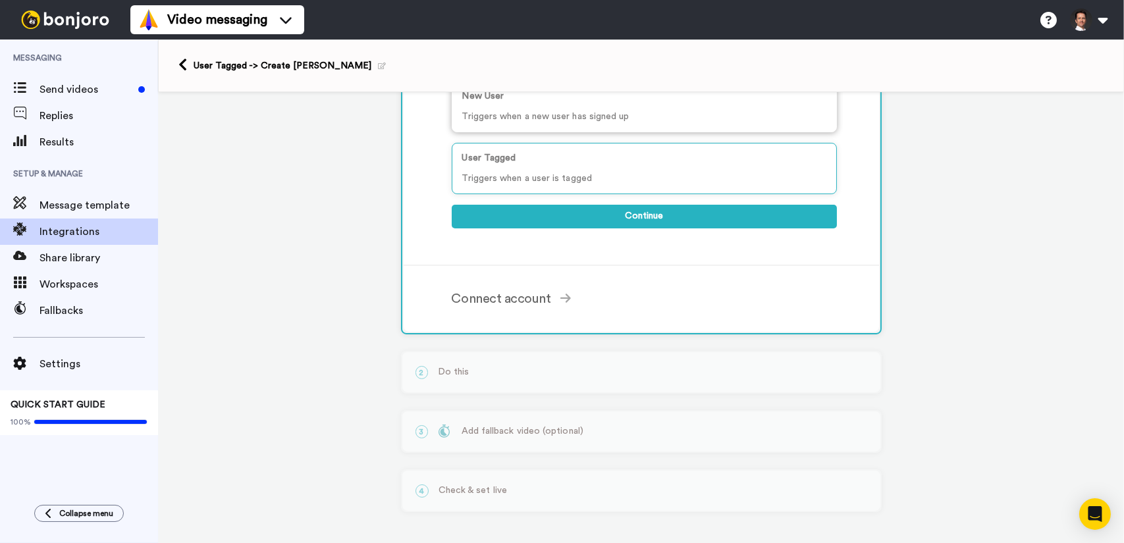
click at [554, 118] on p "Triggers when a new user has signed up" at bounding box center [644, 117] width 364 height 14
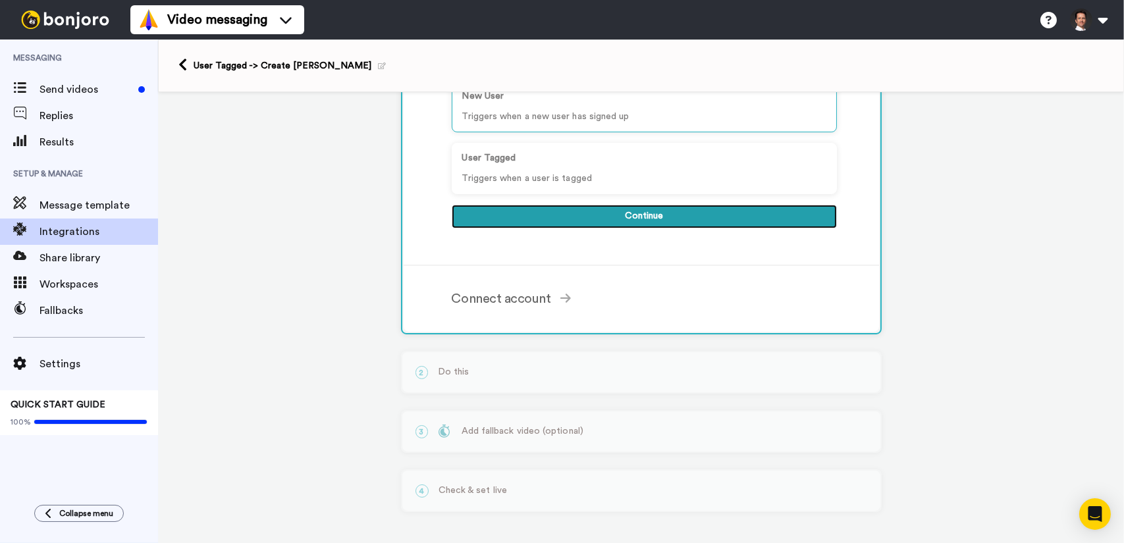
click at [572, 218] on button "Continue" at bounding box center [644, 217] width 385 height 24
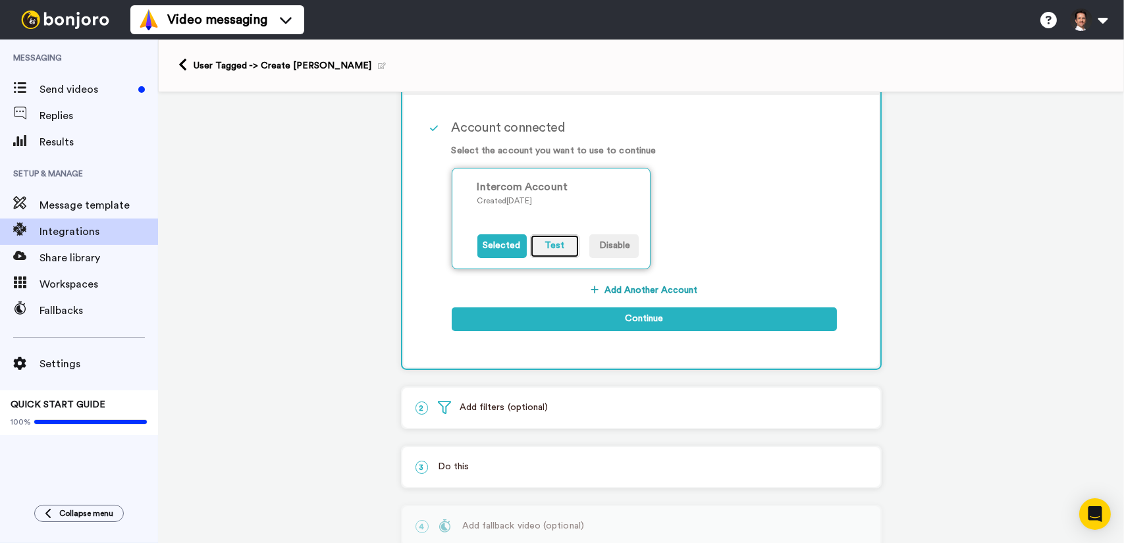
click at [547, 244] on button "Test" at bounding box center [554, 246] width 49 height 24
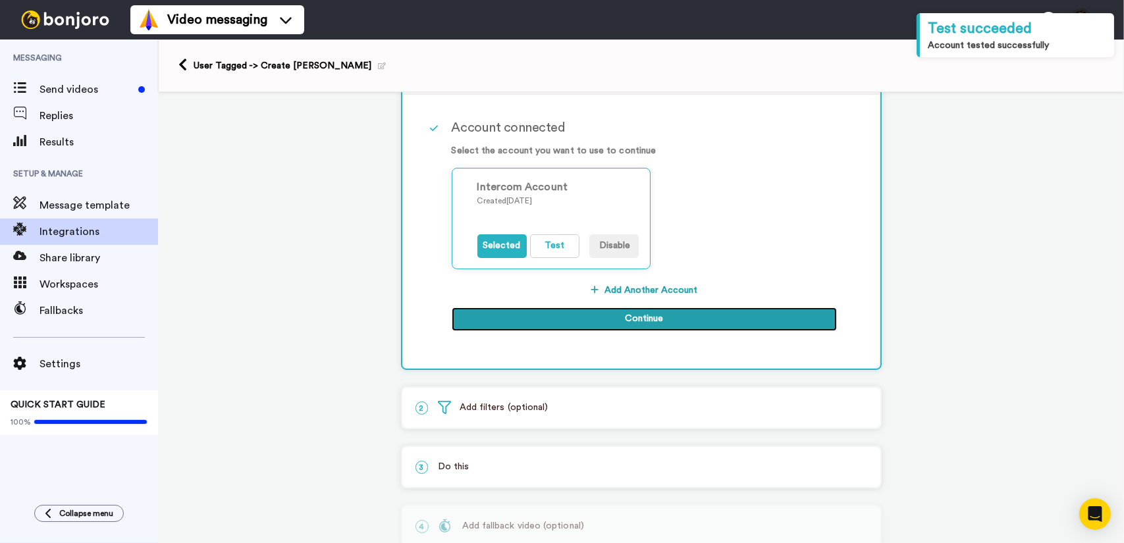
click at [586, 319] on button "Continue" at bounding box center [644, 320] width 385 height 24
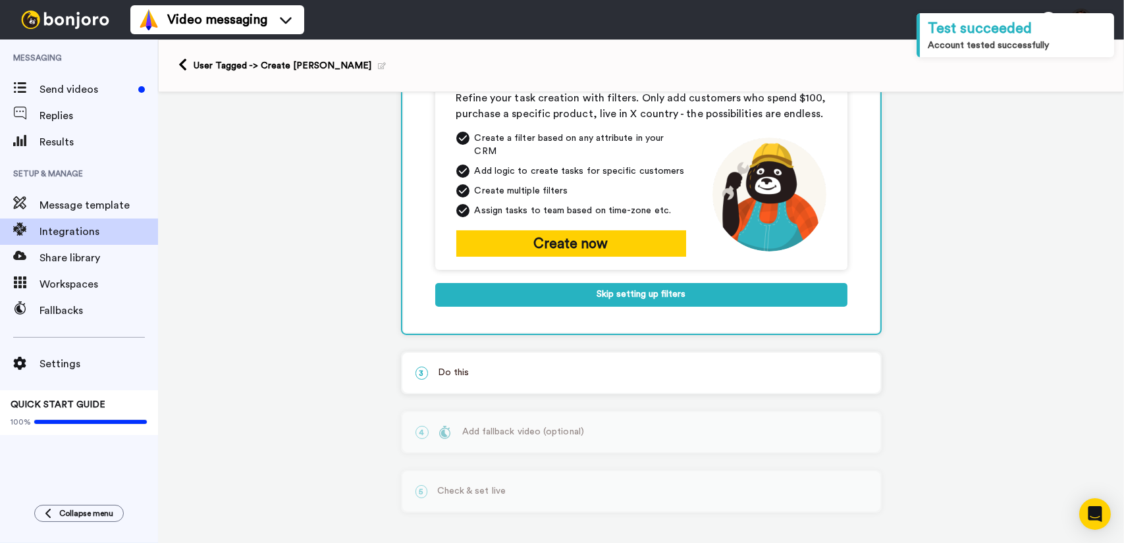
scroll to position [191, 0]
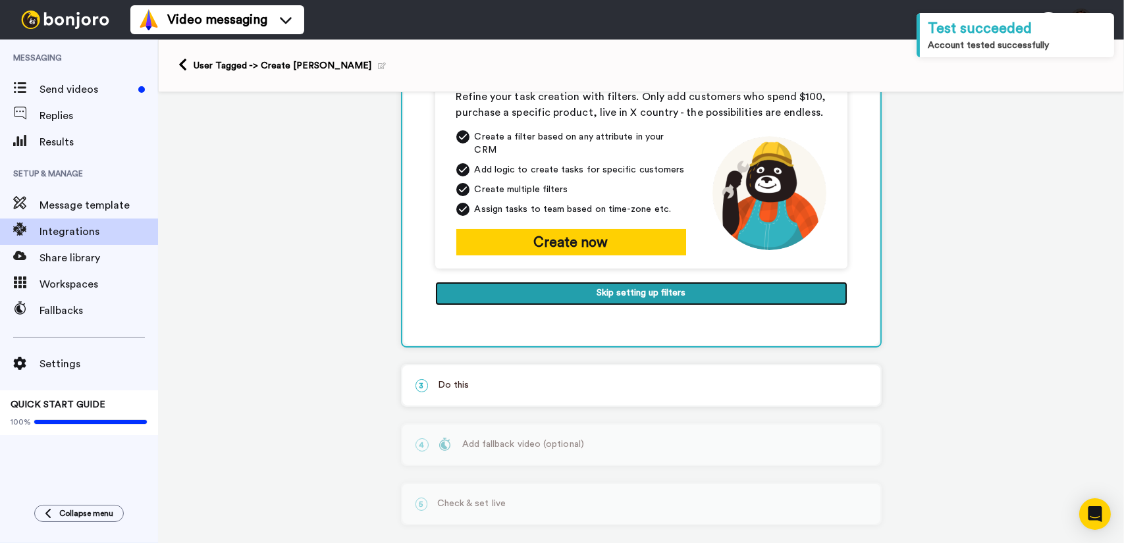
click at [596, 284] on button "Skip setting up filters" at bounding box center [641, 294] width 412 height 24
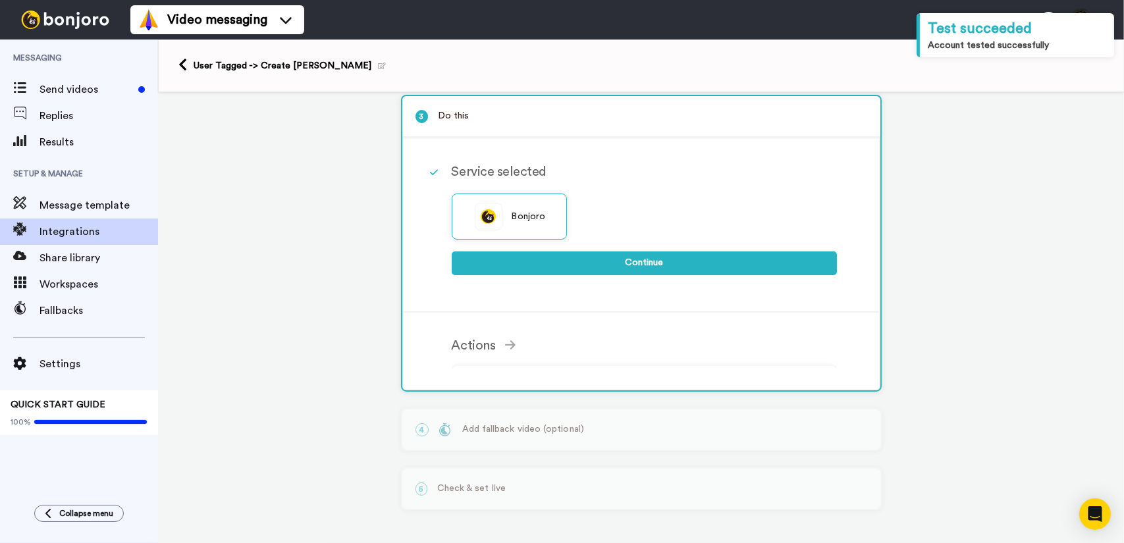
scroll to position [120, 0]
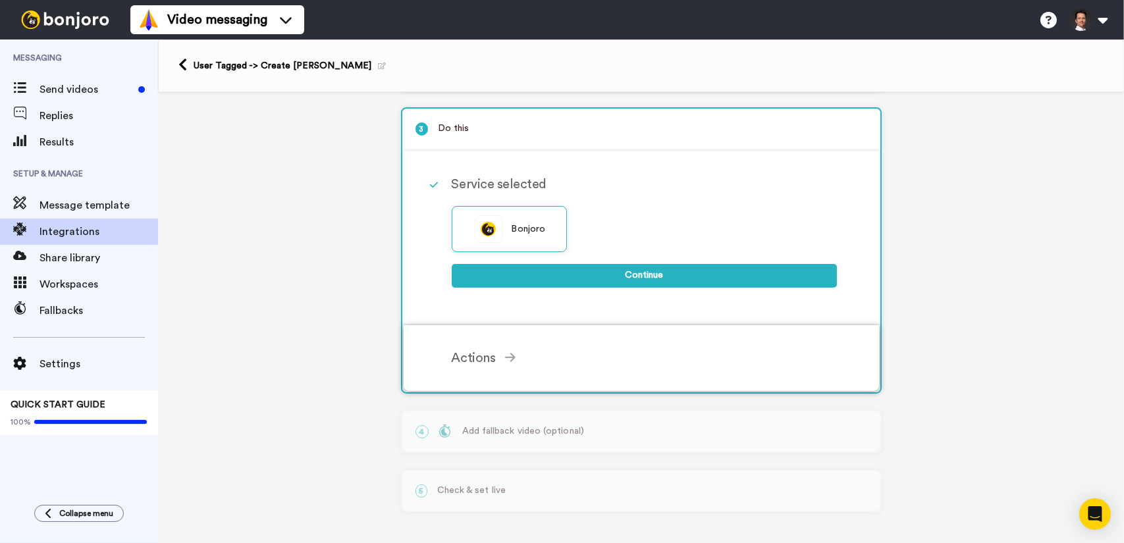
click at [485, 367] on div "Actions Create [PERSON_NAME] Add contacts to your Bonjoro tasklist for you to r…" at bounding box center [659, 359] width 414 height 40
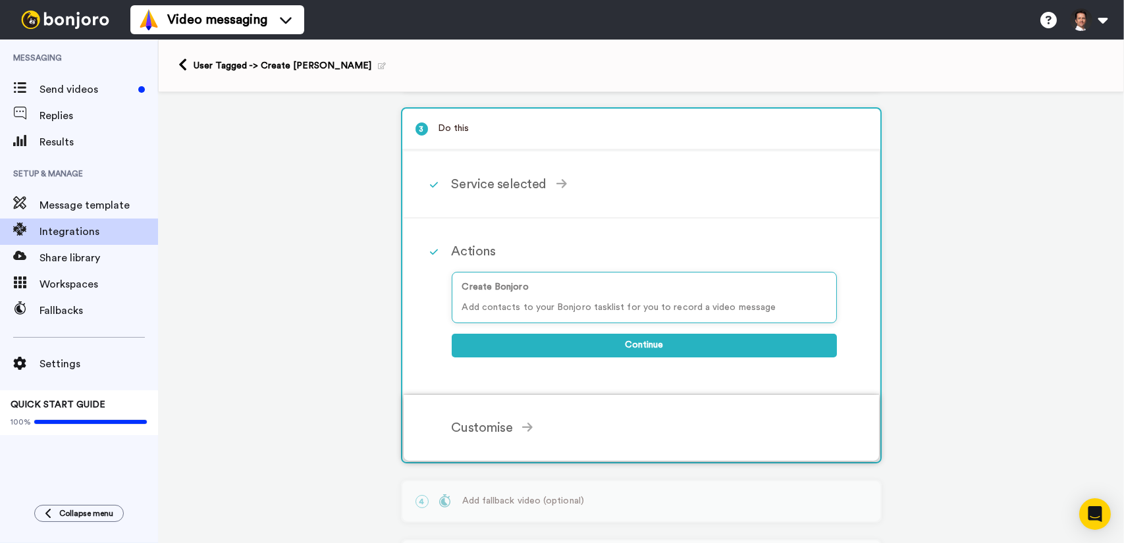
click at [522, 424] on icon at bounding box center [527, 427] width 11 height 12
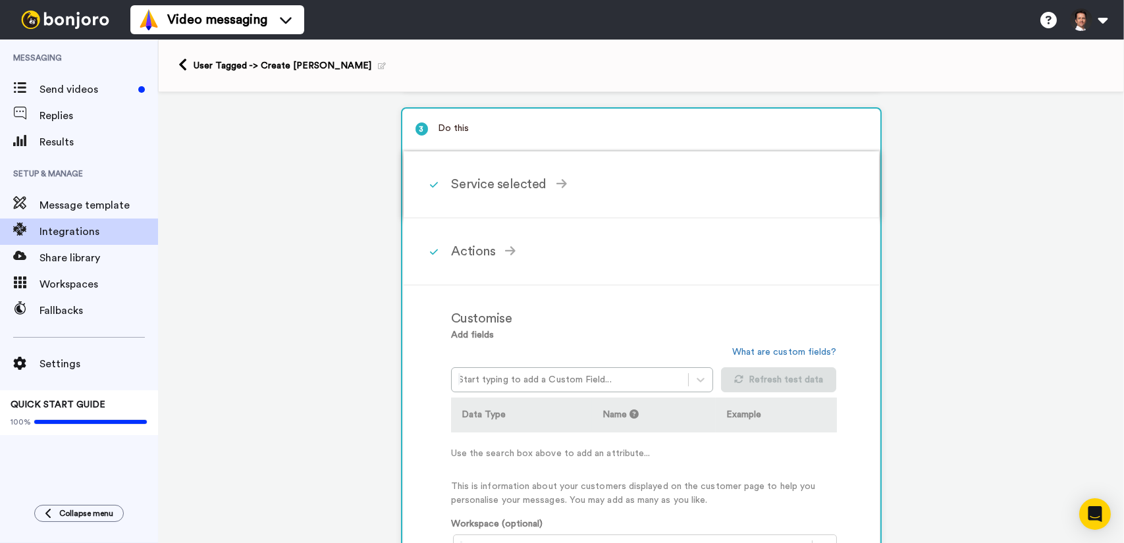
scroll to position [0, 0]
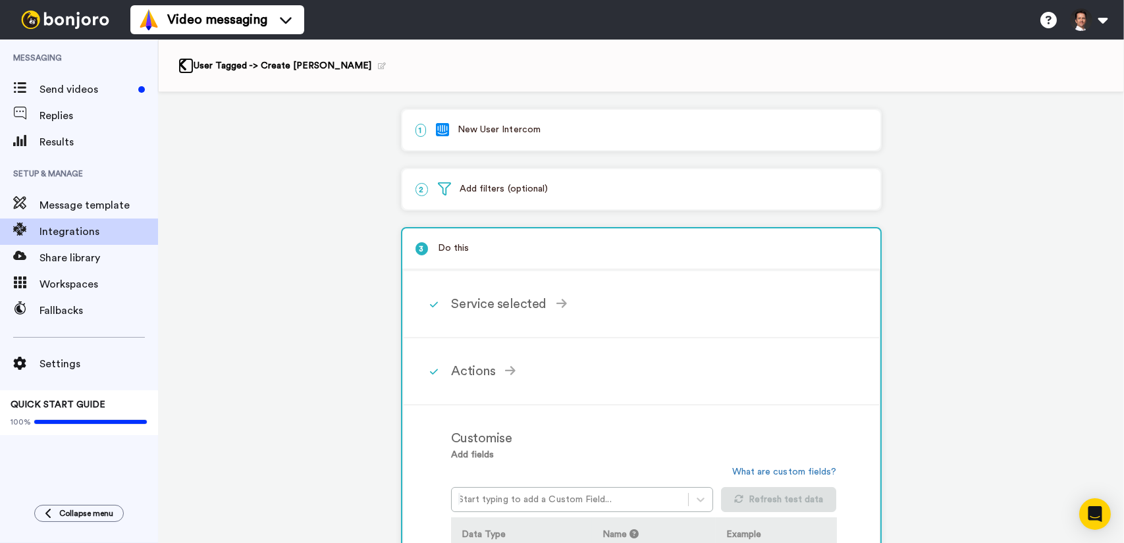
click at [184, 72] on link at bounding box center [185, 66] width 15 height 16
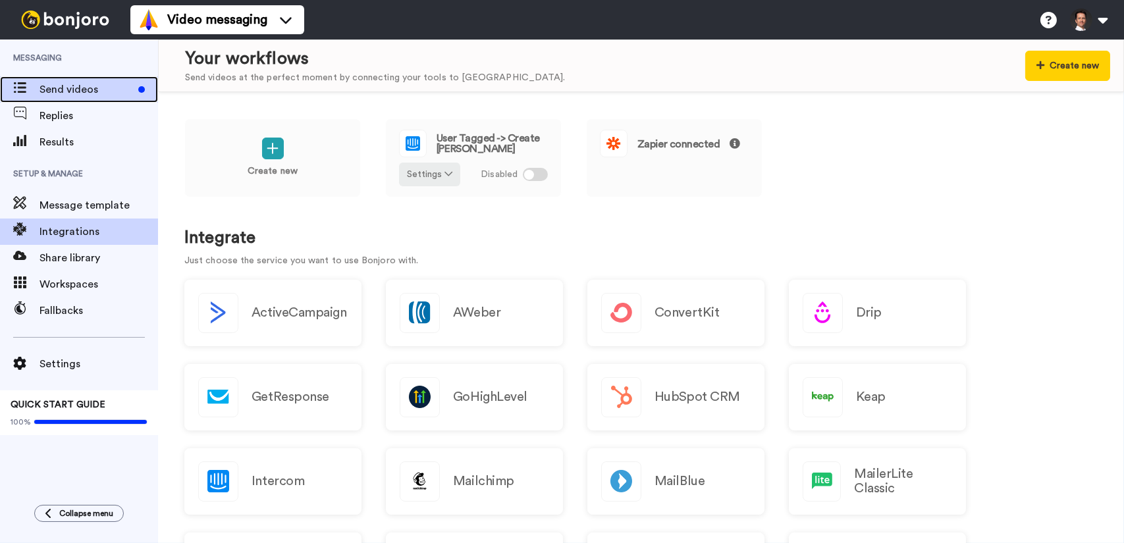
click at [57, 94] on span "Send videos" at bounding box center [87, 90] width 94 height 16
